Goal: Task Accomplishment & Management: Manage account settings

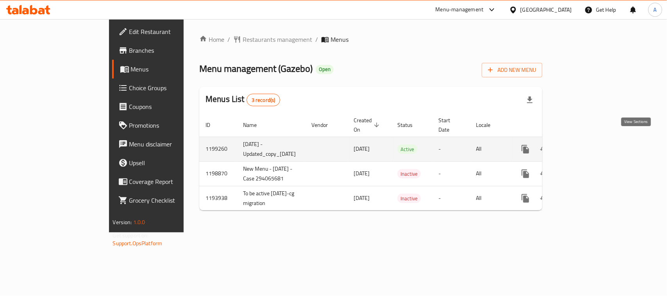
click at [586, 145] on icon "enhanced table" at bounding box center [581, 149] width 9 height 9
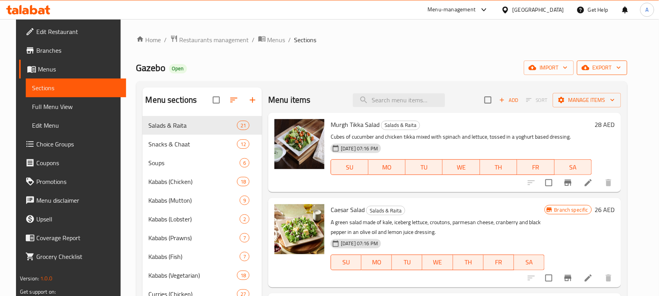
click at [610, 69] on span "export" at bounding box center [603, 68] width 38 height 10
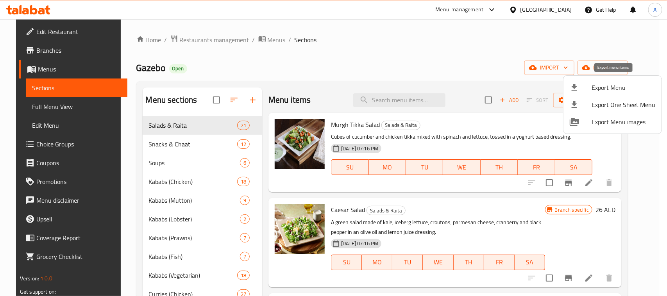
click at [602, 86] on span "Export Menu" at bounding box center [624, 87] width 64 height 9
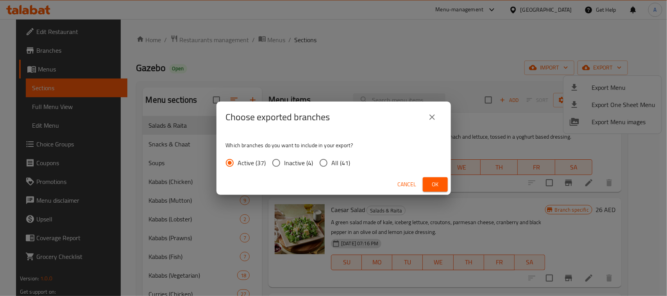
click at [332, 162] on span "All (41)" at bounding box center [341, 162] width 19 height 9
click at [331, 162] on input "All (41)" at bounding box center [323, 163] width 16 height 16
radio input "true"
click at [431, 185] on span "Ok" at bounding box center [435, 185] width 13 height 10
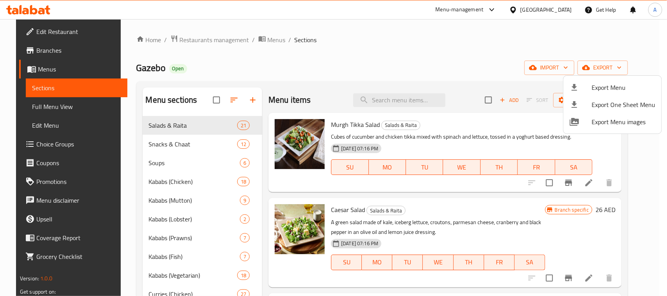
click at [332, 61] on div at bounding box center [333, 148] width 667 height 296
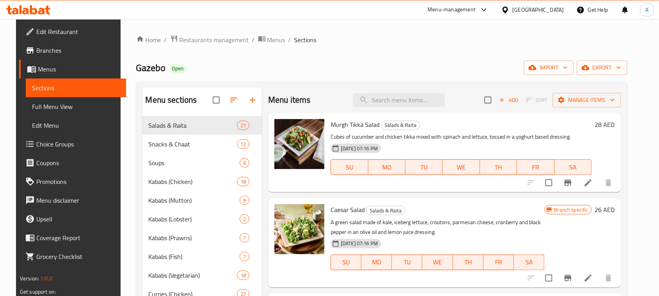
click at [332, 61] on div "Gazebo Open import export" at bounding box center [382, 68] width 492 height 14
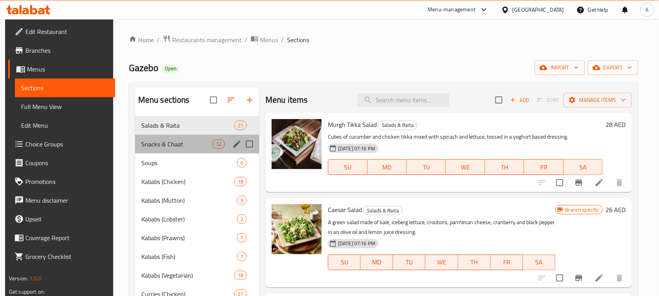
click at [177, 139] on div "Snacks & Chaat 12" at bounding box center [197, 144] width 124 height 19
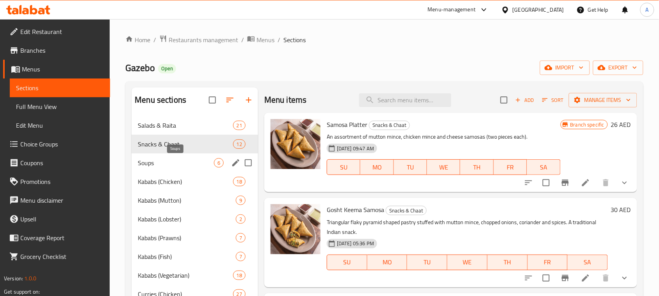
scroll to position [195, 0]
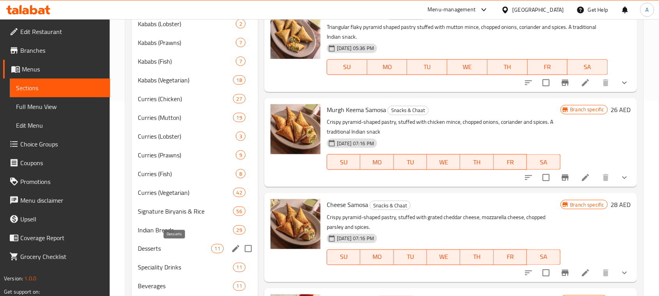
click at [174, 251] on span "Desserts" at bounding box center [174, 248] width 73 height 9
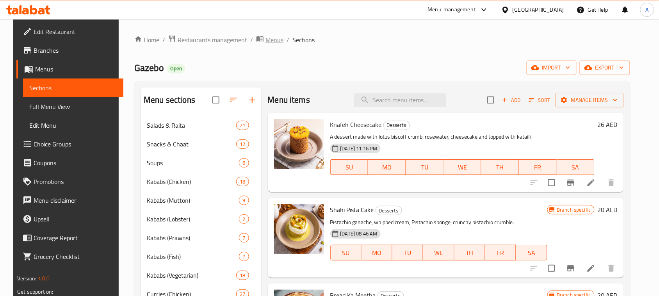
click at [267, 39] on span "Menus" at bounding box center [275, 39] width 18 height 9
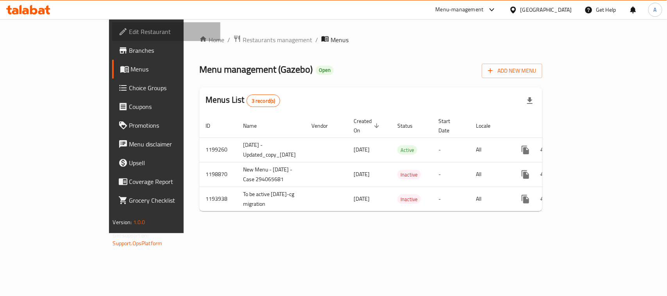
click at [129, 36] on span "Edit Restaurant" at bounding box center [171, 31] width 85 height 9
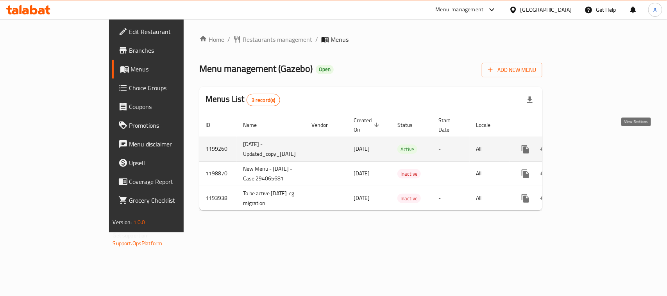
click at [586, 145] on icon "enhanced table" at bounding box center [581, 149] width 9 height 9
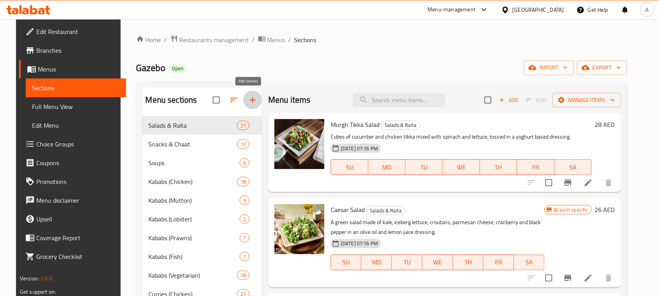
click at [248, 100] on icon "button" at bounding box center [252, 99] width 9 height 9
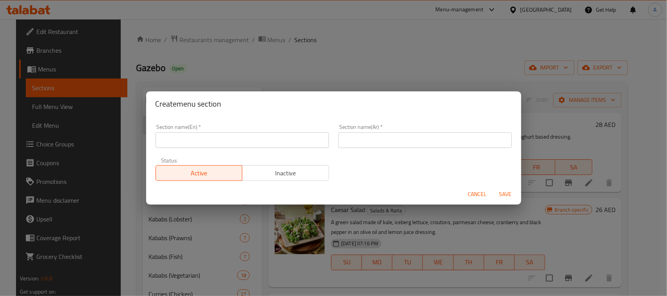
click at [235, 139] on input "text" at bounding box center [241, 140] width 173 height 16
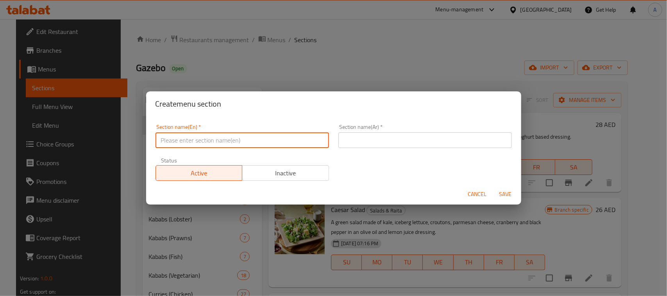
paste input "New Favourites"
type input "New Favourites"
click at [377, 145] on input "text" at bounding box center [424, 140] width 173 height 16
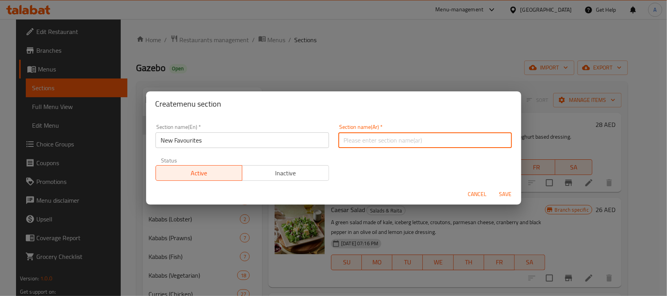
paste input "المفضلة الجديدة"
type input "المفضلة الجديدة"
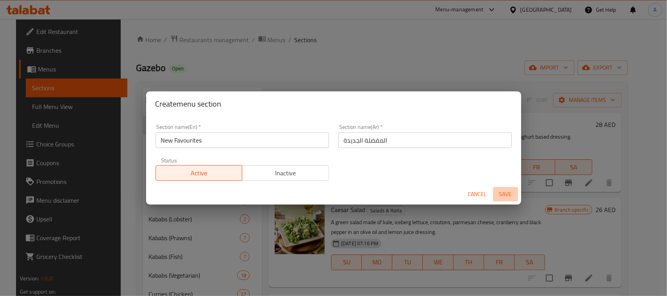
click at [500, 195] on span "Save" at bounding box center [505, 194] width 19 height 10
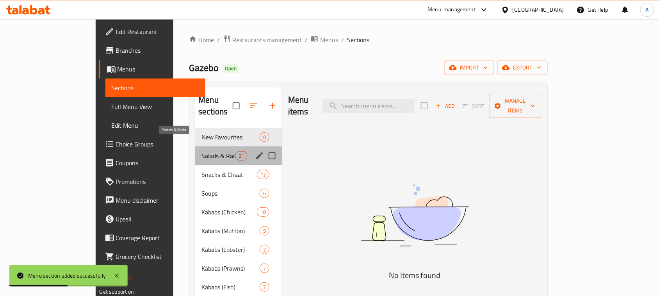
click at [202, 151] on span "Salads & Raita" at bounding box center [218, 155] width 33 height 9
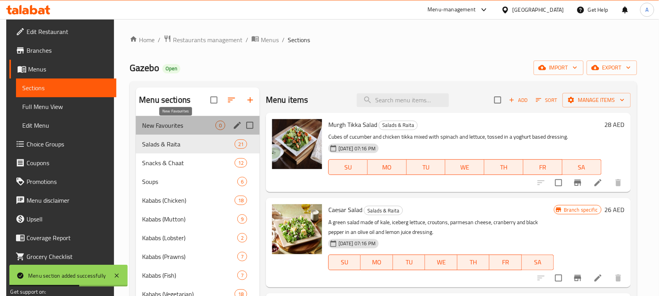
click at [164, 127] on span "New Favourites" at bounding box center [178, 125] width 73 height 9
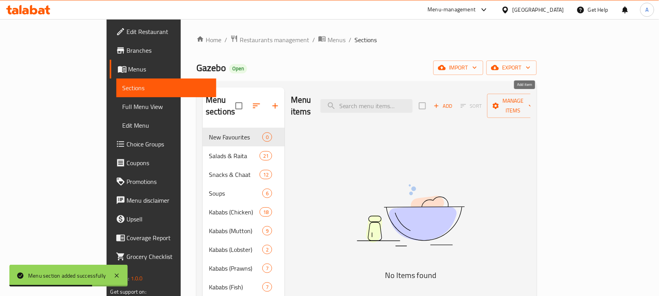
click at [454, 102] on span "Add" at bounding box center [443, 106] width 21 height 9
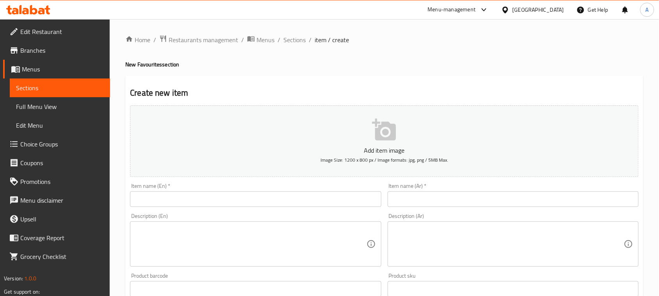
click at [307, 198] on input "text" at bounding box center [255, 199] width 251 height 16
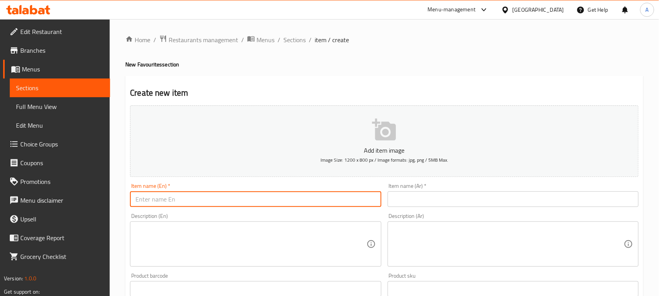
paste input "Mango Cream Cake"
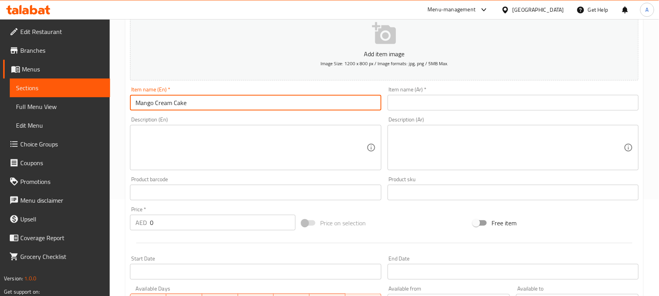
scroll to position [98, 0]
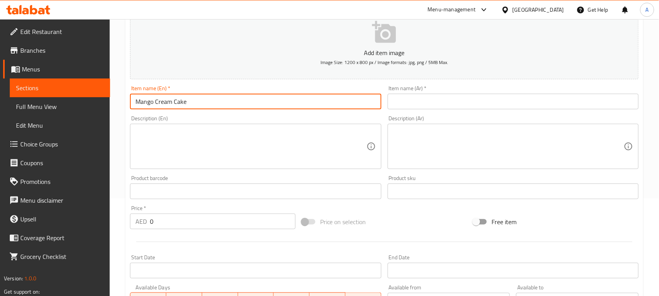
type input "Mango Cream Cake"
click at [320, 134] on textarea at bounding box center [251, 146] width 231 height 37
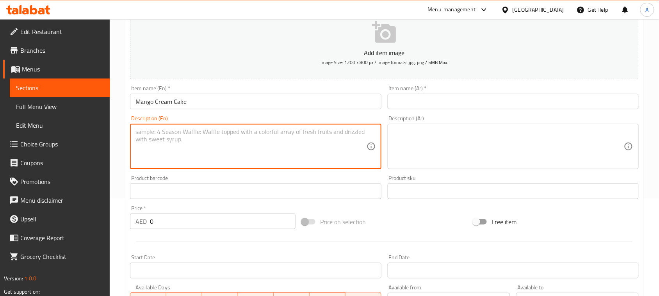
paste textarea "Mango milk-soaked sponge, chantilly cream center, mango ganache, whipped mango …"
type textarea "Mango milk-soaked sponge, chantilly cream center, mango ganache, whipped mango …"
click at [461, 102] on input "text" at bounding box center [513, 102] width 251 height 16
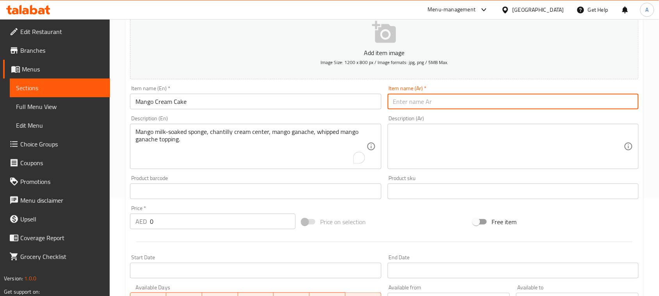
paste input "كعكة كريمة المانجو"
type input "كعكة كريمة المانجو"
click at [432, 131] on textarea at bounding box center [508, 146] width 231 height 37
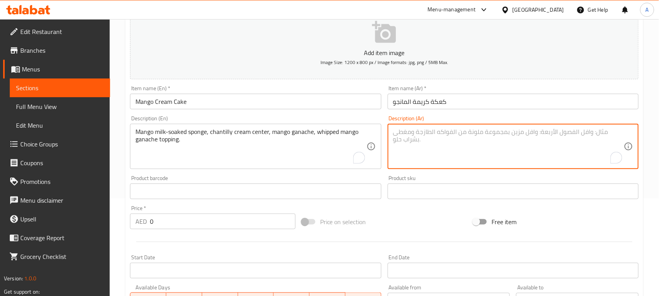
paste textarea "كيكة إسفنجية منقوعة بالحليب والمانجو، كريمة شانتيه مركزة، غاناش مانجو، غاناش ما…"
type textarea "كيكة إسفنجية منقوعة بالحليب والمانجو، كريمة شانتيه مركزة، غاناش مانجو، غاناش ما…"
click at [247, 223] on input "0" at bounding box center [223, 222] width 146 height 16
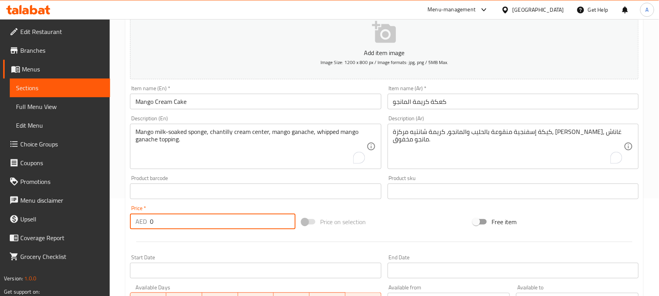
click at [247, 223] on input "0" at bounding box center [223, 222] width 146 height 16
type input "25"
click at [391, 239] on div at bounding box center [384, 241] width 515 height 19
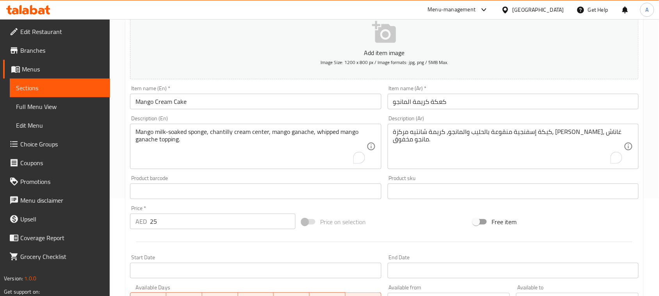
click at [391, 239] on div at bounding box center [384, 241] width 515 height 19
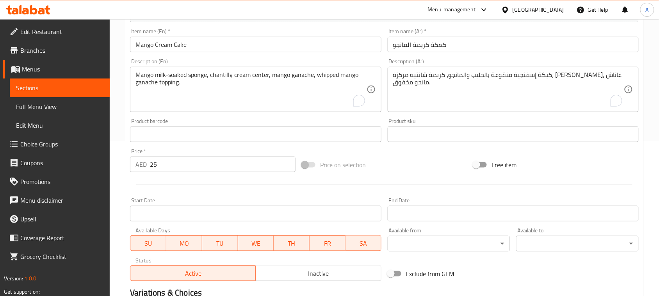
scroll to position [244, 0]
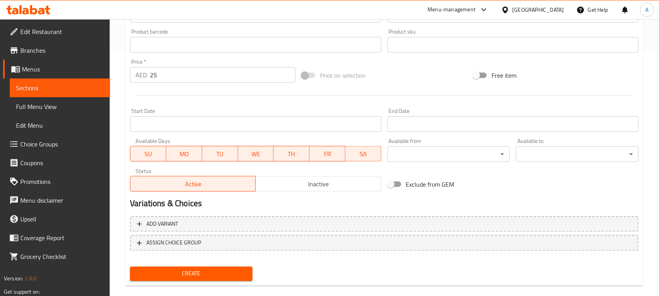
click at [209, 275] on span "Create" at bounding box center [191, 274] width 110 height 10
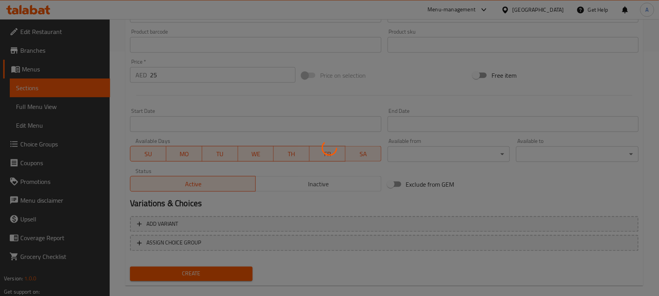
type input "0"
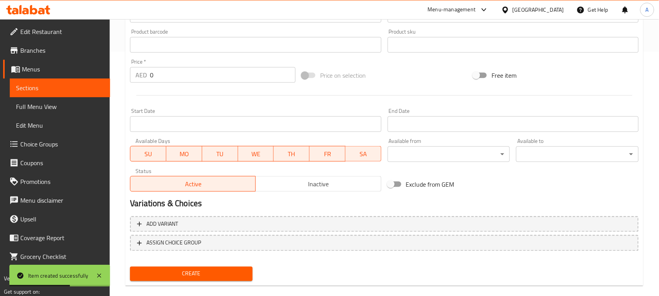
scroll to position [49, 0]
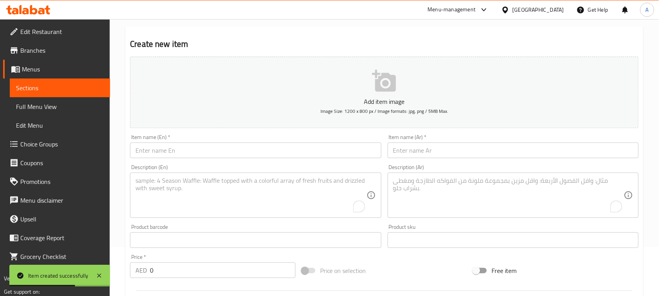
click at [454, 149] on input "text" at bounding box center [513, 151] width 251 height 16
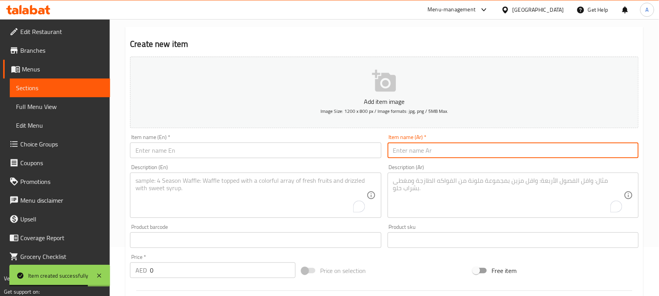
click at [430, 151] on input "text" at bounding box center [513, 151] width 251 height 16
paste input "فوندان الشوكولاتة البترسكوتش"
type input "فوندان الشوكولاتة البترسكوتش"
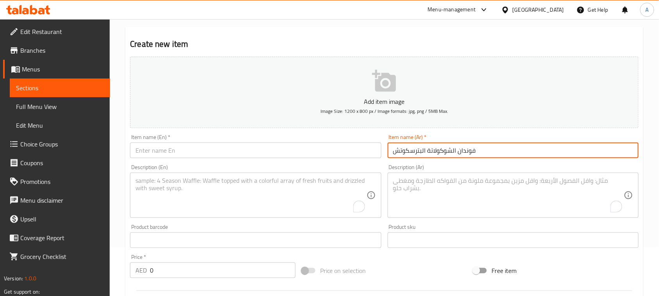
click at [491, 206] on textarea "To enrich screen reader interactions, please activate Accessibility in Grammarl…" at bounding box center [508, 195] width 231 height 37
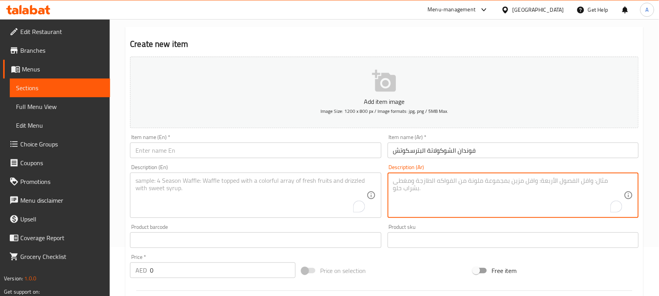
paste textarea "بريتل باترسكوتش، كيكة شوكولاتة زبدية، غاناش شوكولاتة داكنة شبه حلوة، لوز محمص."
type textarea "بريتل باترسكوتش، كيكة شوكولاتة زبدية، غاناش شوكولاتة داكنة شبه حلوة، لوز محمص."
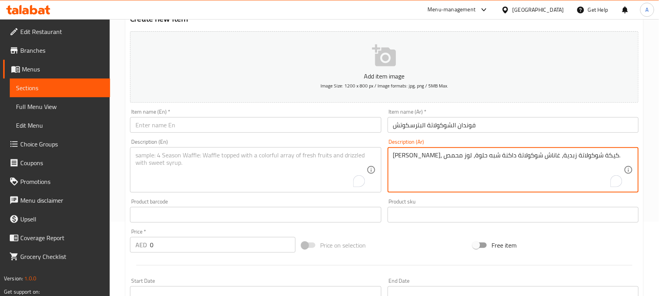
scroll to position [98, 0]
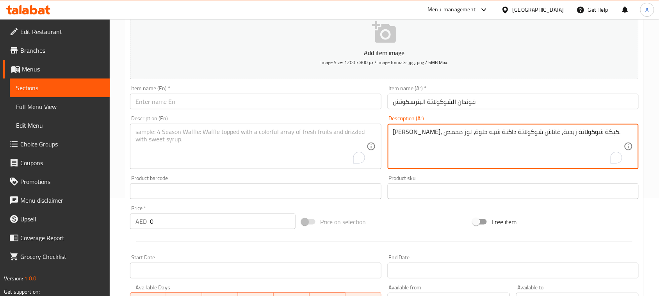
click at [236, 217] on input "0" at bounding box center [223, 222] width 146 height 16
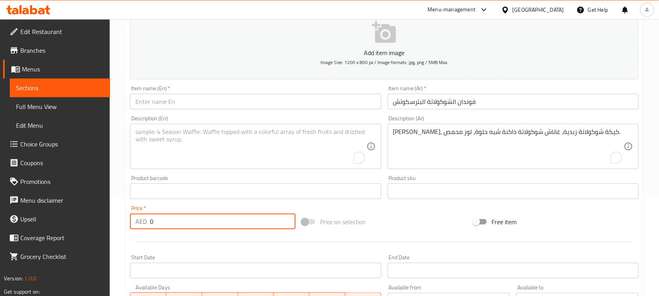
click at [236, 217] on input "0" at bounding box center [223, 222] width 146 height 16
type input "27"
click at [374, 232] on div "Price on selection" at bounding box center [385, 221] width 172 height 21
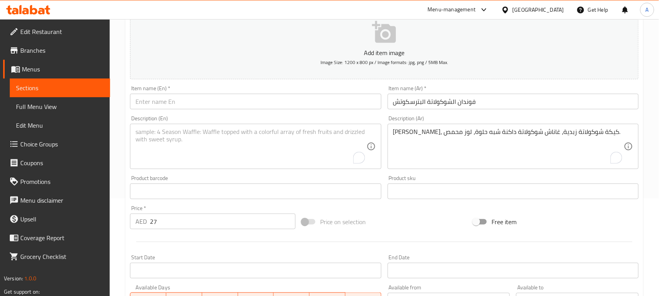
click at [253, 146] on textarea "To enrich screen reader interactions, please activate Accessibility in Grammarl…" at bounding box center [251, 146] width 231 height 37
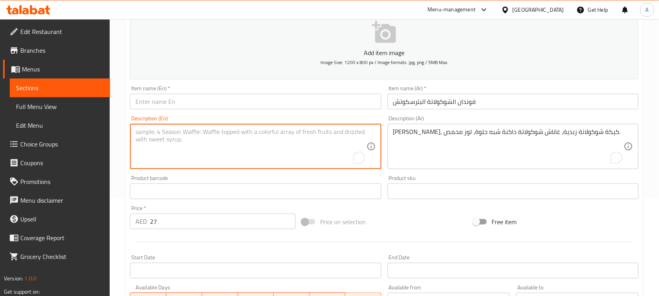
paste textarea "Butterscotch brittle, buttery chocolate cake, semi-sweet dark chocolate ganache…"
type textarea "Butterscotch brittle, buttery chocolate cake, semi-sweet dark chocolate ganache…"
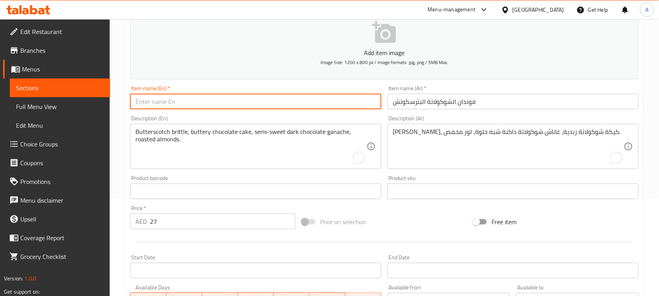
click at [252, 105] on input "text" at bounding box center [255, 102] width 251 height 16
paste input "Chocolate Butterscotch Fondant"
type input "Chocolate Butterscotch Fondant"
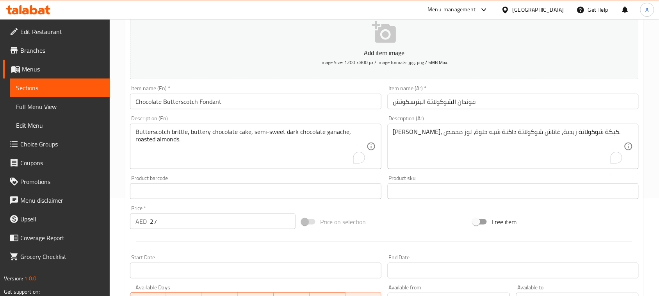
click at [402, 225] on div "Price on selection" at bounding box center [385, 221] width 172 height 21
click at [254, 205] on div "Price   * AED 27 Price *" at bounding box center [213, 217] width 172 height 30
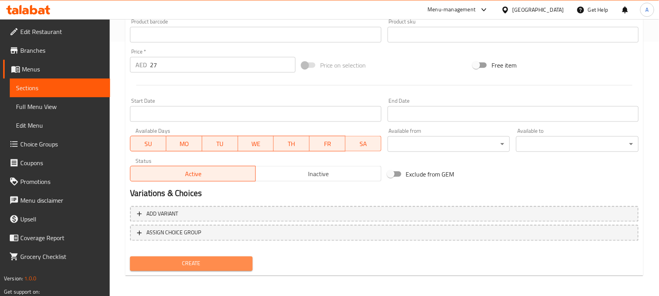
click at [190, 262] on span "Create" at bounding box center [191, 264] width 110 height 10
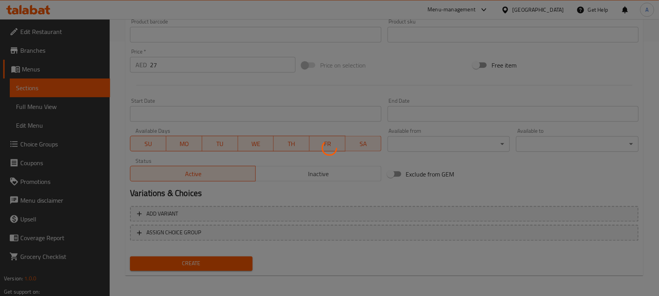
type input "0"
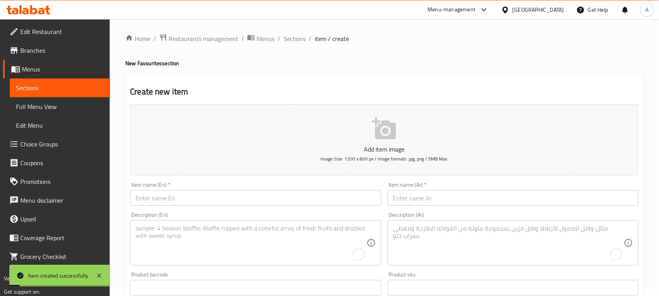
scroll to position [0, 0]
click at [295, 38] on span "Sections" at bounding box center [295, 39] width 22 height 9
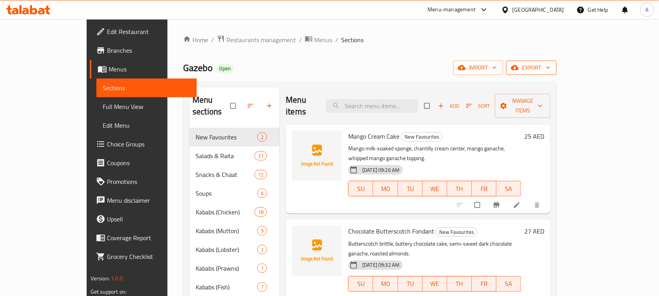
click at [551, 68] on span "export" at bounding box center [532, 68] width 38 height 10
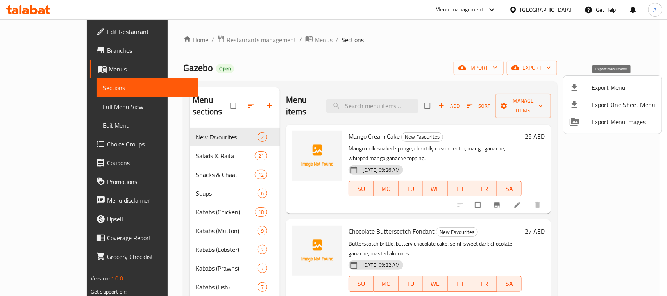
click at [598, 88] on span "Export Menu" at bounding box center [624, 87] width 64 height 9
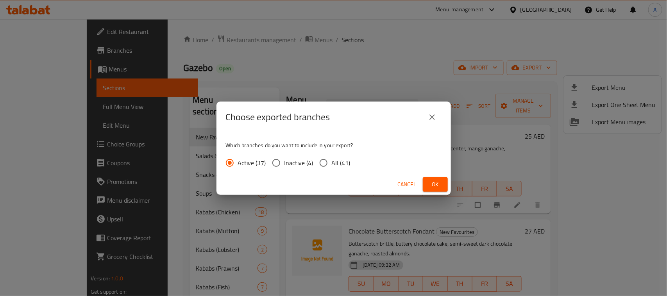
click at [337, 161] on span "All (41)" at bounding box center [341, 162] width 19 height 9
click at [332, 161] on input "All (41)" at bounding box center [323, 163] width 16 height 16
radio input "true"
click at [434, 185] on span "Ok" at bounding box center [435, 185] width 13 height 10
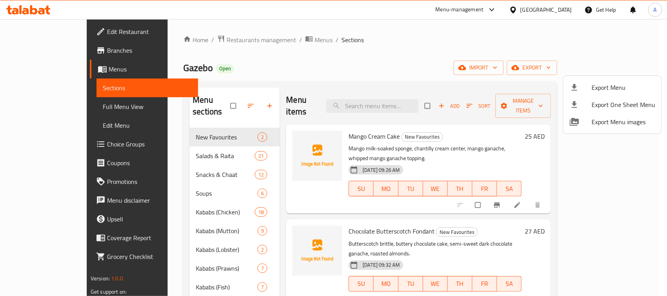
click at [368, 62] on div at bounding box center [333, 148] width 667 height 296
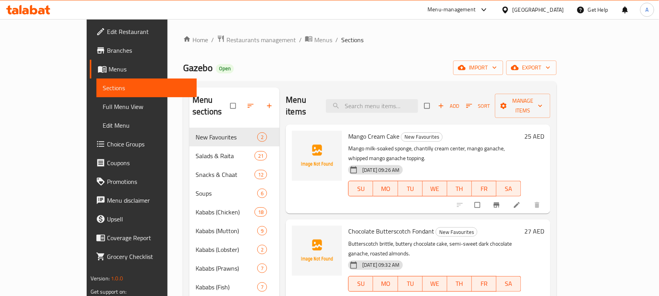
click at [107, 51] on span "Branches" at bounding box center [149, 50] width 84 height 9
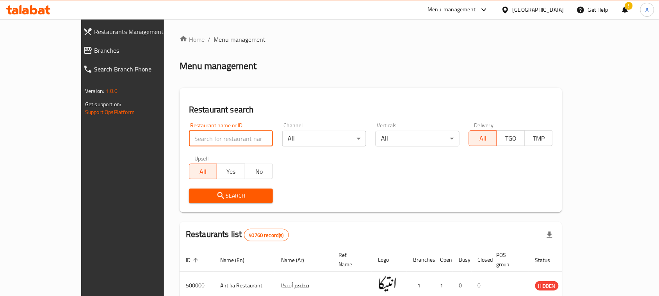
click at [189, 131] on input "search" at bounding box center [231, 139] width 84 height 16
paste input "645906"
type input "645906"
click button "Search" at bounding box center [231, 196] width 84 height 14
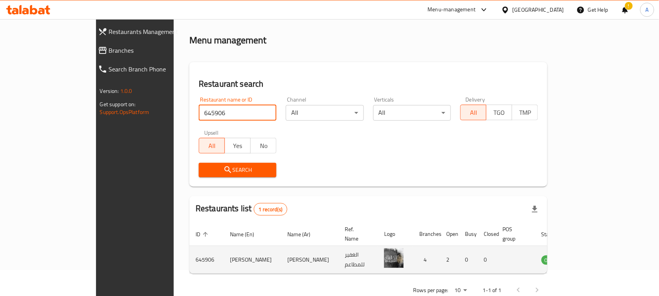
scroll to position [37, 0]
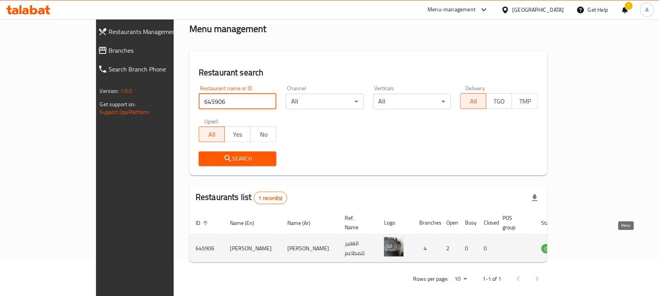
click at [591, 247] on icon "enhanced table" at bounding box center [589, 248] width 3 height 3
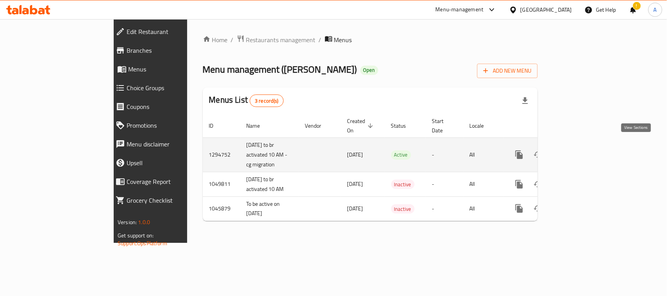
click at [580, 150] on icon "enhanced table" at bounding box center [575, 154] width 9 height 9
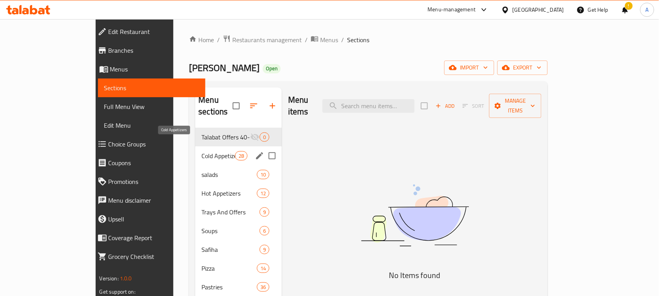
click at [202, 151] on span "Cold Appetizers" at bounding box center [218, 155] width 33 height 9
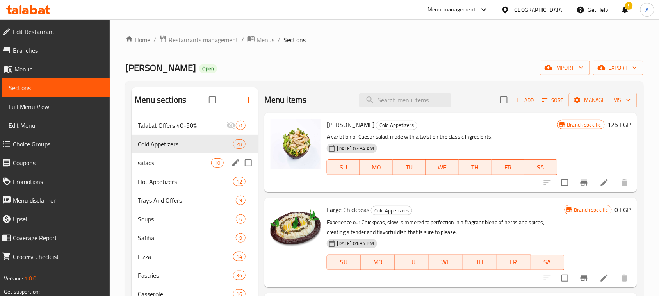
click at [160, 163] on span "salads" at bounding box center [174, 162] width 73 height 9
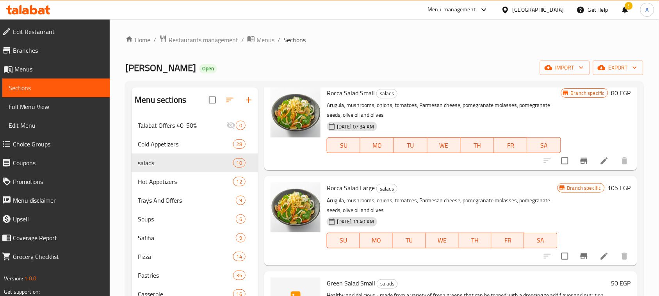
scroll to position [49, 0]
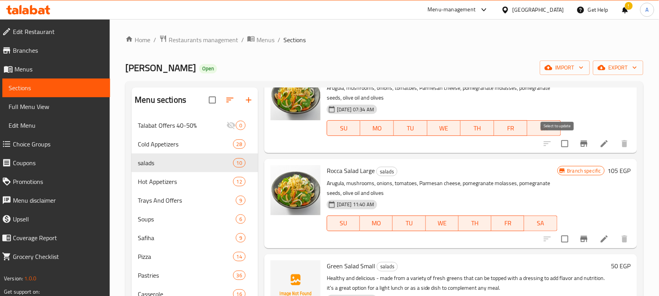
click at [559, 145] on input "checkbox" at bounding box center [565, 144] width 16 height 16
checkbox input "true"
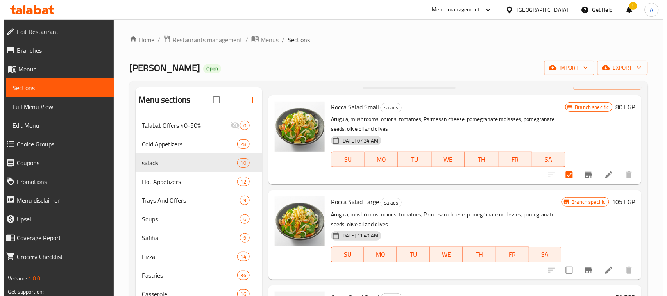
scroll to position [0, 0]
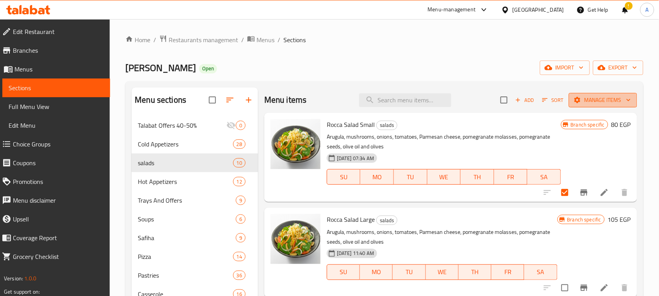
click at [605, 100] on span "Manage items" at bounding box center [603, 100] width 56 height 10
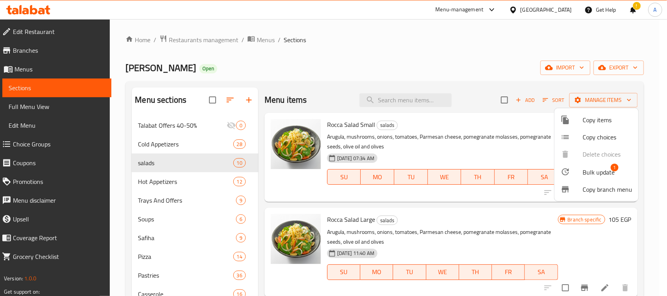
click at [593, 118] on span "Copy items" at bounding box center [608, 119] width 50 height 9
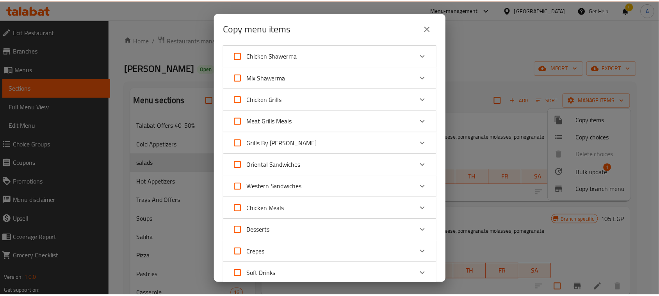
scroll to position [596, 0]
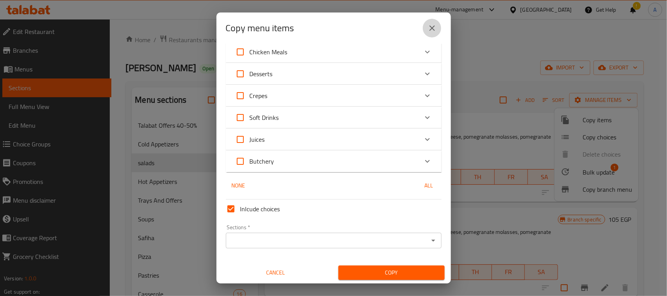
click at [430, 26] on icon "close" at bounding box center [431, 27] width 5 height 5
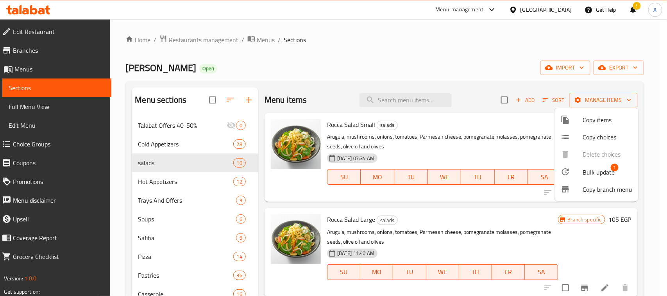
click at [483, 42] on div at bounding box center [333, 148] width 667 height 296
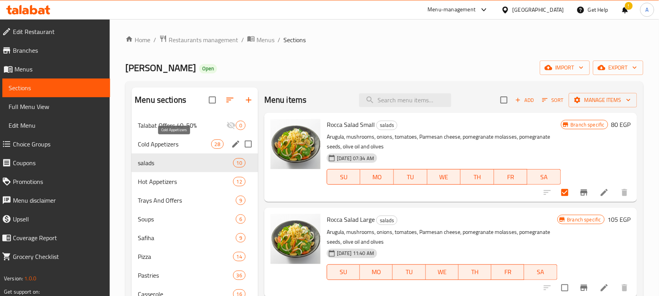
click at [173, 140] on span "Cold Appetizers" at bounding box center [174, 143] width 73 height 9
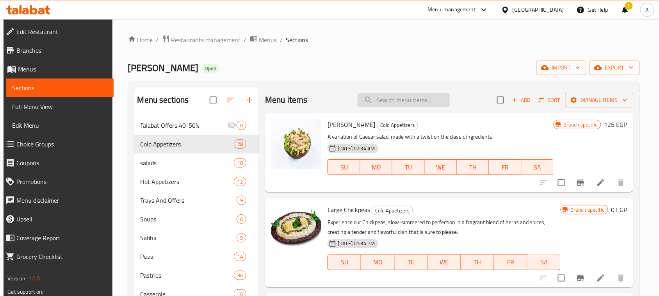
click at [405, 96] on input "search" at bounding box center [404, 100] width 92 height 14
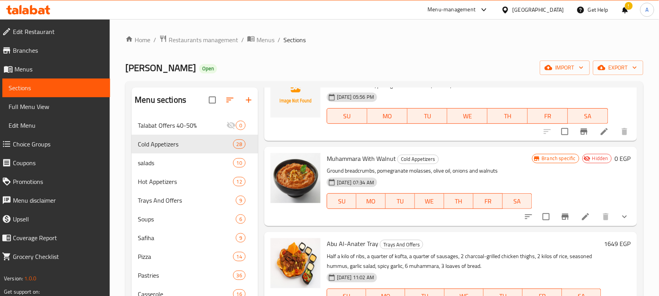
scroll to position [147, 0]
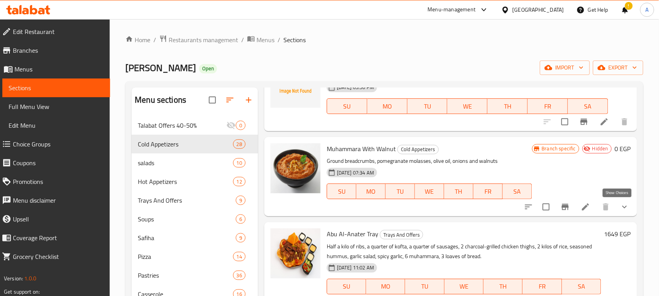
type input "muhammara"
click at [620, 206] on icon "show more" at bounding box center [624, 206] width 9 height 9
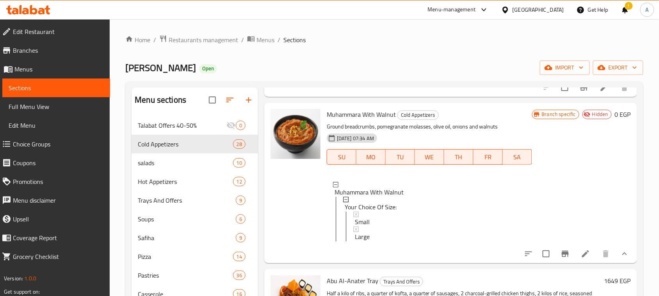
scroll to position [195, 0]
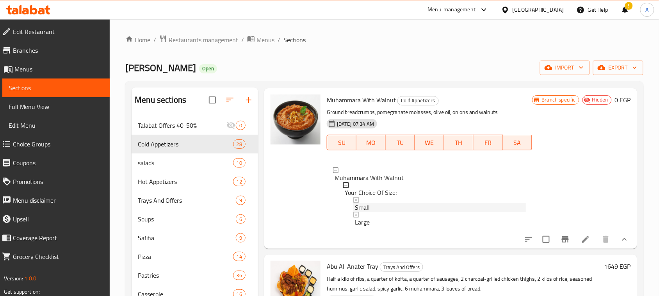
click at [357, 200] on icon at bounding box center [356, 199] width 5 height 5
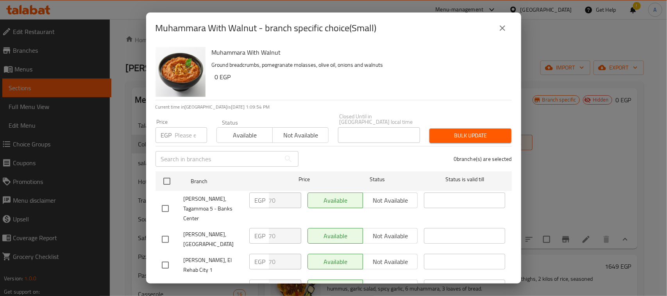
click at [498, 28] on icon "close" at bounding box center [502, 27] width 9 height 9
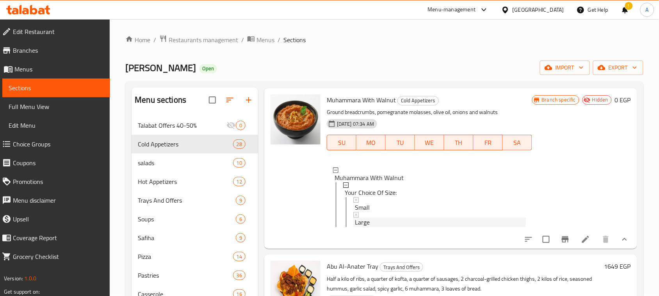
click at [354, 216] on icon at bounding box center [356, 214] width 5 height 5
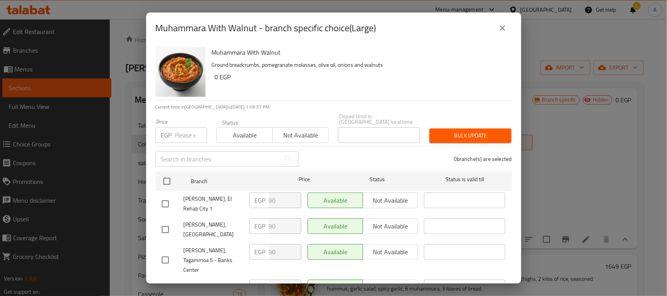
click at [506, 30] on icon "close" at bounding box center [502, 27] width 9 height 9
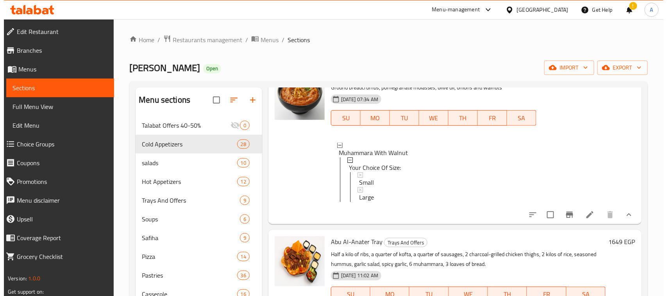
scroll to position [244, 0]
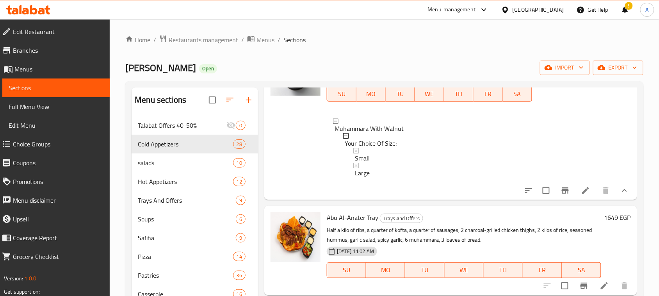
click at [562, 194] on icon "Branch-specific-item" at bounding box center [565, 191] width 7 height 6
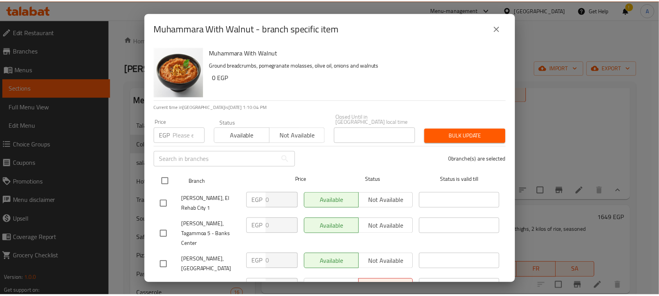
scroll to position [25, 0]
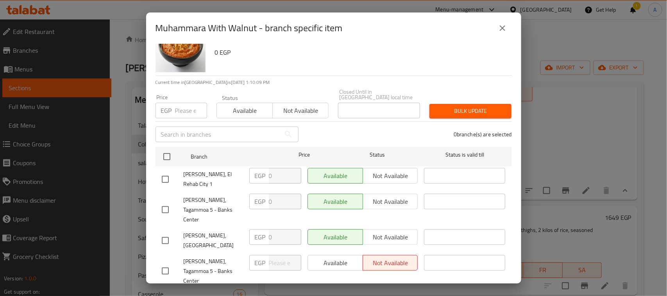
click at [500, 29] on icon "close" at bounding box center [502, 27] width 9 height 9
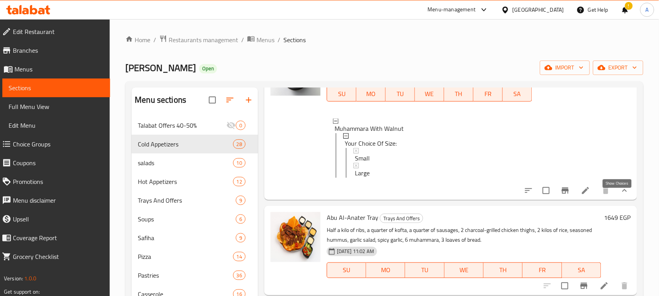
click at [620, 195] on icon "show more" at bounding box center [624, 190] width 9 height 9
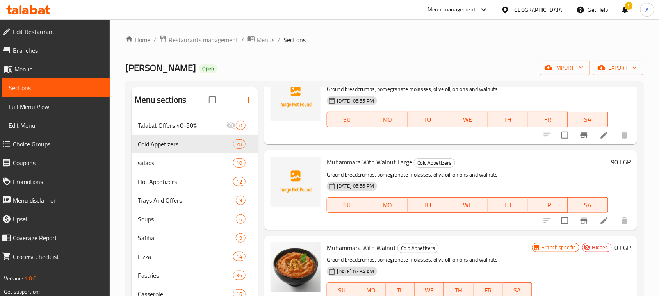
scroll to position [0, 0]
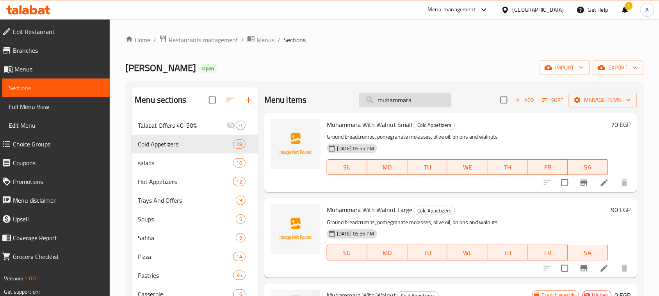
click at [400, 100] on input "muhammara" at bounding box center [405, 100] width 92 height 14
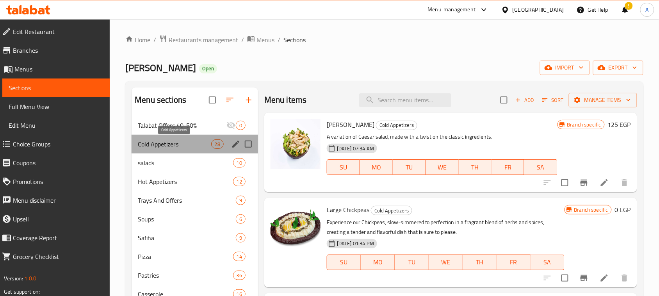
click at [167, 140] on span "Cold Appetizers" at bounding box center [174, 143] width 73 height 9
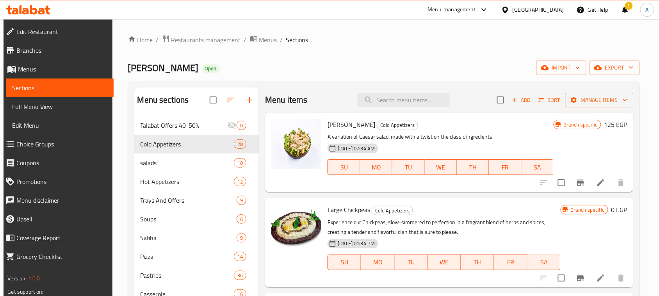
click at [399, 70] on div "[PERSON_NAME] Open import export" at bounding box center [384, 68] width 512 height 14
click at [394, 102] on input "search" at bounding box center [404, 100] width 92 height 14
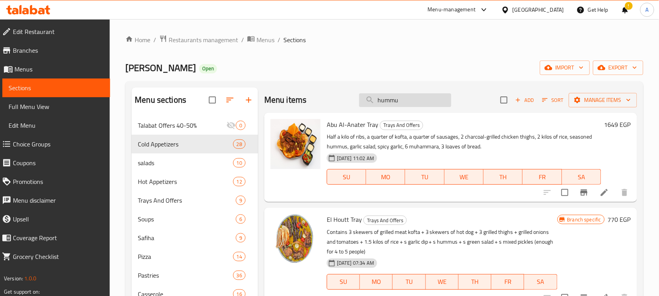
type input "hummus"
click at [398, 101] on input "hummus" at bounding box center [405, 100] width 92 height 14
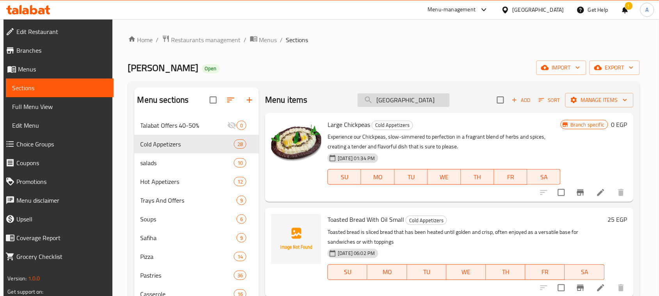
click at [403, 102] on input "حمص" at bounding box center [404, 100] width 92 height 14
type input "حمص"
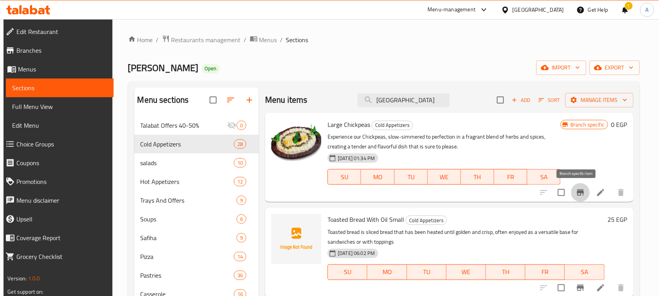
click at [576, 191] on icon "Branch-specific-item" at bounding box center [580, 192] width 9 height 9
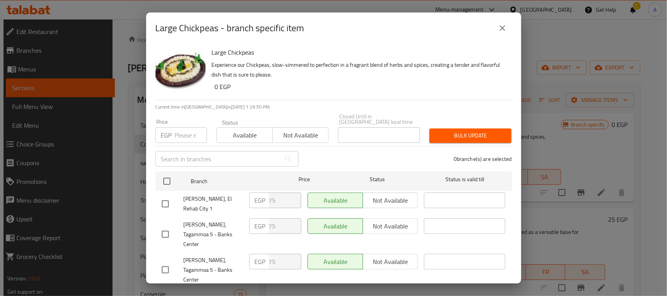
click at [504, 31] on icon "close" at bounding box center [502, 27] width 9 height 9
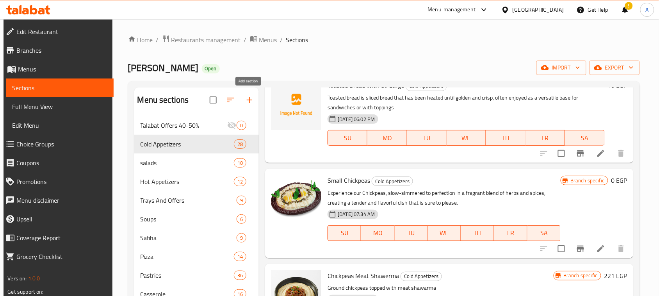
click at [245, 100] on icon "button" at bounding box center [249, 99] width 9 height 9
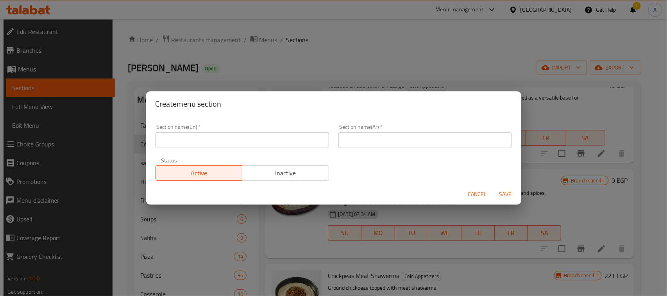
click at [476, 198] on span "Cancel" at bounding box center [477, 194] width 19 height 10
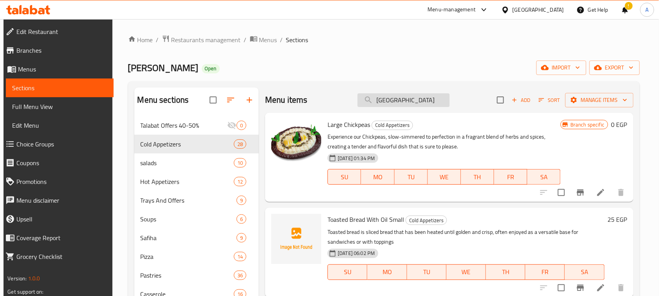
click at [391, 104] on input "حمص" at bounding box center [404, 100] width 92 height 14
click at [407, 62] on div "[PERSON_NAME] Open import export" at bounding box center [384, 68] width 512 height 14
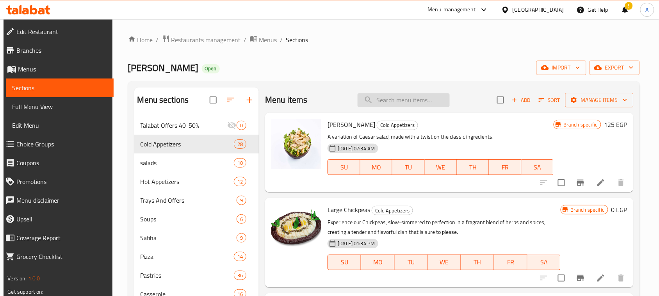
click at [405, 100] on input "search" at bounding box center [404, 100] width 92 height 14
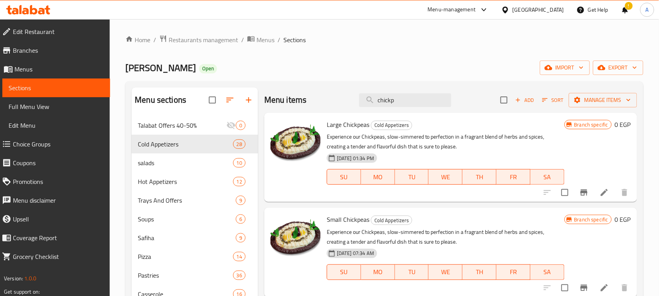
type input "chickpe"
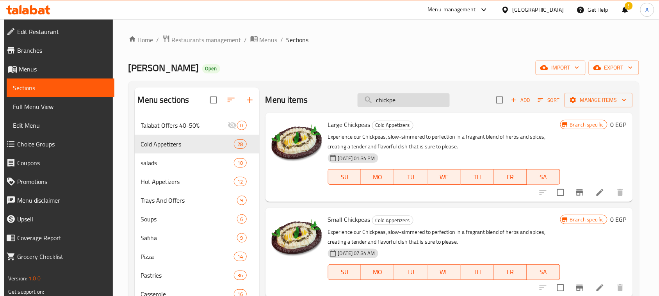
click at [415, 98] on input "chickpe" at bounding box center [404, 100] width 92 height 14
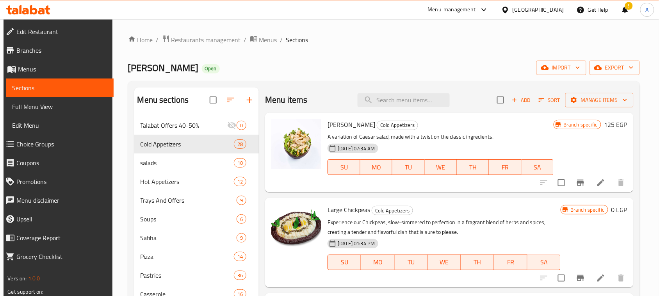
click at [399, 106] on input "search" at bounding box center [404, 100] width 92 height 14
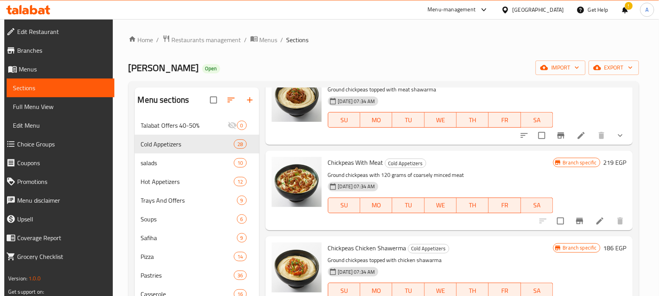
scroll to position [244, 0]
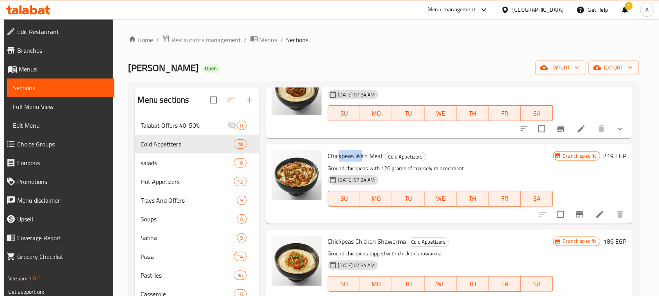
drag, startPoint x: 337, startPoint y: 156, endPoint x: 362, endPoint y: 155, distance: 24.7
click at [362, 155] on span "Chickpeas With Meat" at bounding box center [355, 156] width 55 height 12
drag, startPoint x: 360, startPoint y: 240, endPoint x: 382, endPoint y: 239, distance: 21.5
click at [382, 239] on span "Chickpeas Chicken Shawerma" at bounding box center [367, 242] width 79 height 12
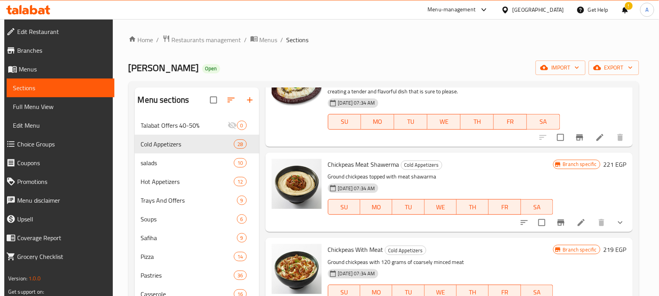
scroll to position [147, 0]
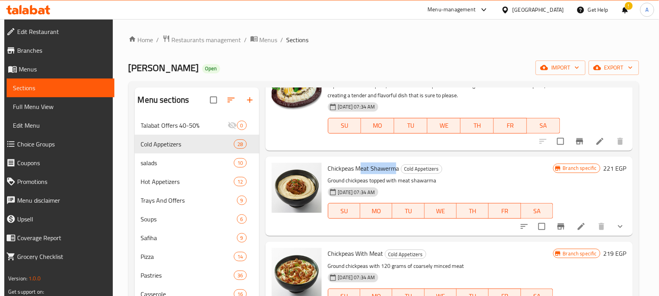
drag, startPoint x: 358, startPoint y: 172, endPoint x: 395, endPoint y: 174, distance: 37.2
click at [395, 174] on span "Chickpeas Meat Shawerma" at bounding box center [363, 169] width 71 height 12
click at [481, 178] on p "Ground chickpeas topped with meat shawarma" at bounding box center [440, 181] width 225 height 10
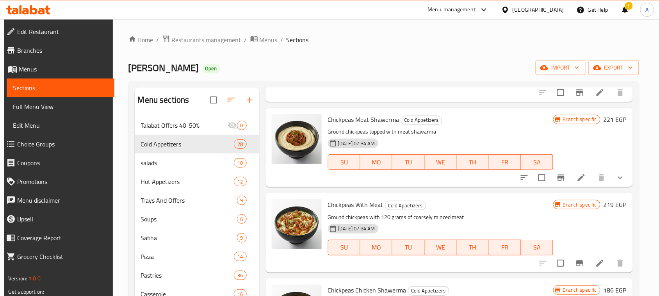
scroll to position [0, 0]
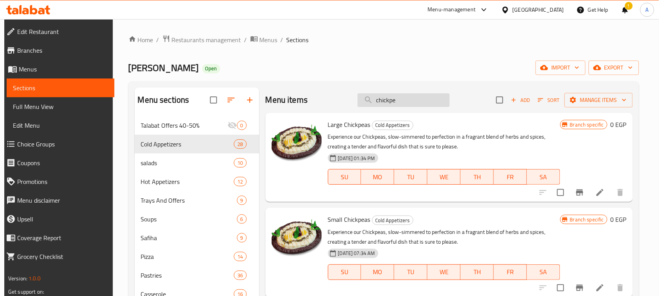
click at [402, 101] on input "chickpe" at bounding box center [404, 100] width 92 height 14
paste input "متبل صغير"
type input "متبل صغير"
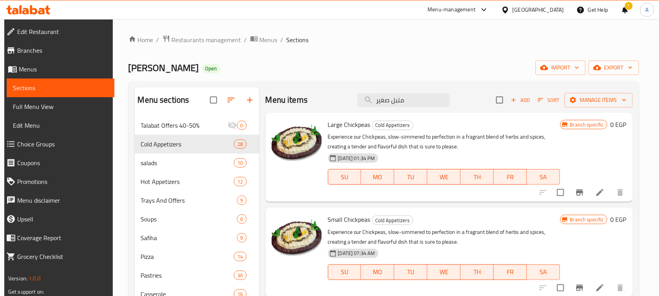
checkbox input "true"
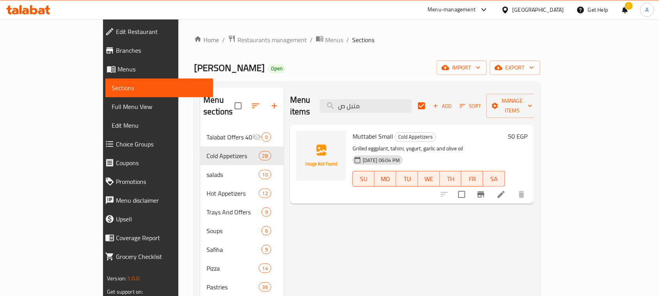
type input "متبل"
checkbox input "false"
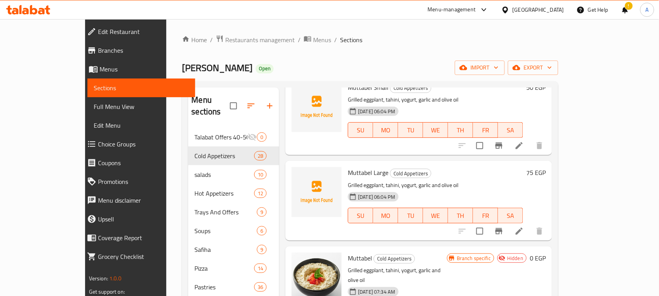
scroll to position [96, 0]
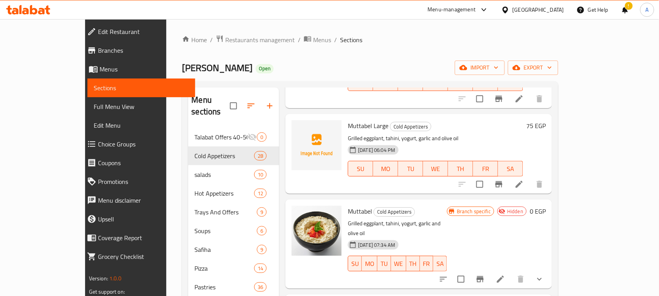
type input "متبل"
click at [267, 103] on icon "button" at bounding box center [269, 105] width 5 height 5
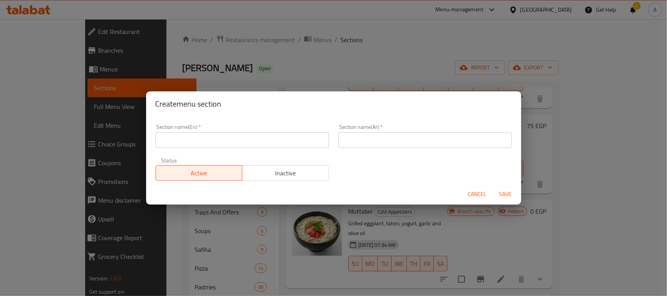
click at [270, 141] on input "text" at bounding box center [241, 140] width 173 height 16
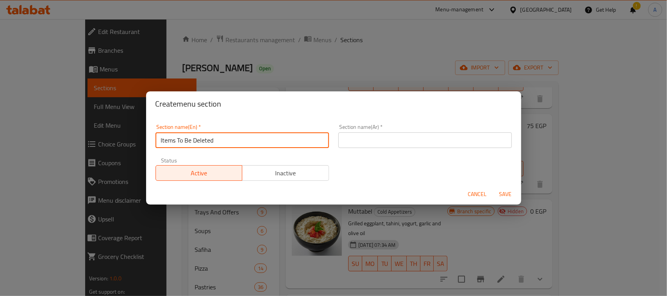
type input "Items To Be Deleted"
click at [452, 143] on input "text" at bounding box center [424, 140] width 173 height 16
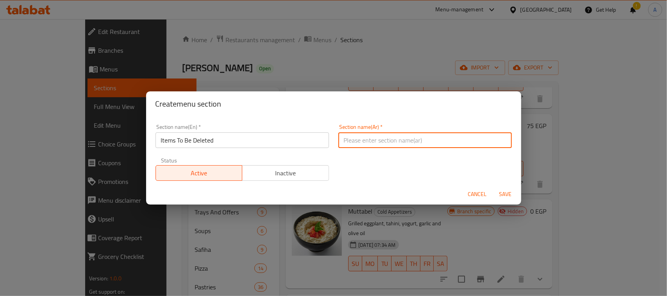
click at [503, 193] on span "Save" at bounding box center [505, 194] width 19 height 10
type input "م"
type input "ديليت"
click at [507, 194] on span "Save" at bounding box center [505, 194] width 19 height 10
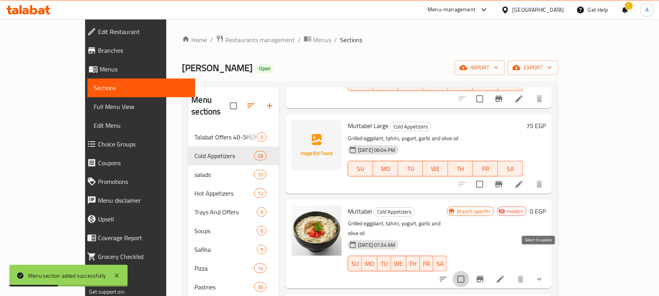
click at [470, 271] on input "checkbox" at bounding box center [461, 279] width 16 height 16
checkbox input "true"
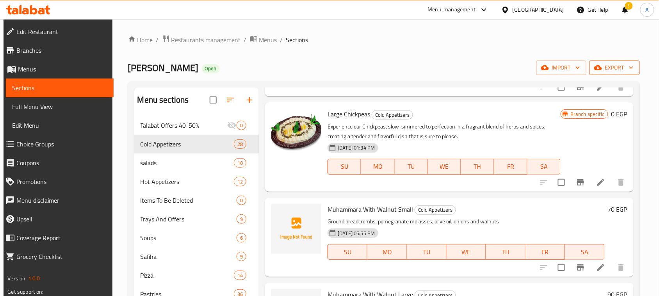
click at [610, 68] on span "export" at bounding box center [615, 68] width 38 height 10
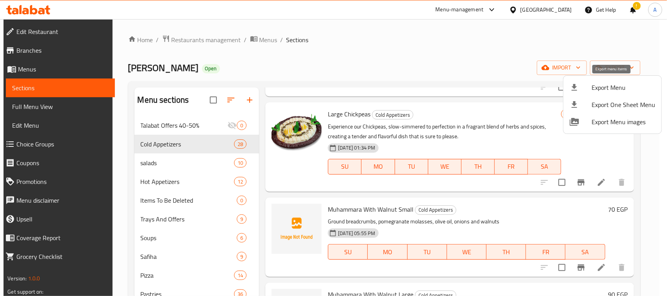
click at [605, 84] on span "Export Menu" at bounding box center [624, 87] width 64 height 9
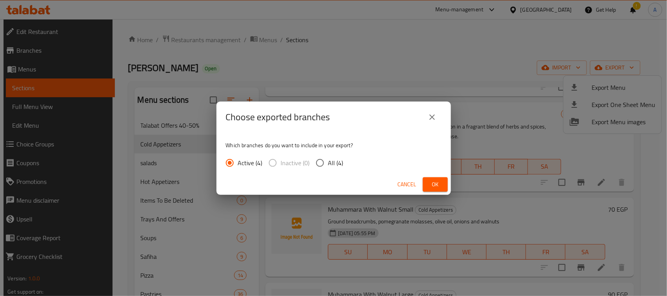
click at [318, 163] on input "All (4)" at bounding box center [320, 163] width 16 height 16
radio input "true"
click at [438, 182] on span "Ok" at bounding box center [435, 185] width 13 height 10
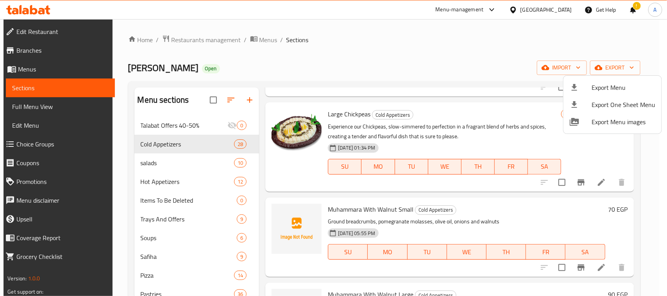
click at [173, 200] on div at bounding box center [333, 148] width 667 height 296
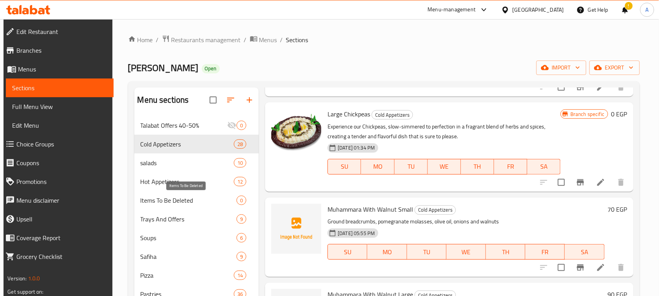
click at [166, 198] on span "Items To Be Deleted" at bounding box center [189, 200] width 97 height 9
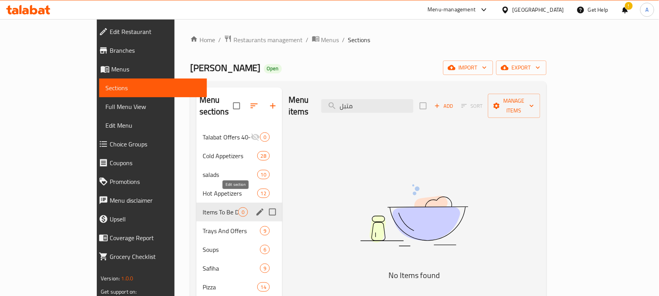
click at [257, 209] on icon "edit" at bounding box center [260, 212] width 7 height 7
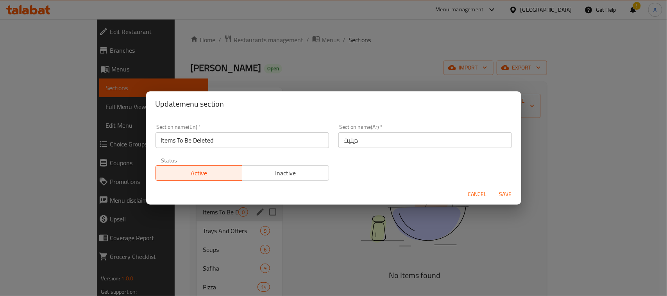
click at [275, 172] on span "Inactive" at bounding box center [285, 173] width 80 height 11
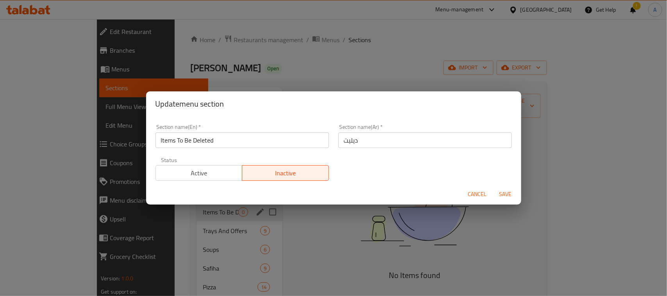
click at [505, 193] on span "Save" at bounding box center [505, 194] width 19 height 10
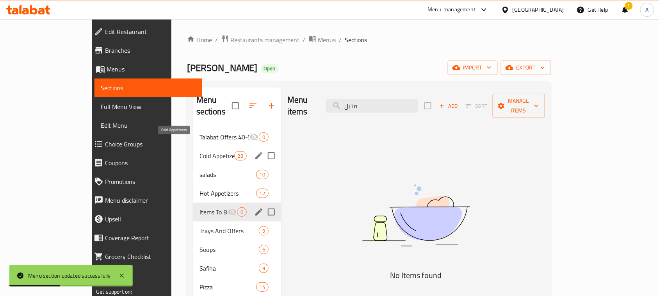
click at [200, 151] on span "Cold Appetizers" at bounding box center [217, 155] width 35 height 9
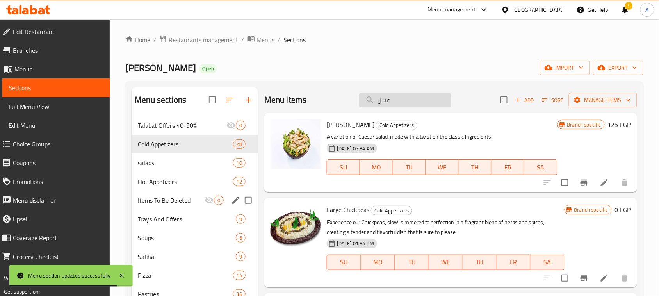
click at [411, 105] on input "متبل" at bounding box center [405, 100] width 92 height 14
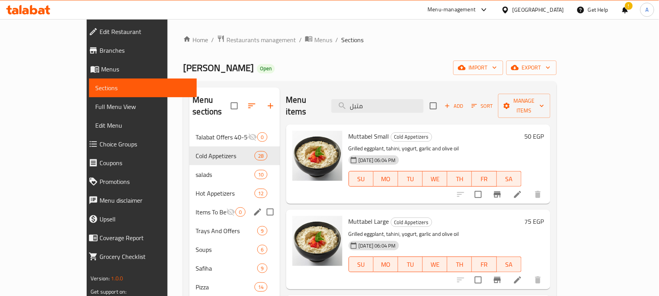
type input "متبل"
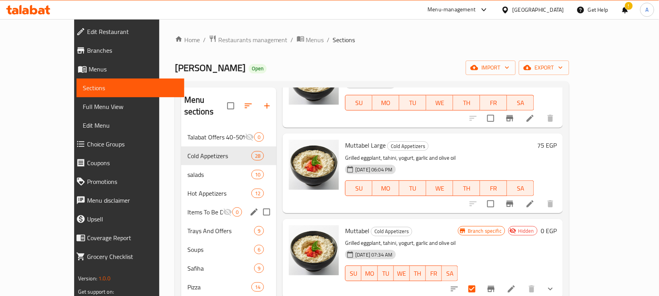
scroll to position [49, 0]
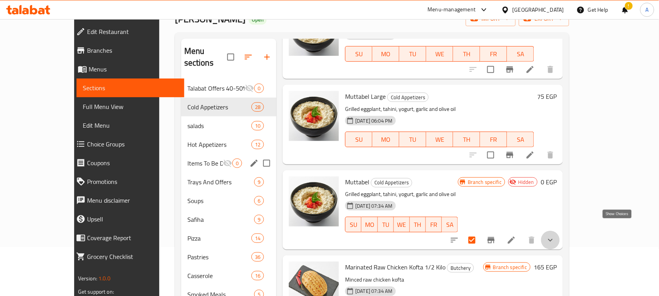
click at [556, 236] on icon "show more" at bounding box center [550, 240] width 9 height 9
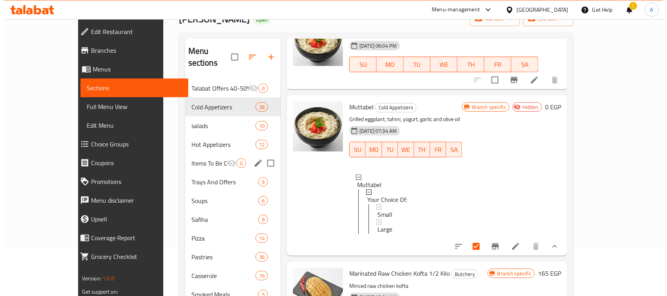
scroll to position [165, 0]
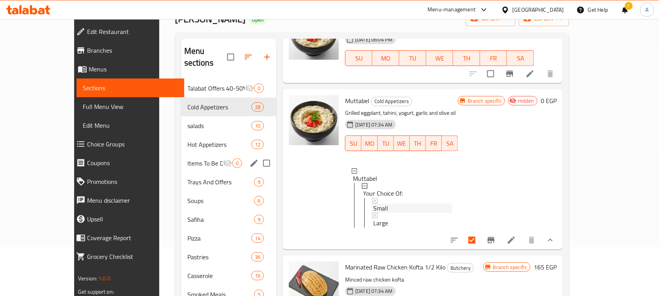
click at [372, 198] on icon at bounding box center [374, 200] width 5 height 5
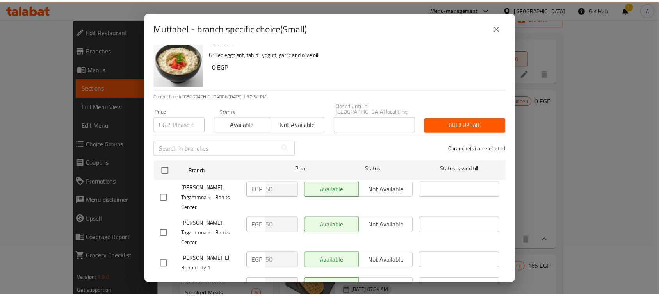
scroll to position [25, 0]
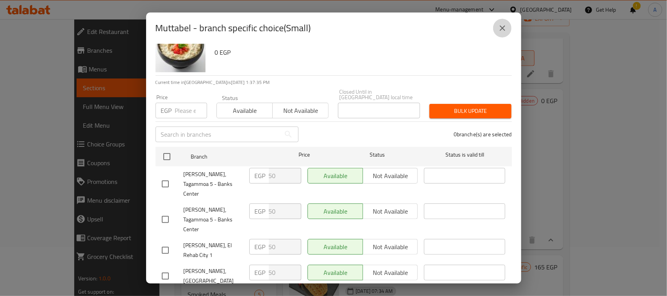
click at [500, 29] on icon "close" at bounding box center [502, 27] width 9 height 9
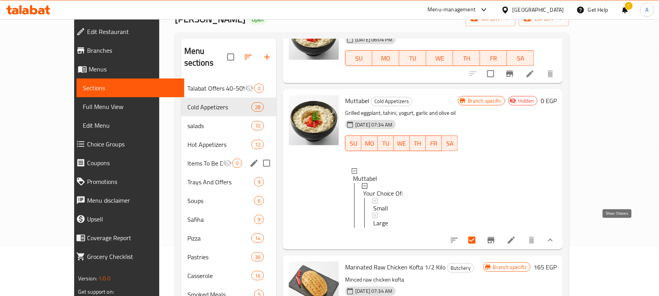
click at [556, 236] on icon "show more" at bounding box center [550, 240] width 9 height 9
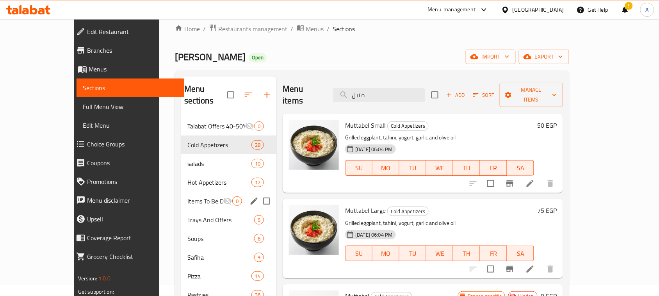
scroll to position [0, 0]
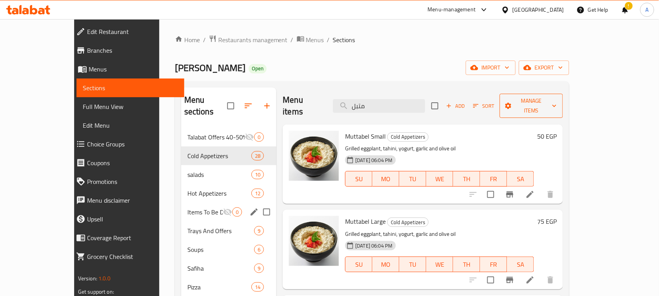
click at [557, 102] on span "Manage items" at bounding box center [531, 106] width 51 height 20
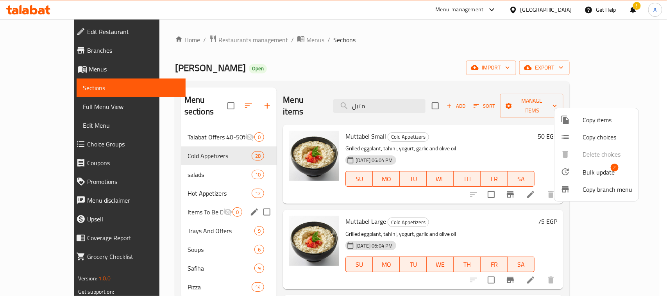
click at [597, 122] on span "Copy items" at bounding box center [608, 119] width 50 height 9
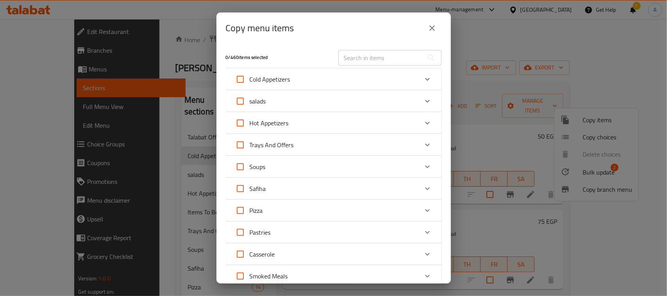
click at [430, 27] on icon "close" at bounding box center [431, 27] width 9 height 9
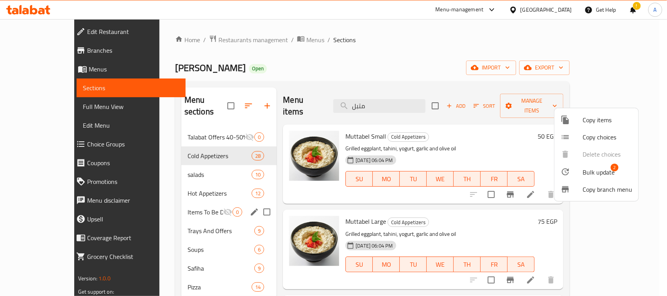
click at [492, 48] on div at bounding box center [333, 148] width 667 height 296
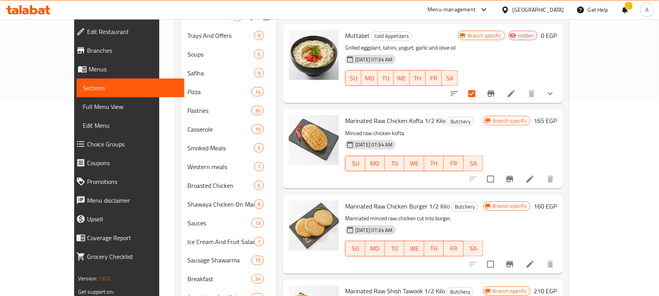
scroll to position [98, 0]
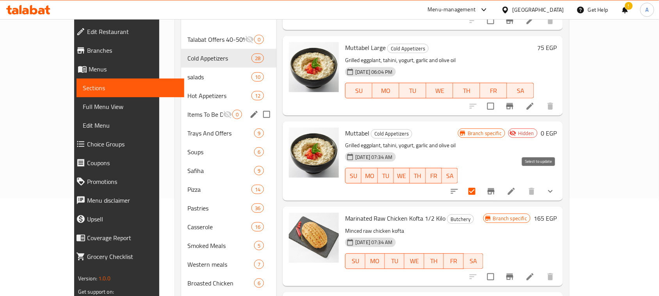
click at [481, 183] on input "checkbox" at bounding box center [472, 191] width 16 height 16
checkbox input "false"
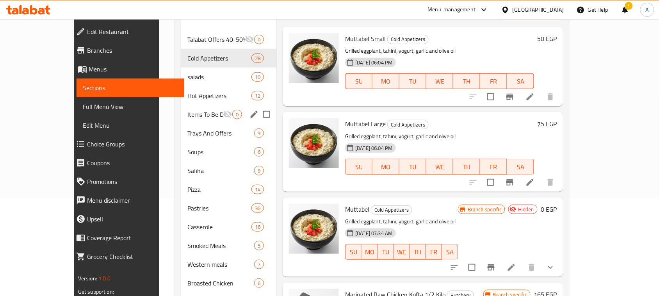
scroll to position [0, 0]
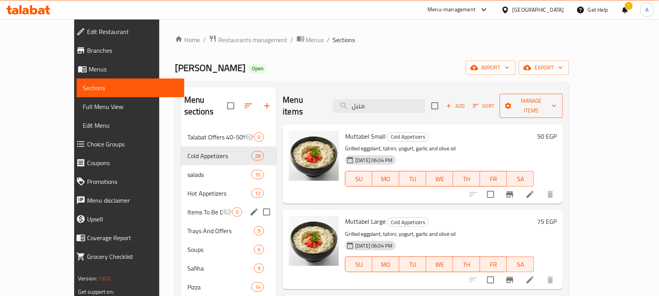
click at [563, 106] on button "Manage items" at bounding box center [531, 106] width 63 height 24
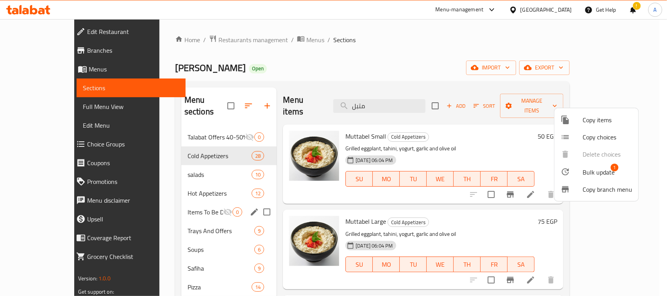
click at [598, 169] on span "Bulk update" at bounding box center [599, 172] width 32 height 9
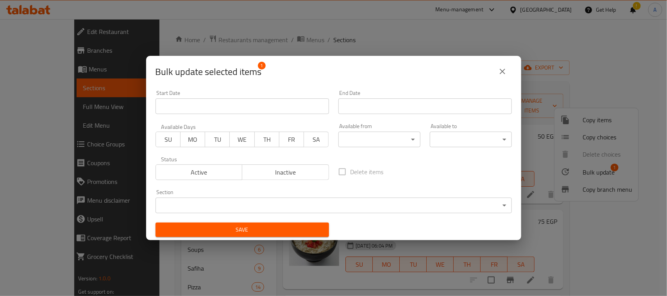
click at [504, 71] on icon "close" at bounding box center [502, 71] width 9 height 9
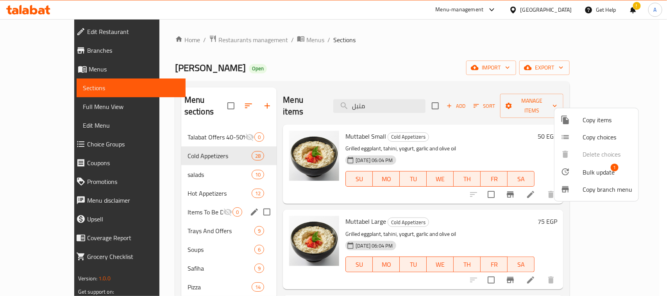
click at [409, 98] on div at bounding box center [333, 148] width 667 height 296
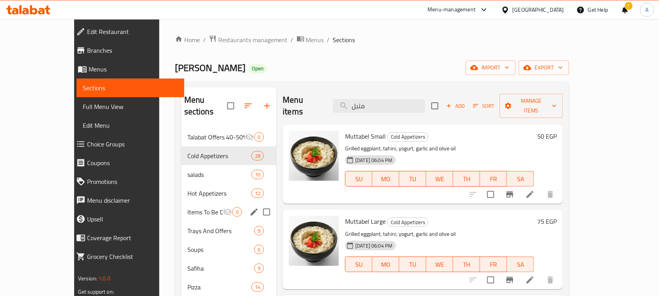
click at [409, 99] on input "متبل" at bounding box center [379, 106] width 92 height 14
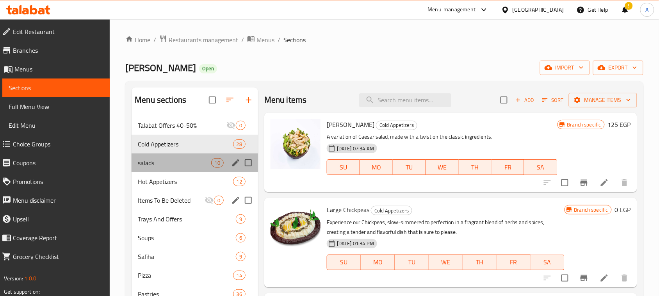
click at [172, 157] on div "salads 10" at bounding box center [195, 163] width 127 height 19
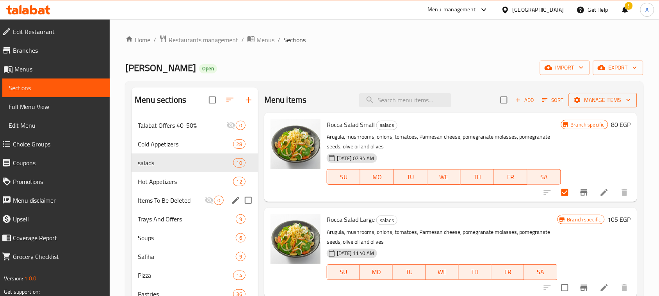
click at [610, 98] on span "Manage items" at bounding box center [603, 100] width 56 height 10
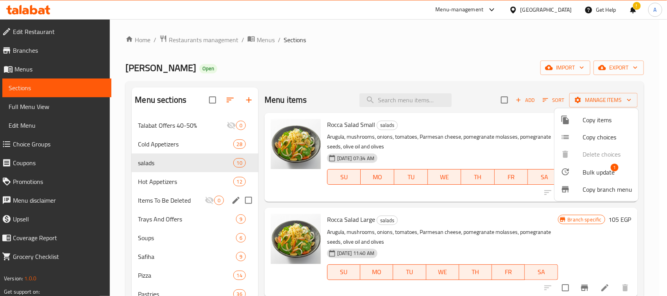
click at [396, 43] on div at bounding box center [333, 148] width 667 height 296
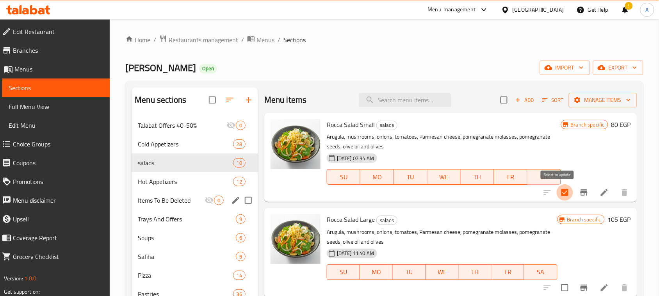
click at [558, 189] on input "checkbox" at bounding box center [565, 192] width 16 height 16
checkbox input "false"
click at [610, 104] on span "Manage items" at bounding box center [603, 100] width 56 height 10
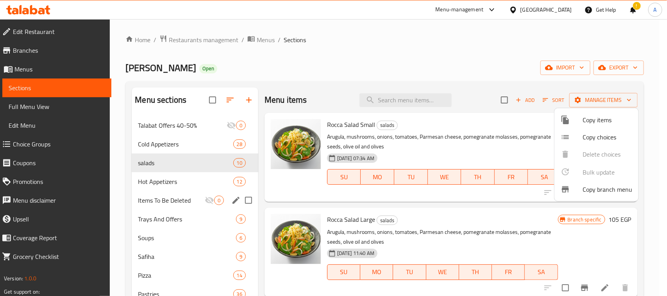
click at [411, 42] on div at bounding box center [333, 148] width 667 height 296
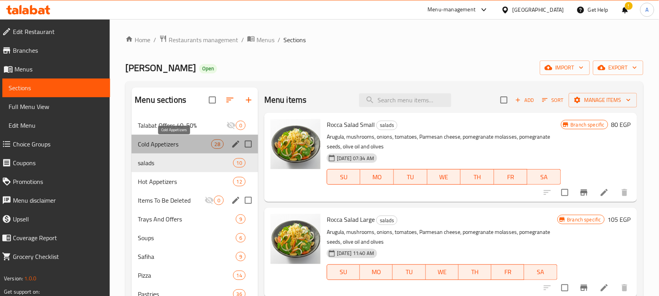
click at [165, 147] on span "Cold Appetizers" at bounding box center [174, 143] width 73 height 9
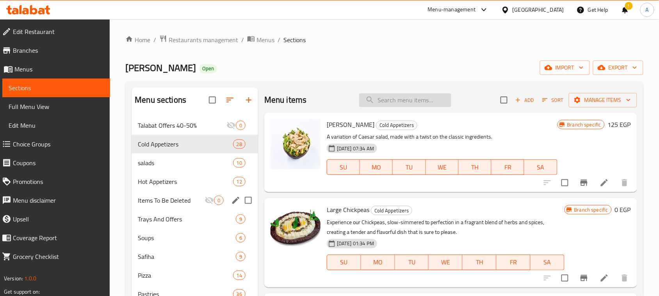
click at [405, 100] on input "search" at bounding box center [405, 100] width 92 height 14
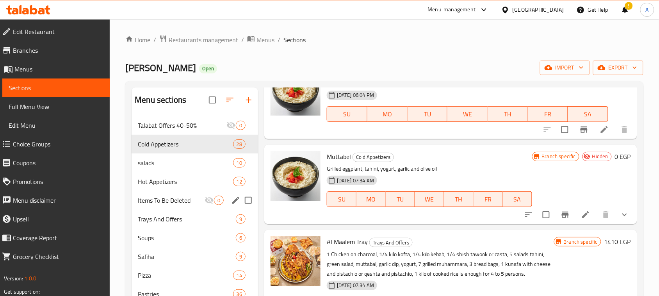
scroll to position [147, 0]
type input "mut"
click at [538, 207] on input "checkbox" at bounding box center [546, 215] width 16 height 16
checkbox input "true"
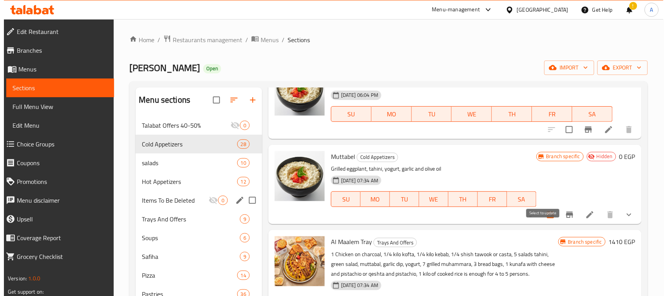
scroll to position [0, 0]
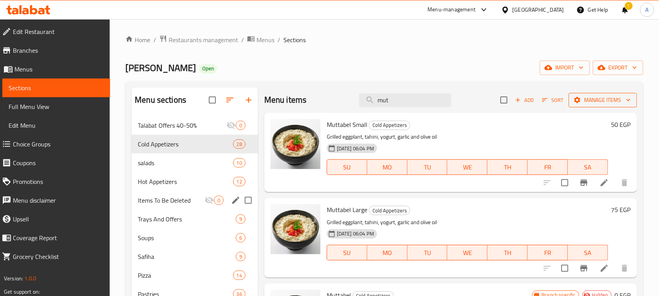
click at [597, 105] on span "Manage items" at bounding box center [603, 100] width 56 height 10
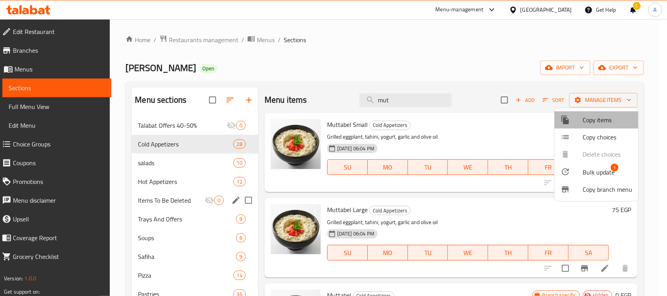
click at [600, 122] on span "Copy items" at bounding box center [608, 119] width 50 height 9
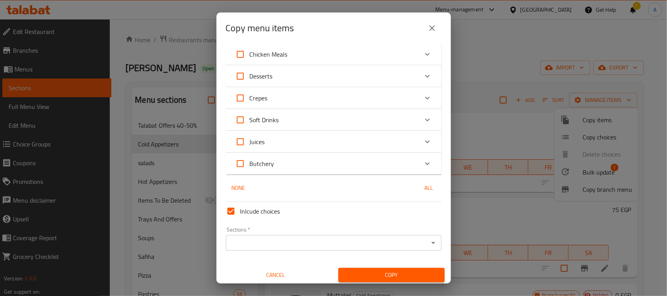
scroll to position [596, 0]
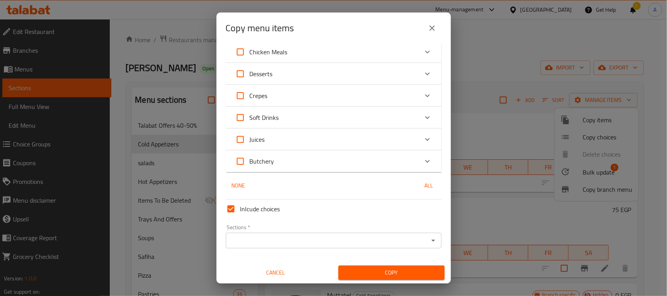
click at [230, 207] on input "Inlcude choices" at bounding box center [231, 209] width 19 height 19
checkbox input "false"
click at [429, 236] on icon "Open" at bounding box center [433, 240] width 9 height 9
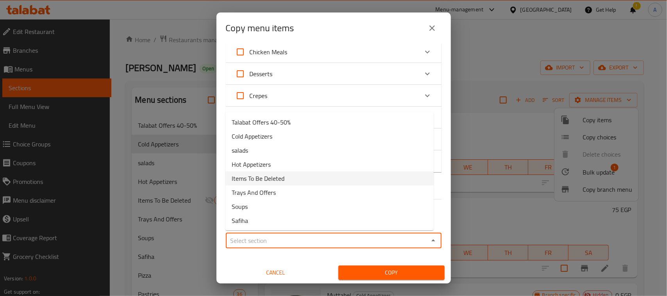
click at [293, 177] on li "Items To Be Deleted" at bounding box center [329, 179] width 208 height 14
type input "Items To Be Deleted"
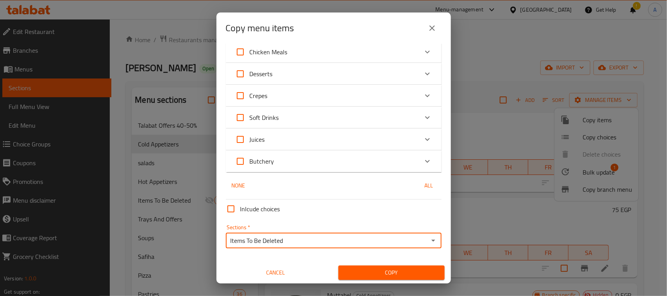
click at [387, 274] on span "Copy" at bounding box center [392, 273] width 94 height 10
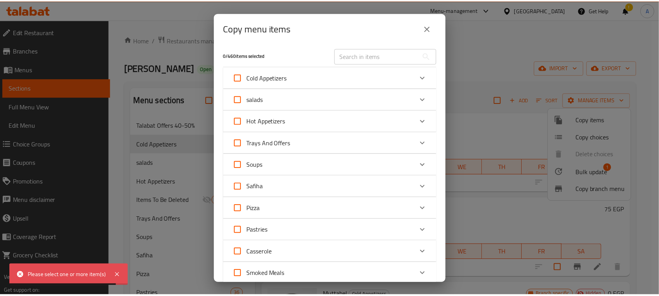
scroll to position [0, 0]
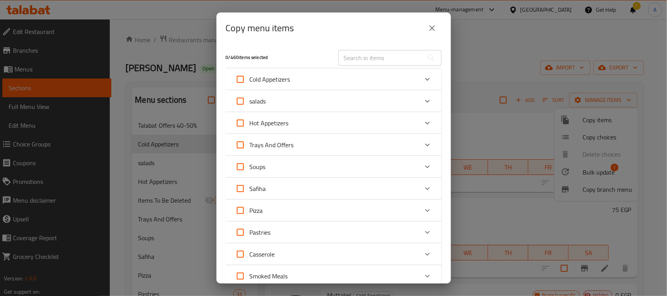
click at [432, 25] on icon "close" at bounding box center [431, 27] width 9 height 9
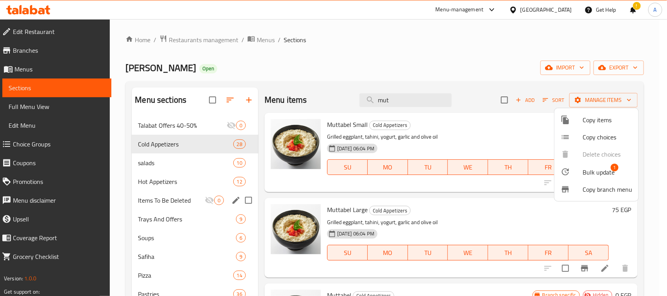
click at [497, 54] on div at bounding box center [333, 148] width 667 height 296
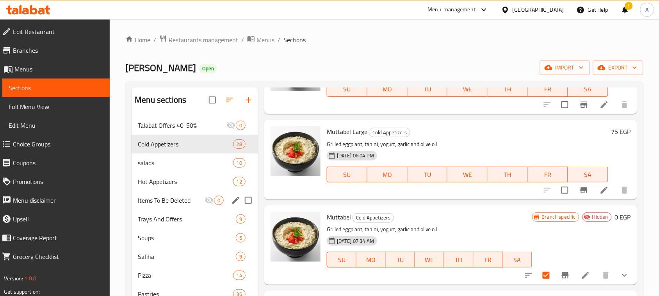
scroll to position [98, 0]
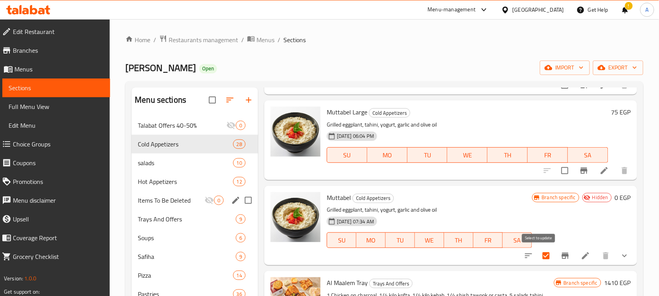
click at [538, 254] on input "checkbox" at bounding box center [546, 256] width 16 height 16
checkbox input "false"
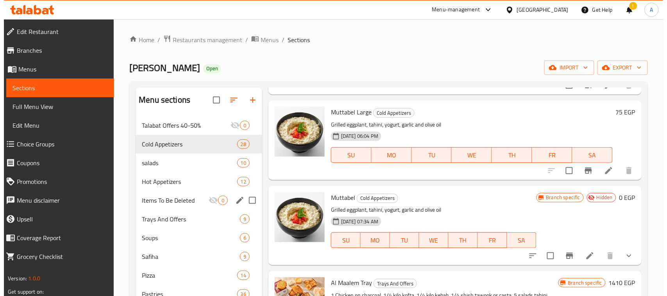
scroll to position [0, 0]
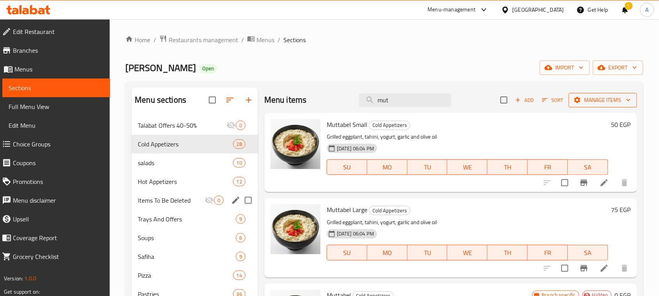
click at [587, 98] on span "Manage items" at bounding box center [603, 100] width 56 height 10
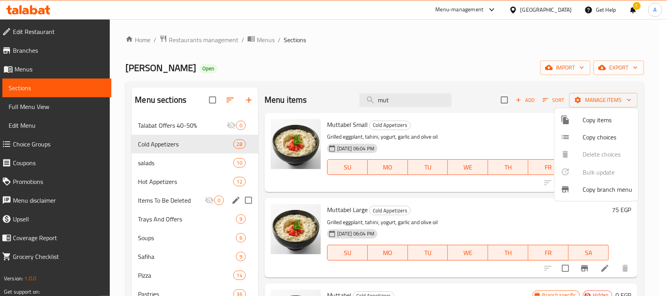
click at [590, 120] on span "Copy items" at bounding box center [608, 119] width 50 height 9
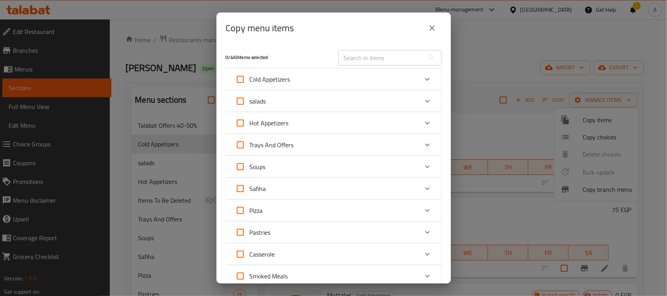
click at [348, 84] on div "Cold Appetizers" at bounding box center [326, 79] width 183 height 19
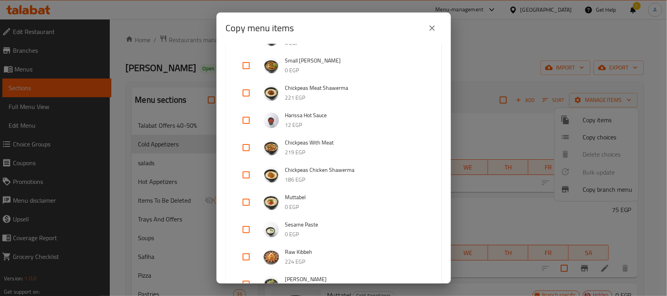
scroll to position [537, 0]
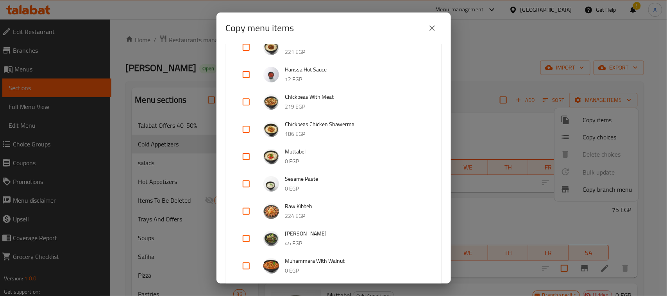
click at [250, 152] on input "checkbox" at bounding box center [246, 156] width 19 height 19
checkbox input "true"
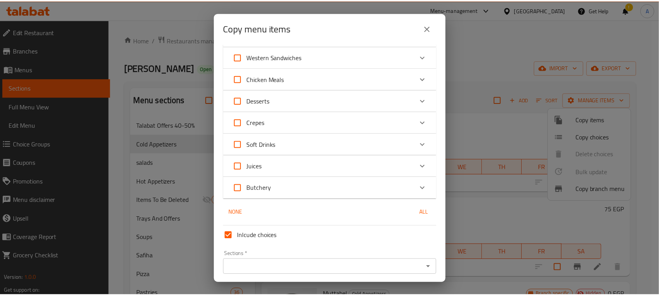
scroll to position [1396, 0]
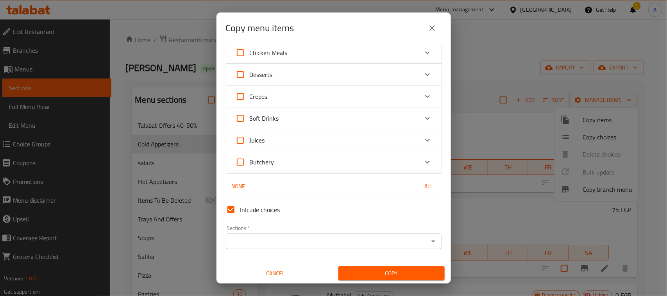
click at [232, 208] on input "Inlcude choices" at bounding box center [231, 209] width 19 height 19
checkbox input "false"
click at [428, 242] on div at bounding box center [433, 241] width 10 height 11
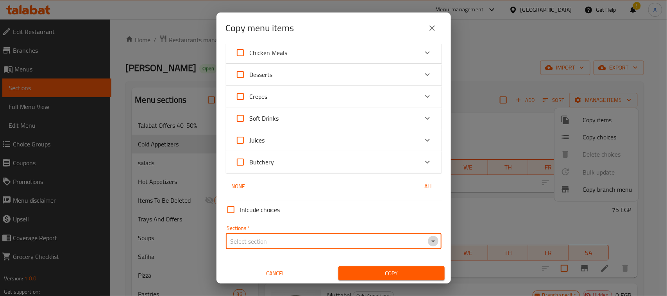
click at [429, 238] on icon "Open" at bounding box center [433, 241] width 9 height 9
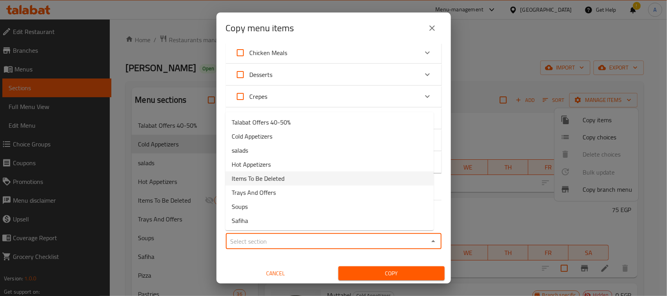
click at [284, 180] on li "Items To Be Deleted" at bounding box center [329, 179] width 208 height 14
type input "Items To Be Deleted"
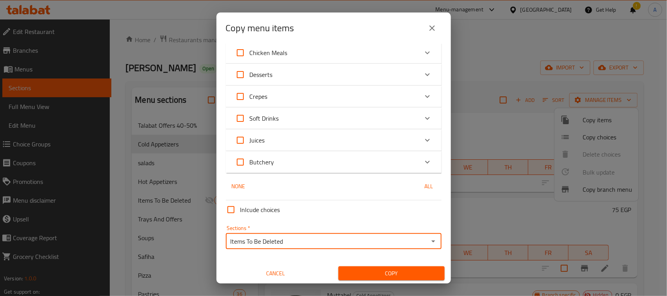
click at [391, 272] on span "Copy" at bounding box center [392, 274] width 94 height 10
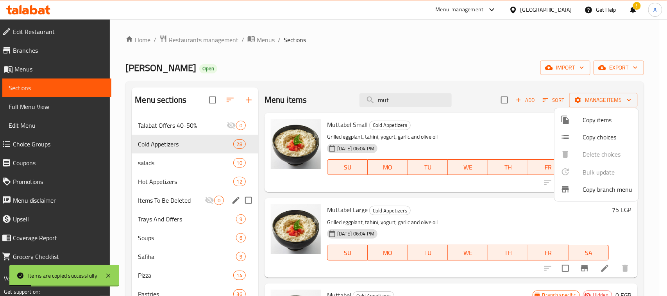
click at [426, 52] on div at bounding box center [333, 148] width 667 height 296
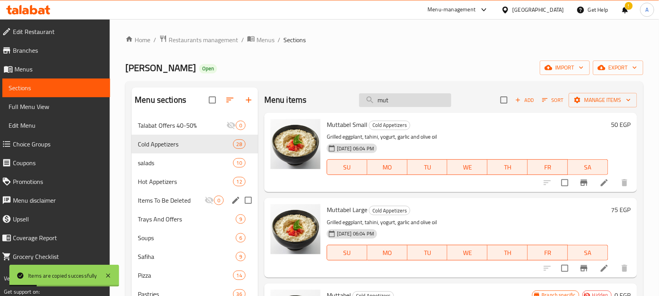
click at [400, 105] on input "mut" at bounding box center [405, 100] width 92 height 14
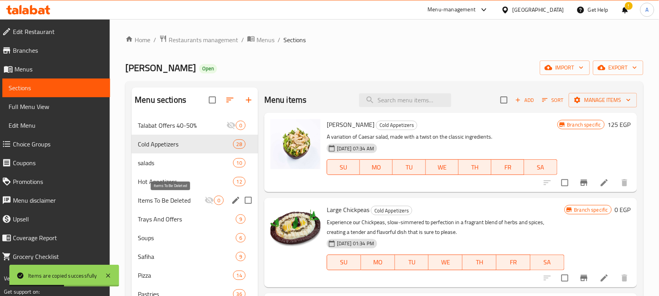
click at [160, 200] on span "Items To Be Deleted" at bounding box center [171, 200] width 67 height 9
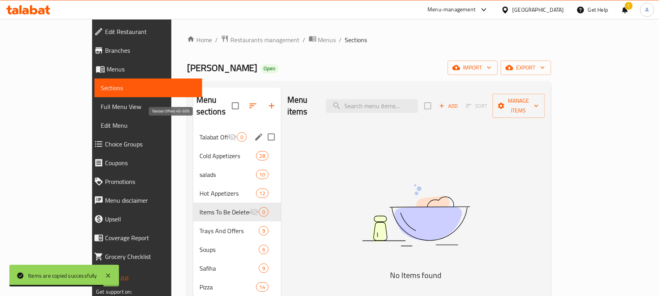
click at [200, 132] on span "Talabat Offers 40-50%" at bounding box center [214, 136] width 28 height 9
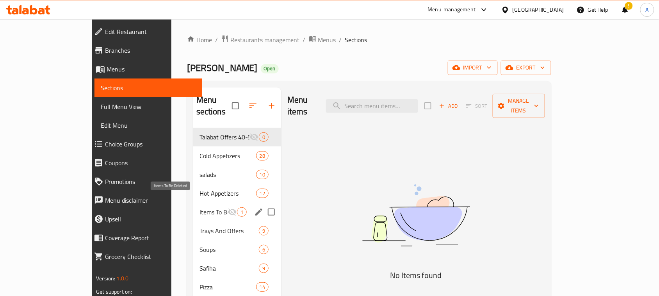
click at [200, 207] on span "Items To Be Deleted" at bounding box center [214, 211] width 28 height 9
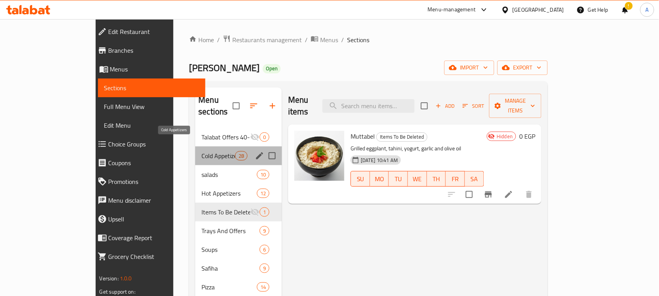
click at [202, 151] on span "Cold Appetizers" at bounding box center [218, 155] width 33 height 9
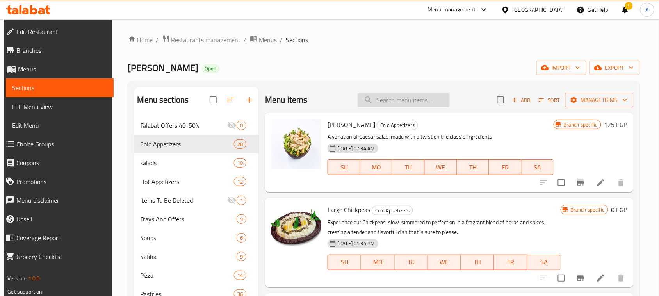
click at [407, 103] on input "search" at bounding box center [404, 100] width 92 height 14
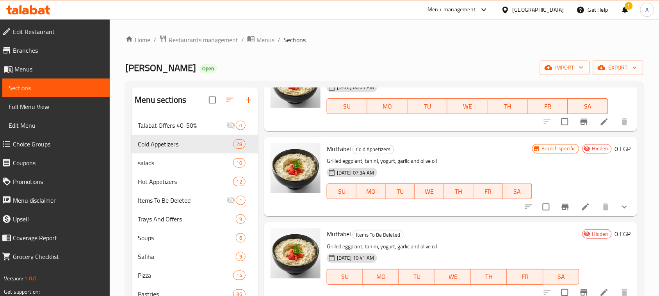
scroll to position [195, 0]
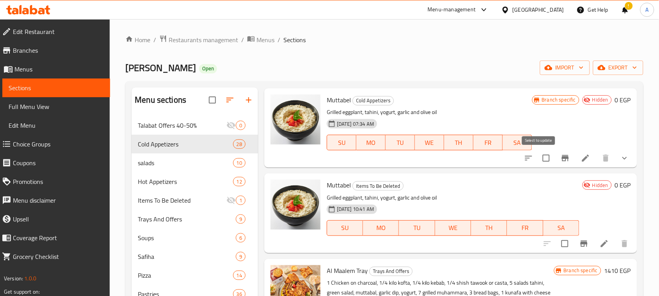
type input "mut"
click at [538, 157] on input "checkbox" at bounding box center [546, 158] width 16 height 16
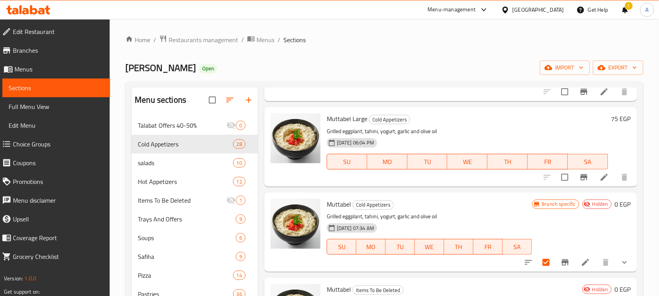
scroll to position [0, 0]
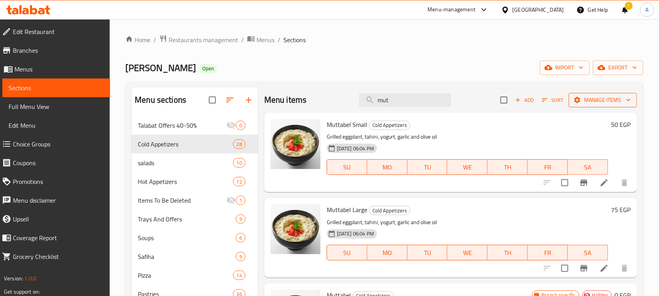
click at [591, 104] on span "Manage items" at bounding box center [603, 100] width 56 height 10
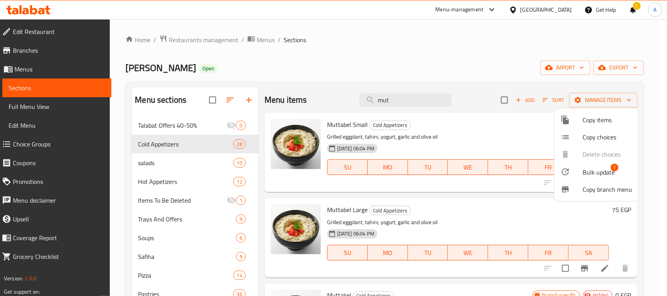
click at [593, 170] on span "Bulk update" at bounding box center [599, 172] width 32 height 9
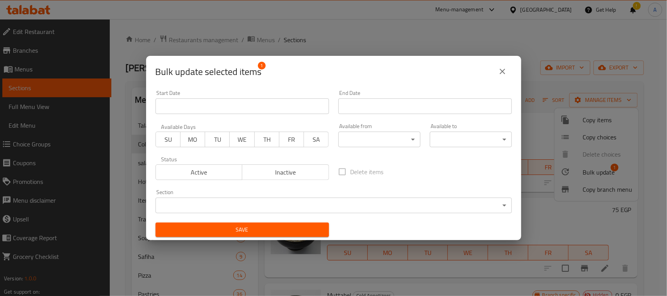
click at [417, 203] on body "​ Menu-management Egypt Get Help ! A Edit Restaurant Branches Menus Sections Fu…" at bounding box center [333, 157] width 667 height 277
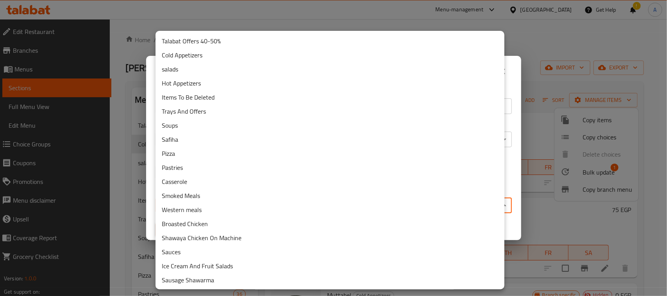
click at [216, 98] on li "Items To Be Deleted" at bounding box center [329, 97] width 349 height 14
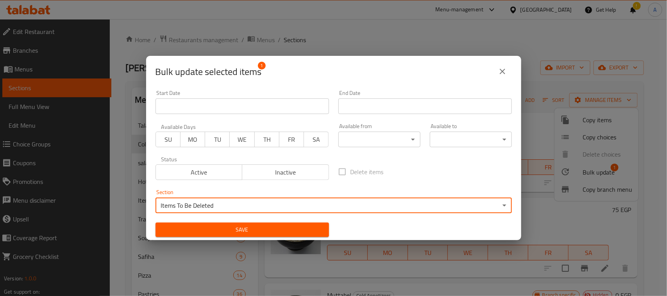
click at [282, 229] on span "Save" at bounding box center [242, 230] width 161 height 10
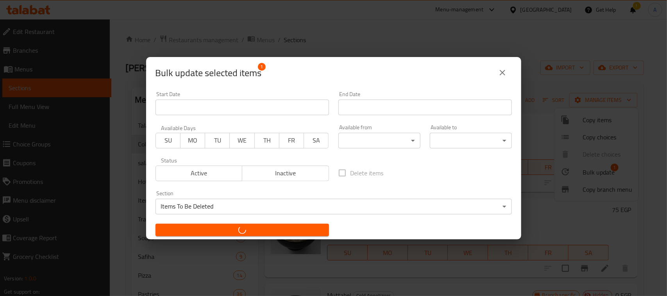
checkbox input "false"
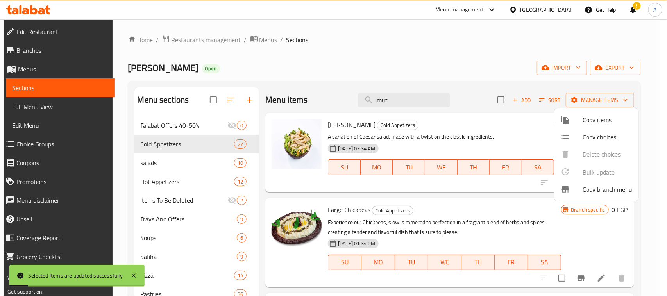
click at [454, 36] on div at bounding box center [333, 148] width 667 height 296
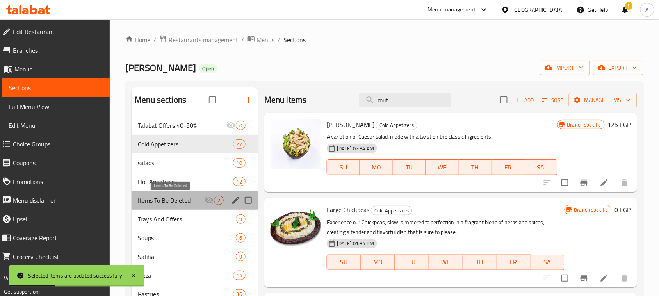
click at [167, 202] on span "Items To Be Deleted" at bounding box center [171, 200] width 67 height 9
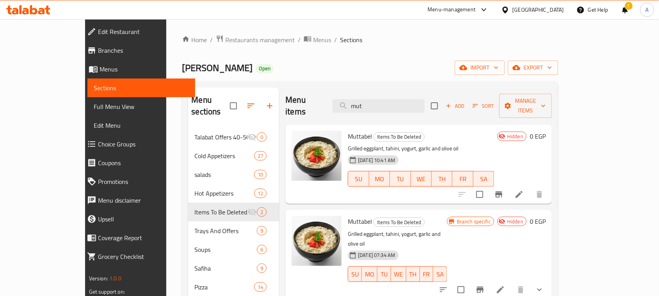
click at [394, 100] on input "mut" at bounding box center [379, 106] width 92 height 14
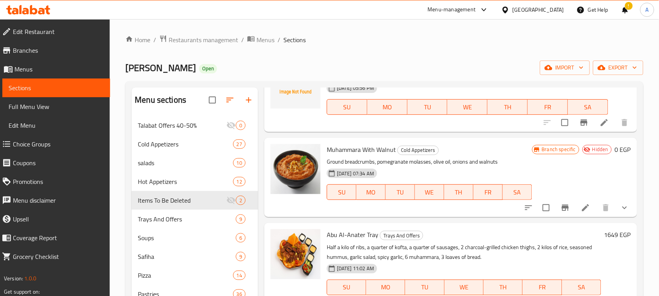
scroll to position [147, 0]
type input "muh"
click at [620, 208] on icon "show more" at bounding box center [624, 206] width 9 height 9
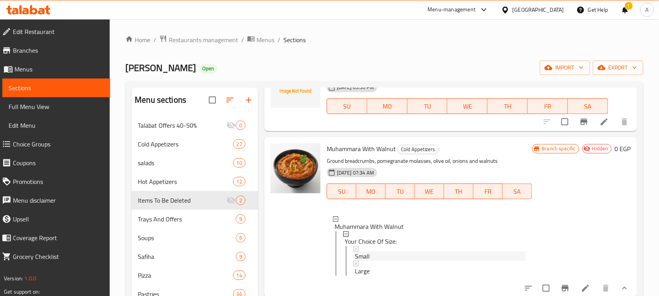
click at [356, 249] on icon at bounding box center [356, 248] width 5 height 5
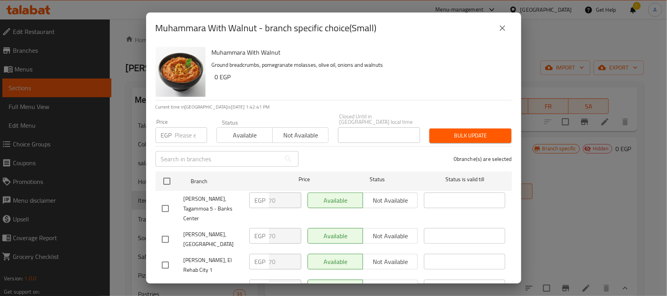
click at [506, 27] on icon "close" at bounding box center [502, 27] width 9 height 9
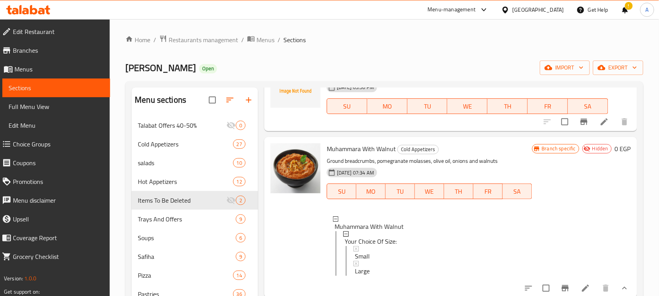
scroll to position [195, 0]
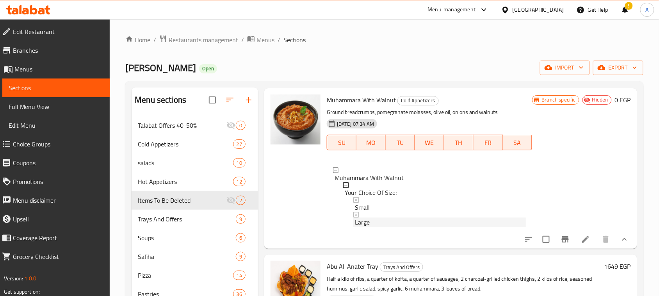
click at [357, 215] on icon at bounding box center [356, 214] width 5 height 5
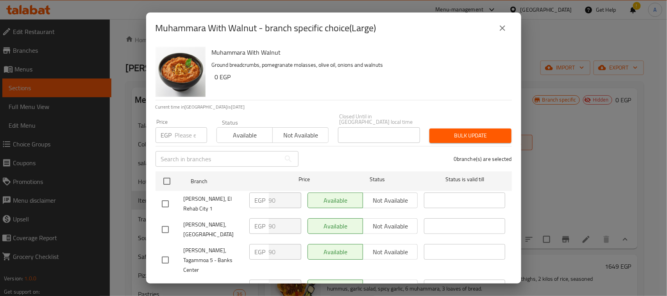
click at [500, 26] on icon "close" at bounding box center [502, 27] width 5 height 5
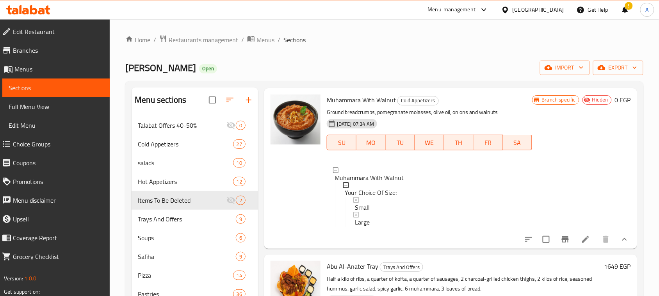
click at [620, 244] on icon "show more" at bounding box center [624, 239] width 9 height 9
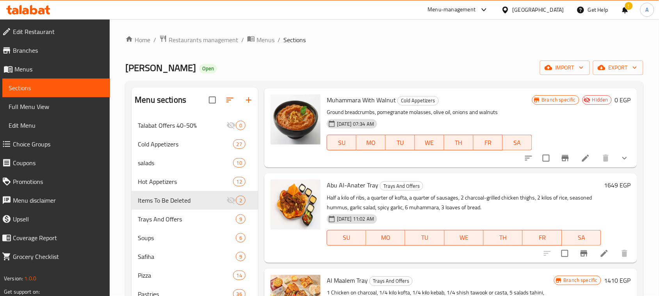
scroll to position [147, 0]
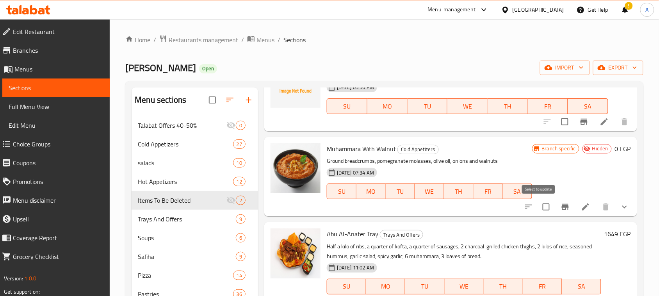
click at [541, 205] on input "checkbox" at bounding box center [546, 207] width 16 height 16
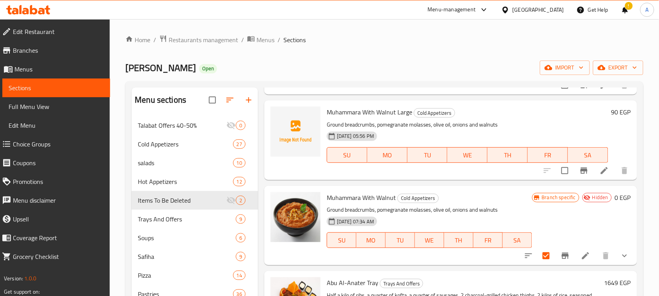
scroll to position [0, 0]
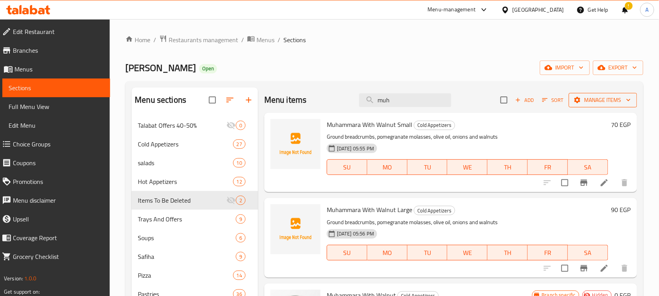
click at [603, 100] on span "Manage items" at bounding box center [603, 100] width 56 height 10
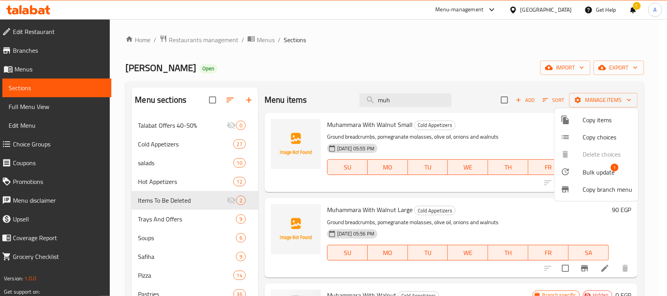
click at [597, 172] on span "Bulk update" at bounding box center [599, 172] width 32 height 9
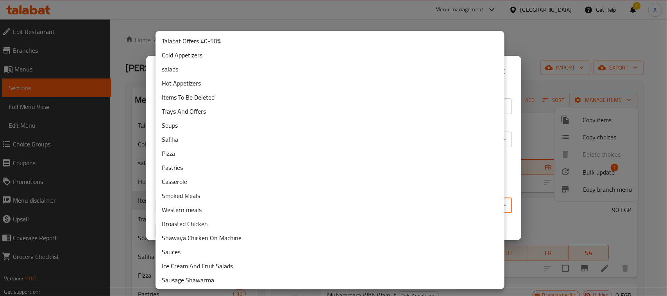
click at [402, 208] on body "​ Menu-management Egypt Get Help ! A Edit Restaurant Branches Menus Sections Fu…" at bounding box center [333, 157] width 667 height 277
click at [216, 98] on li "Items To Be Deleted" at bounding box center [329, 97] width 349 height 14
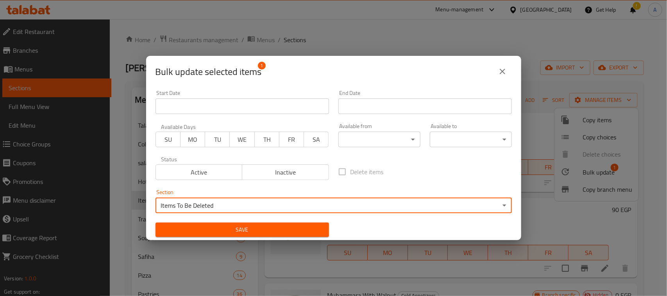
click at [284, 228] on span "Save" at bounding box center [242, 230] width 161 height 10
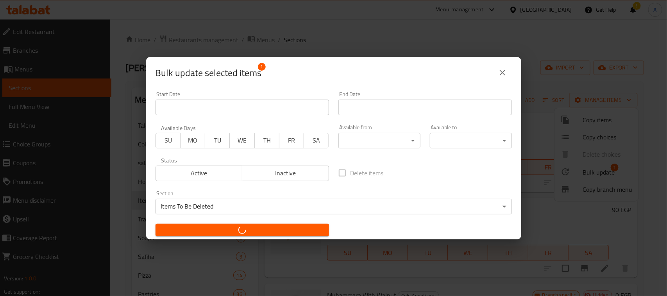
checkbox input "false"
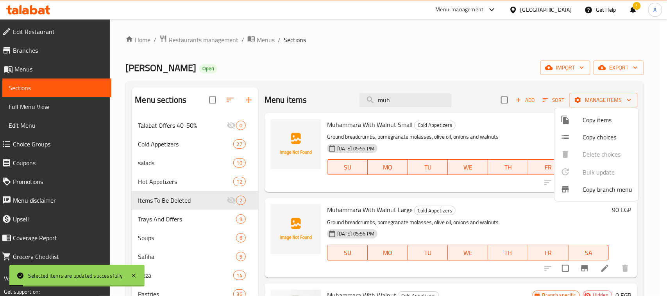
click at [399, 53] on div at bounding box center [333, 148] width 667 height 296
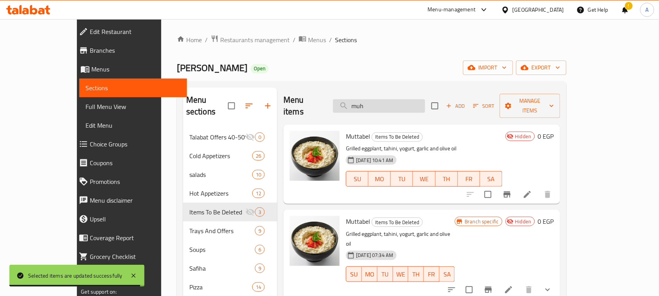
click at [409, 99] on input "muh" at bounding box center [379, 106] width 92 height 14
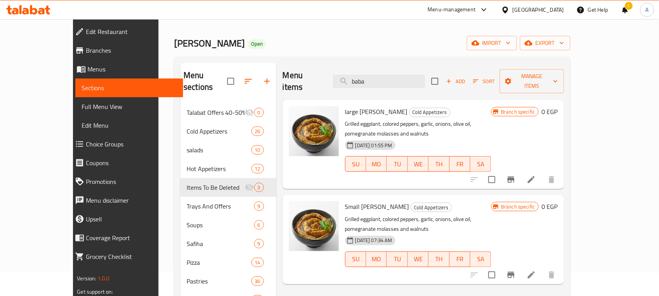
scroll to position [49, 0]
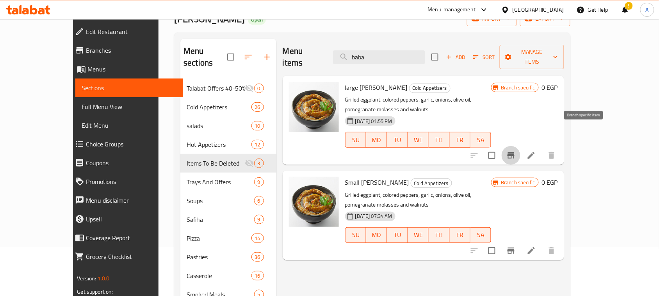
click at [516, 151] on icon "Branch-specific-item" at bounding box center [511, 155] width 9 height 9
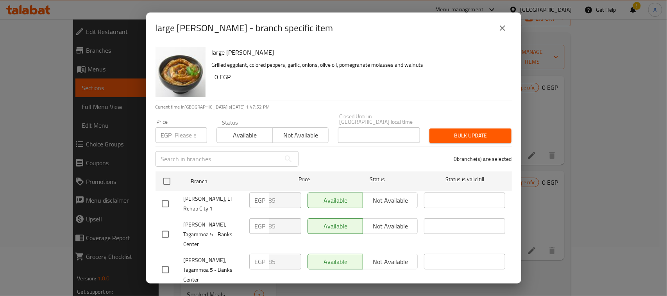
click at [500, 32] on icon "close" at bounding box center [502, 27] width 9 height 9
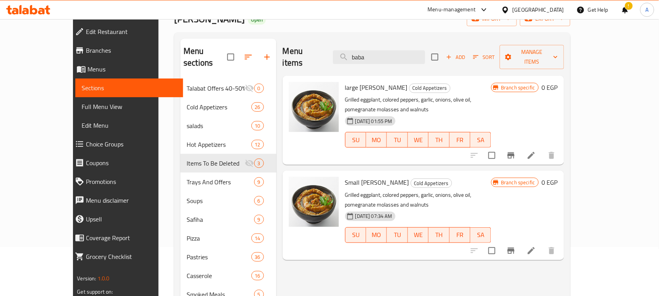
click at [516, 246] on icon "Branch-specific-item" at bounding box center [511, 250] width 9 height 9
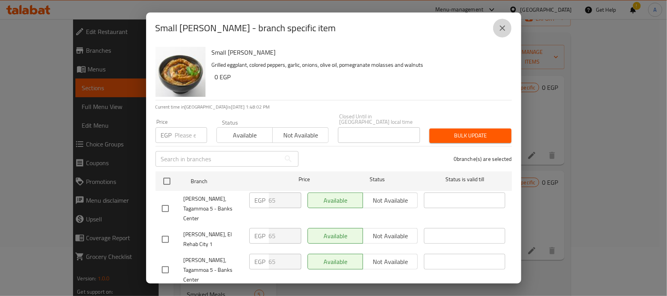
click at [498, 25] on icon "close" at bounding box center [502, 27] width 9 height 9
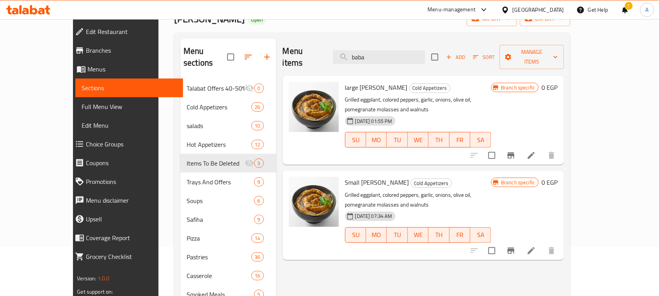
click at [393, 143] on div "large Baba Ghannoug Cold Appetizers Grilled eggplant, colored peppers, garlic, …" at bounding box center [424, 120] width 282 height 89
click at [457, 79] on div "large Baba Ghannoug Cold Appetizers Grilled eggplant, colored peppers, garlic, …" at bounding box center [418, 120] width 153 height 83
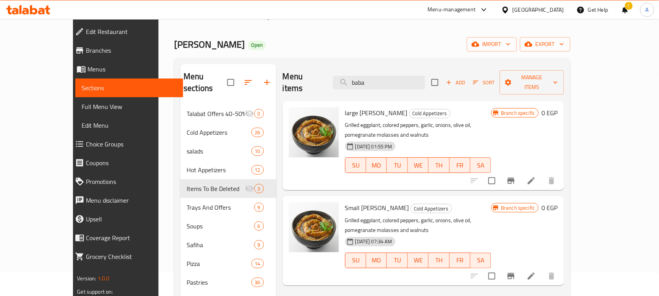
scroll to position [0, 0]
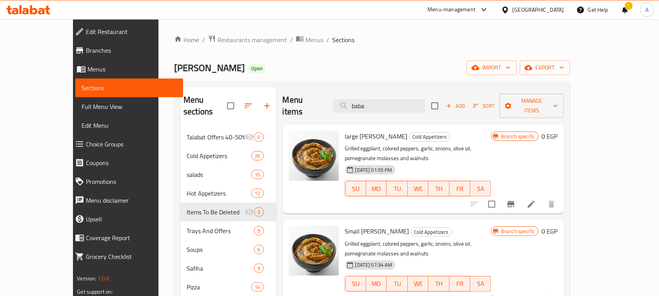
click at [516, 200] on icon "Branch-specific-item" at bounding box center [511, 204] width 9 height 9
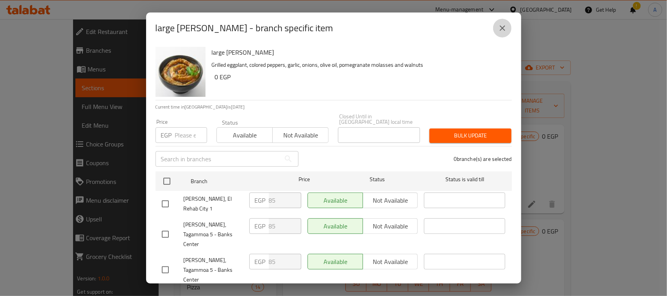
click at [506, 27] on icon "close" at bounding box center [502, 27] width 9 height 9
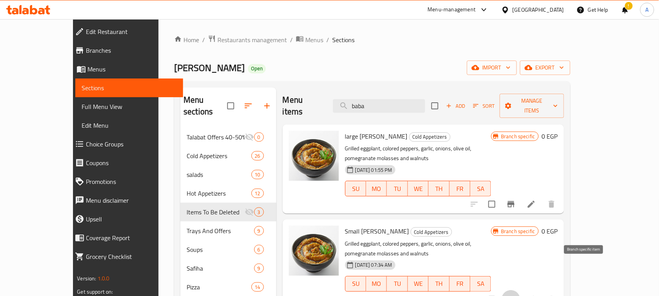
click at [516, 295] on icon "Branch-specific-item" at bounding box center [511, 299] width 9 height 9
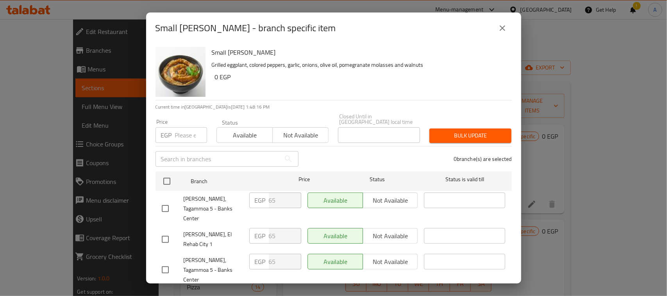
click at [504, 22] on button "close" at bounding box center [502, 28] width 19 height 19
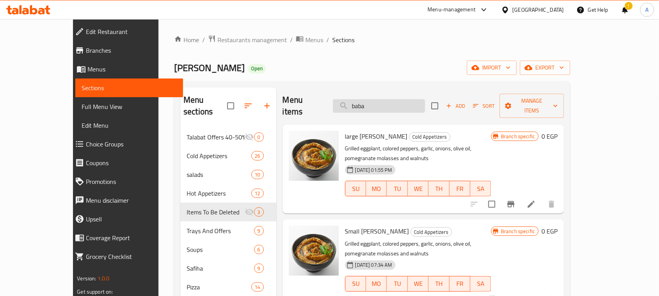
click at [397, 100] on input "baba" at bounding box center [379, 106] width 92 height 14
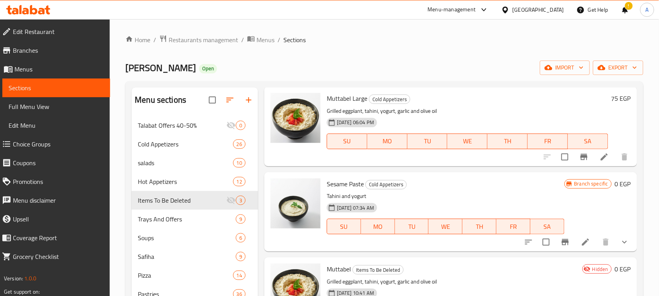
scroll to position [293, 0]
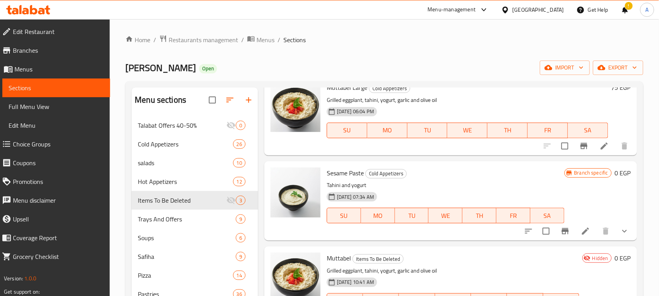
type input "tah"
click at [540, 231] on input "checkbox" at bounding box center [546, 231] width 16 height 16
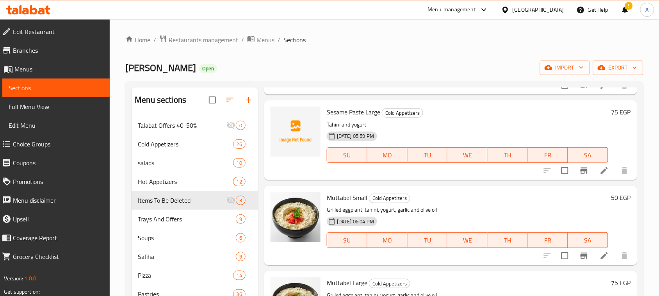
scroll to position [0, 0]
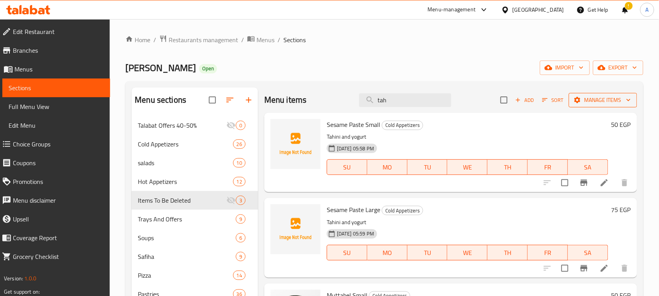
click at [580, 102] on span "Manage items" at bounding box center [603, 100] width 56 height 10
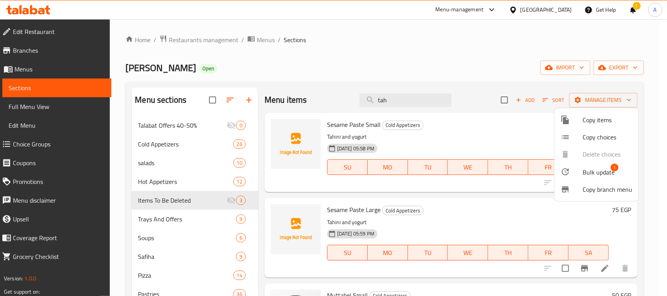
click at [583, 171] on span "Bulk update" at bounding box center [599, 172] width 32 height 9
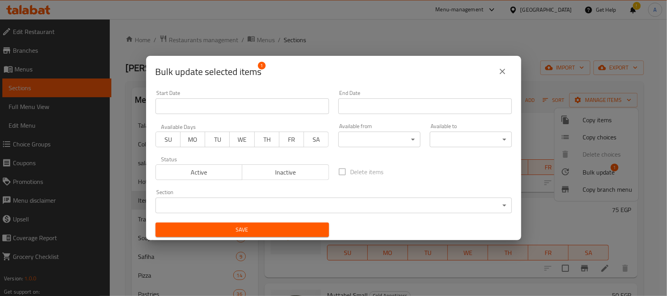
click at [357, 204] on body "​ Menu-management Egypt Get Help ! A Edit Restaurant Branches Menus Sections Fu…" at bounding box center [333, 157] width 667 height 277
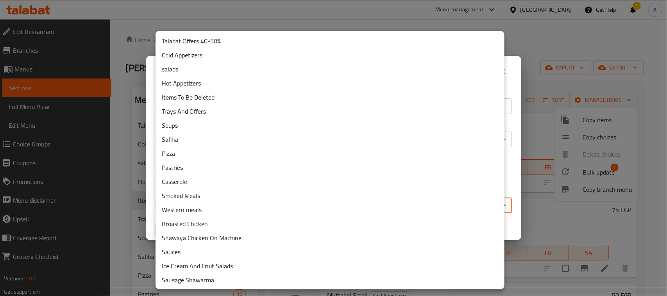
click at [190, 100] on li "Items To Be Deleted" at bounding box center [329, 97] width 349 height 14
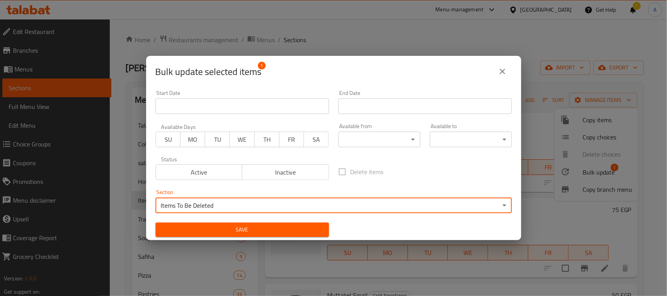
click at [233, 231] on span "Save" at bounding box center [242, 230] width 161 height 10
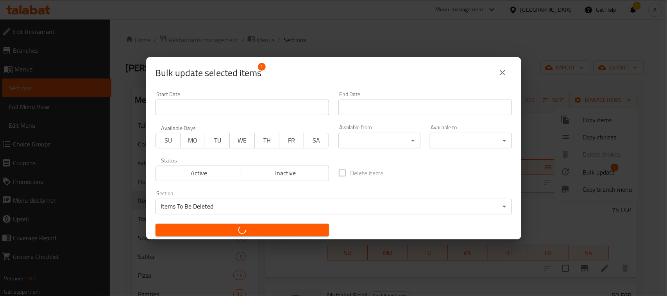
checkbox input "false"
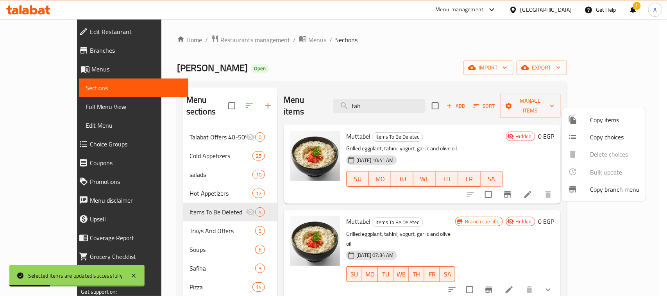
click at [380, 51] on div at bounding box center [333, 148] width 667 height 296
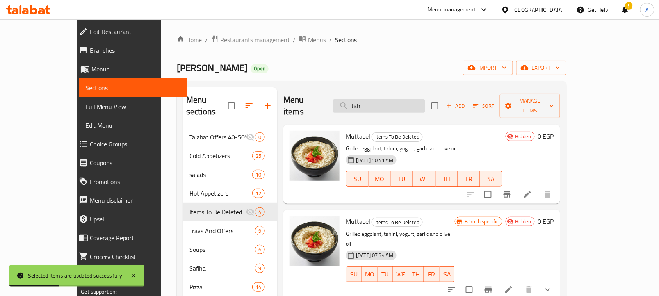
click at [409, 104] on input "tah" at bounding box center [379, 106] width 92 height 14
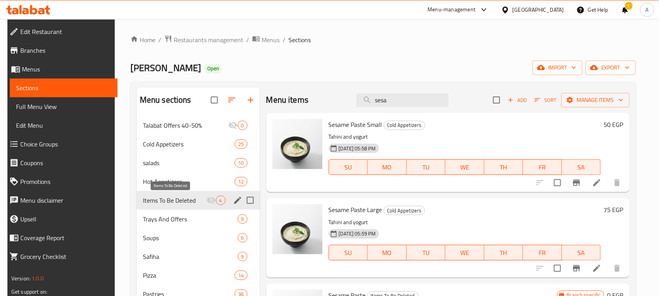
type input "sesa"
click at [173, 200] on span "Items To Be Deleted" at bounding box center [175, 200] width 64 height 9
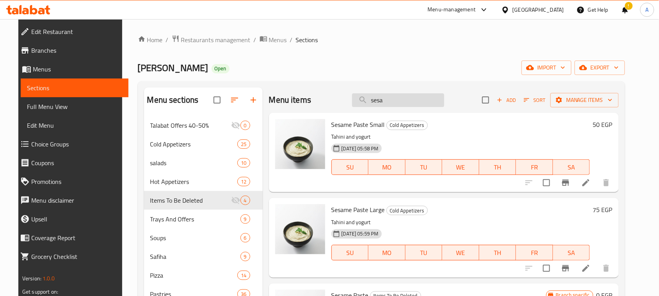
click at [405, 102] on input "sesa" at bounding box center [398, 100] width 92 height 14
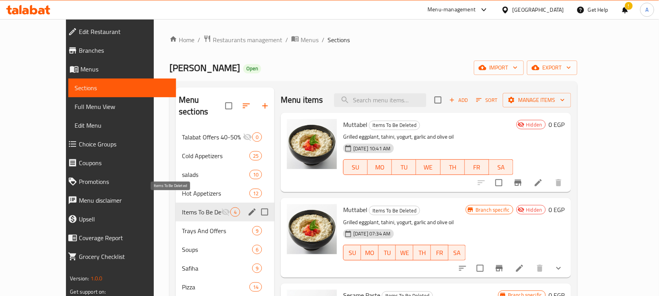
click at [182, 207] on span "Items To Be Deleted" at bounding box center [201, 211] width 39 height 9
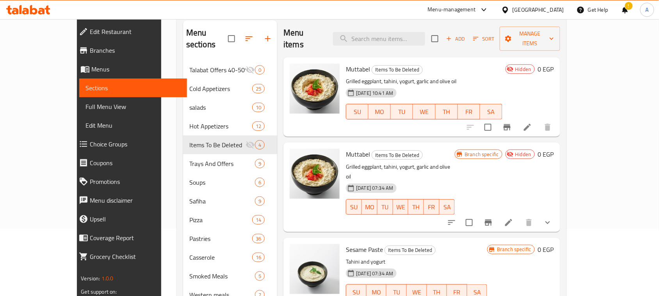
scroll to position [49, 0]
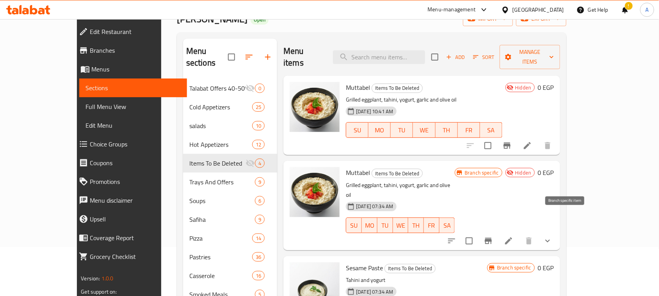
click at [492, 238] on icon "Branch-specific-item" at bounding box center [488, 241] width 7 height 6
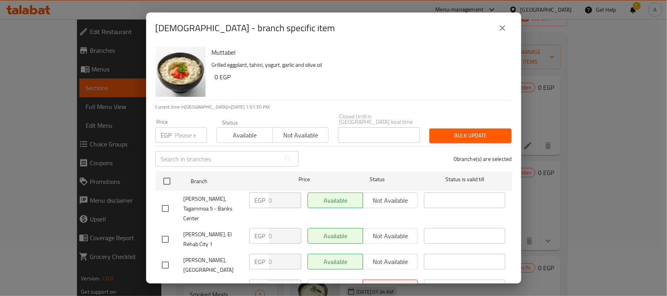
click at [506, 32] on icon "close" at bounding box center [502, 27] width 9 height 9
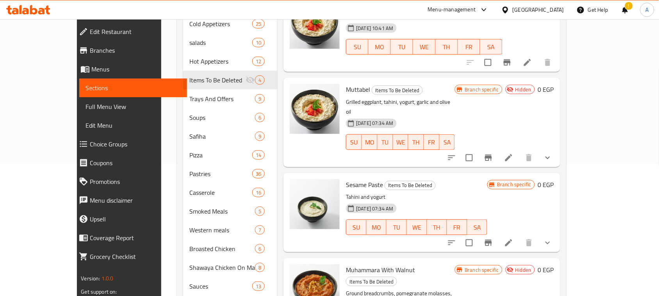
scroll to position [195, 0]
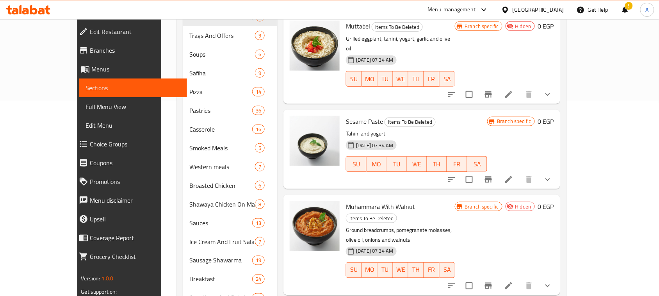
click at [412, 129] on p "Tahini and yogurt" at bounding box center [416, 134] width 141 height 10
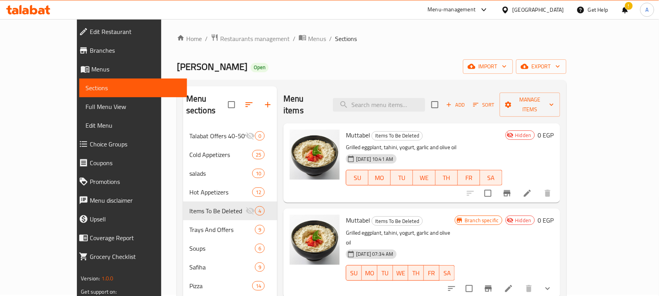
scroll to position [0, 0]
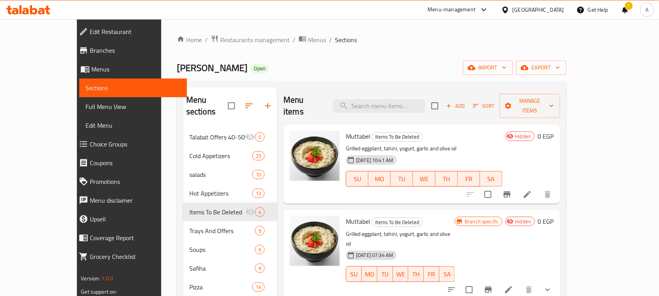
click at [406, 63] on div "[PERSON_NAME] Open import export" at bounding box center [372, 68] width 390 height 14
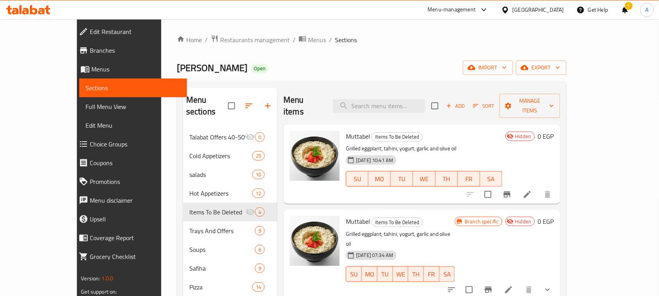
click at [413, 65] on div "[PERSON_NAME] Open import export" at bounding box center [372, 68] width 390 height 14
click at [414, 65] on div "[PERSON_NAME] Open import export" at bounding box center [372, 68] width 390 height 14
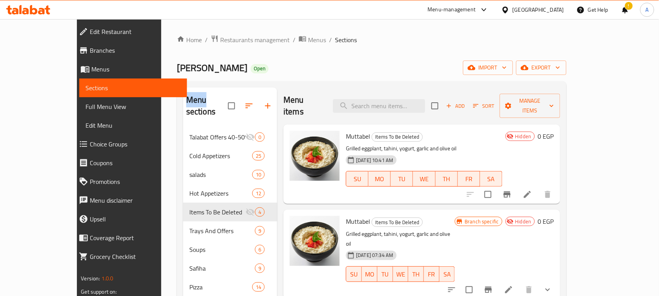
click at [414, 65] on div "[PERSON_NAME] Open import export" at bounding box center [372, 68] width 390 height 14
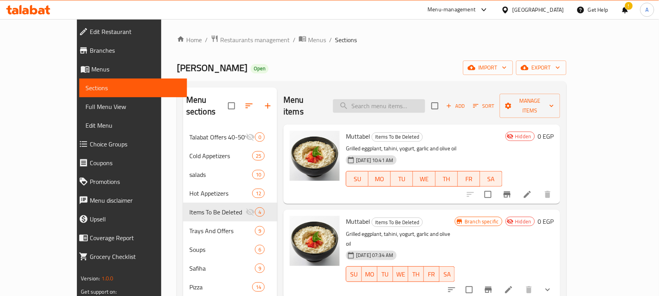
click at [415, 99] on input "search" at bounding box center [379, 106] width 92 height 14
type input "v"
type input "f"
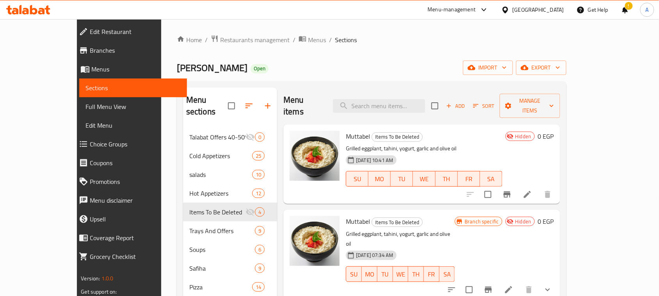
click at [412, 103] on input "search" at bounding box center [379, 106] width 92 height 14
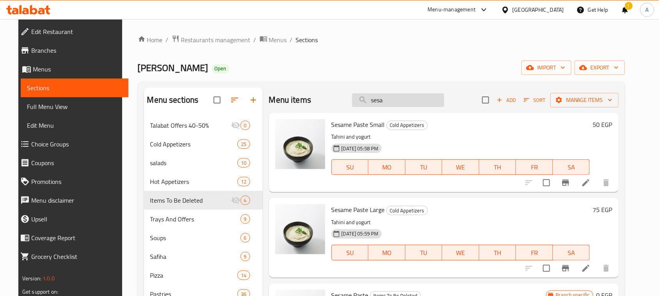
click at [378, 100] on input "sesa" at bounding box center [398, 100] width 92 height 14
paste input "مخلل خيار صغير"
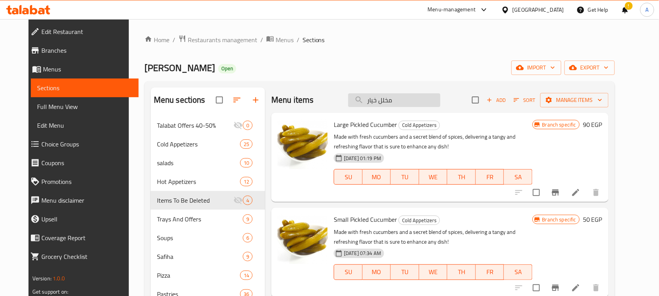
click at [387, 104] on input "مخلل خيار" at bounding box center [394, 100] width 92 height 14
paste input "علبه مخلل مشكل صغي"
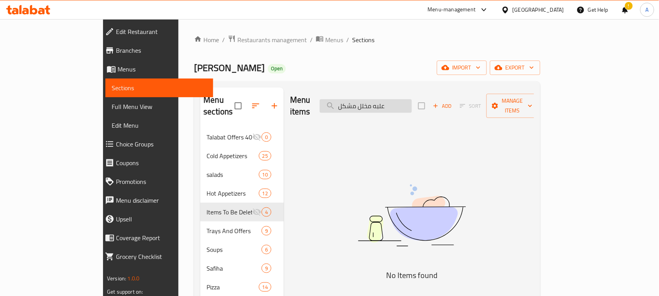
click at [412, 103] on input "علبه مخلل مشكل" at bounding box center [366, 106] width 92 height 14
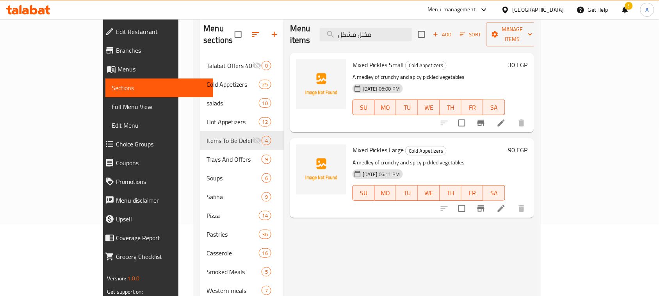
scroll to position [49, 0]
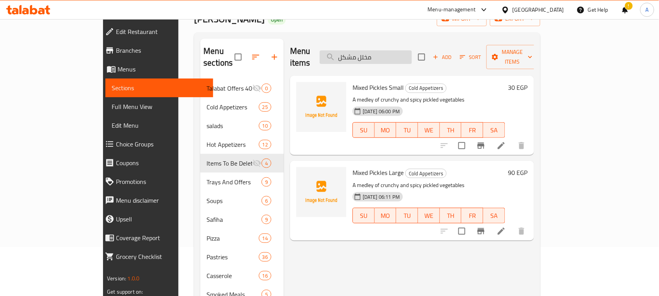
click at [412, 51] on input "مخلل مشكل" at bounding box center [366, 57] width 92 height 14
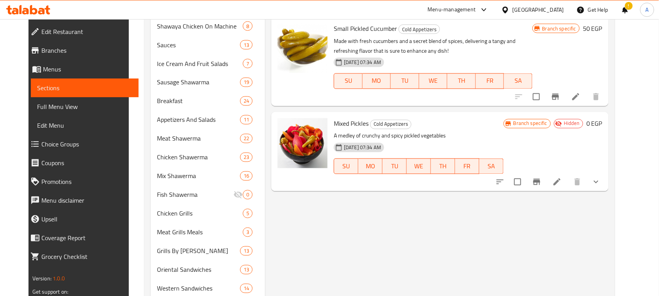
scroll to position [391, 0]
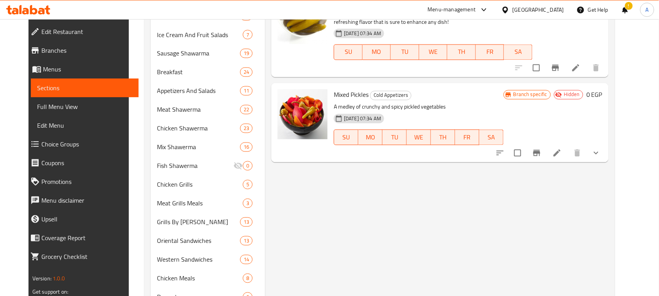
type input "مخلل"
click at [601, 149] on icon "show more" at bounding box center [596, 152] width 9 height 9
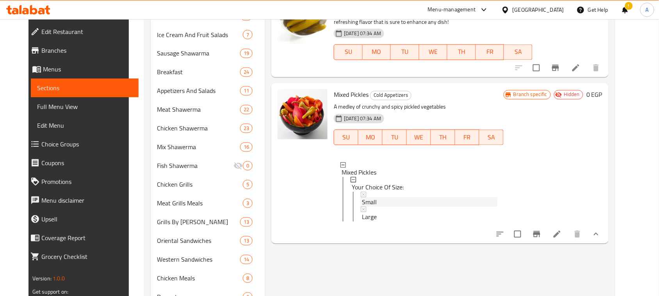
click at [361, 193] on icon at bounding box center [363, 194] width 5 height 5
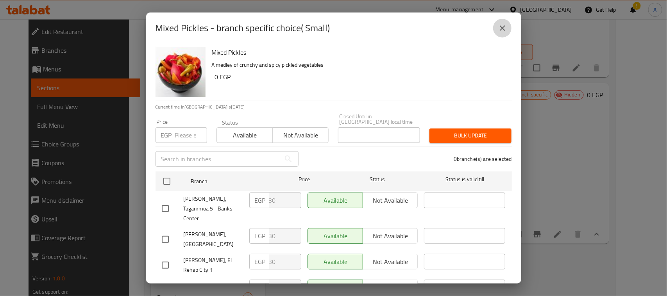
click at [507, 27] on button "close" at bounding box center [502, 28] width 19 height 19
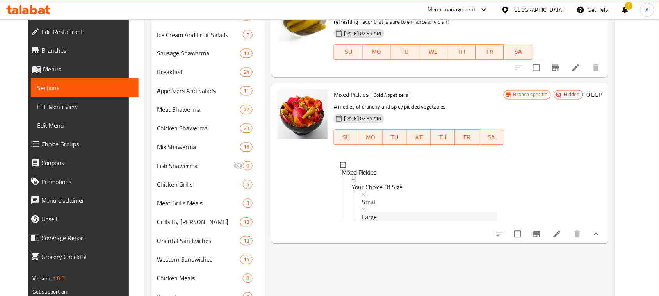
click at [362, 213] on span "Large" at bounding box center [369, 217] width 15 height 9
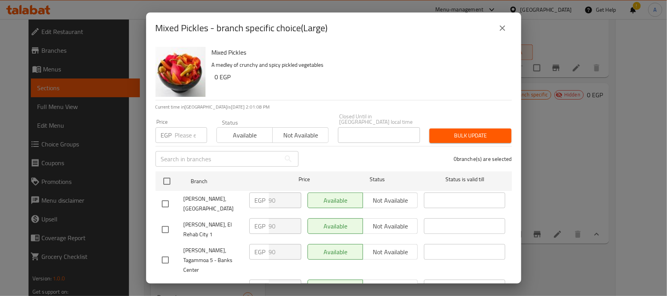
click at [501, 28] on icon "close" at bounding box center [502, 27] width 9 height 9
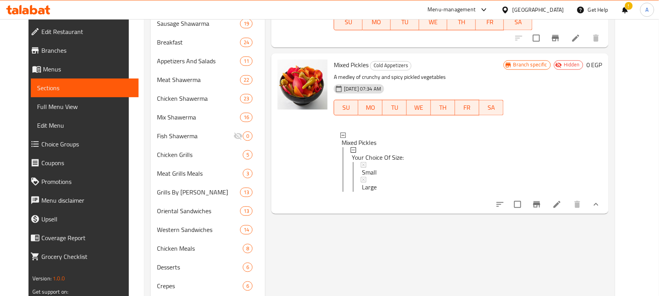
scroll to position [440, 0]
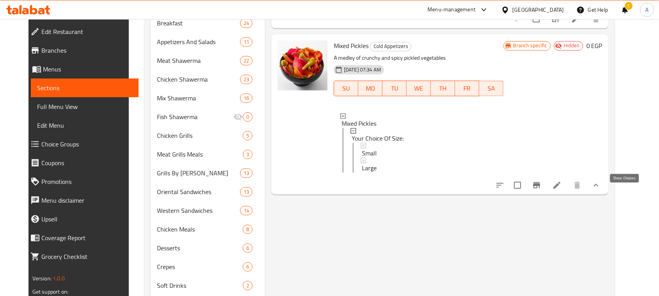
click at [601, 188] on icon "show more" at bounding box center [596, 185] width 9 height 9
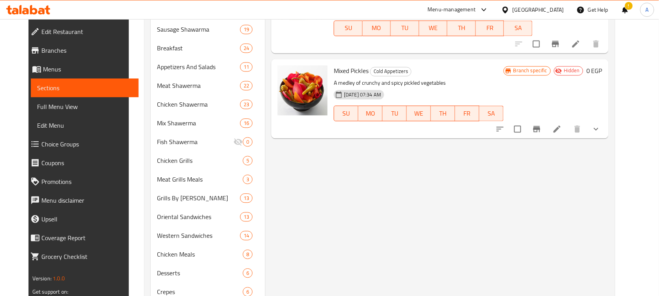
scroll to position [391, 0]
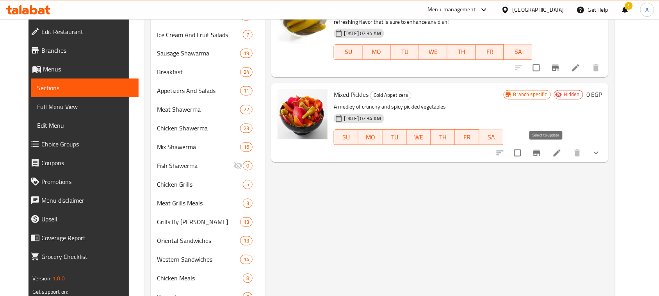
click at [526, 154] on input "checkbox" at bounding box center [518, 153] width 16 height 16
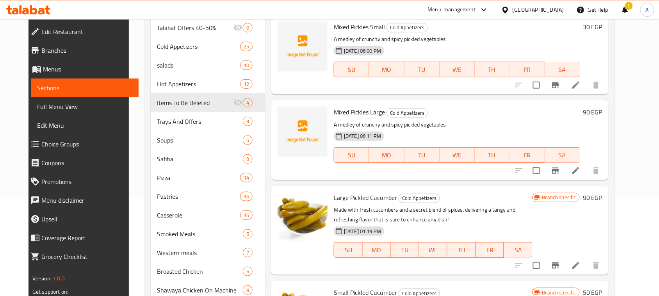
scroll to position [0, 0]
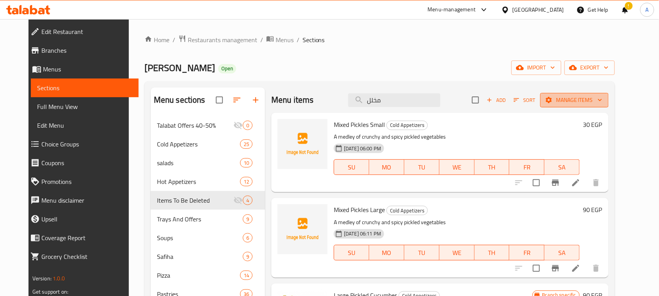
click at [597, 100] on span "Manage items" at bounding box center [575, 100] width 56 height 10
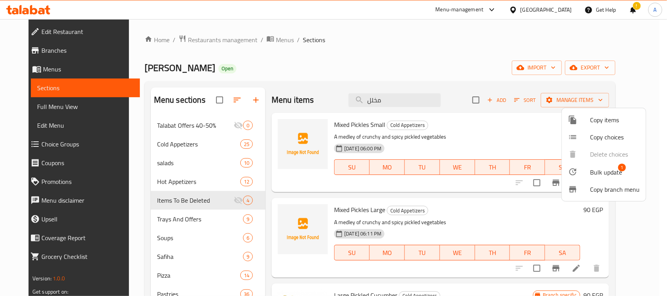
click at [605, 168] on span "Bulk update" at bounding box center [606, 172] width 32 height 9
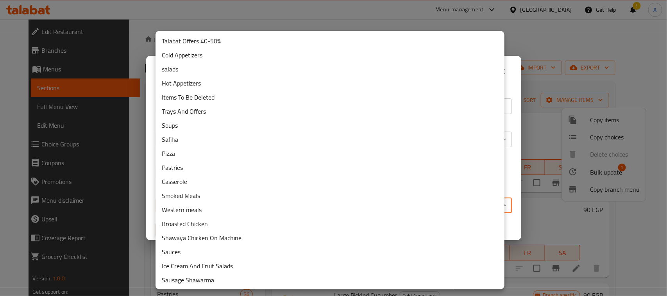
click at [326, 202] on body "​ Menu-management Egypt Get Help ! A Edit Restaurant Branches Menus Sections Fu…" at bounding box center [333, 157] width 667 height 277
click at [206, 97] on li "Items To Be Deleted" at bounding box center [329, 97] width 349 height 14
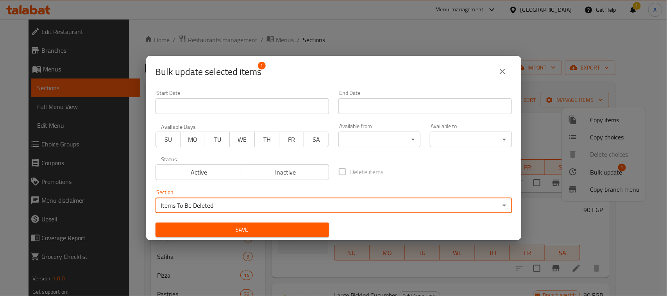
click at [254, 224] on button "Save" at bounding box center [241, 230] width 173 height 14
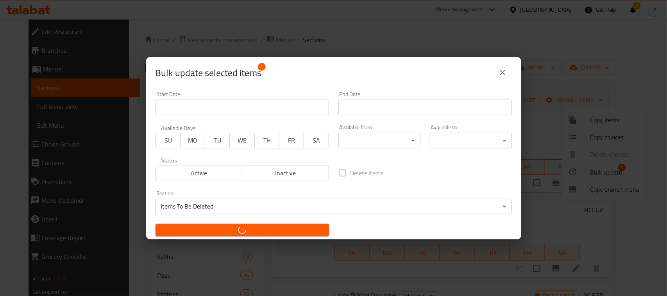
checkbox input "false"
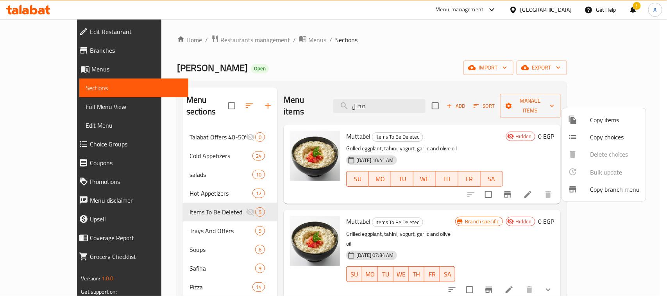
click at [404, 54] on div at bounding box center [333, 148] width 667 height 296
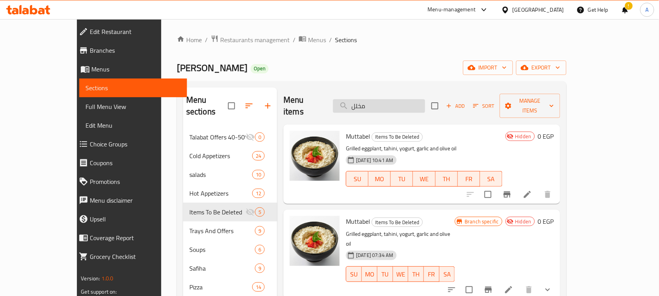
click at [409, 104] on input "مخلل" at bounding box center [379, 106] width 92 height 14
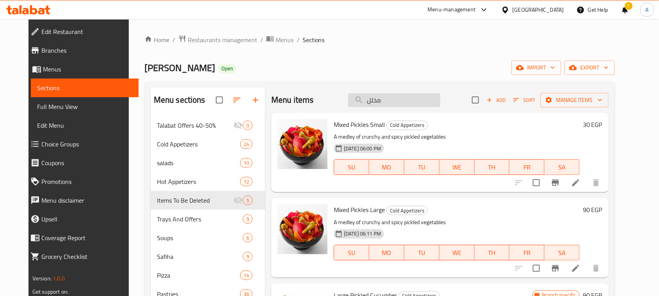
click at [400, 103] on input "مخلل" at bounding box center [394, 100] width 92 height 14
paste input "عيش محمص صغير"
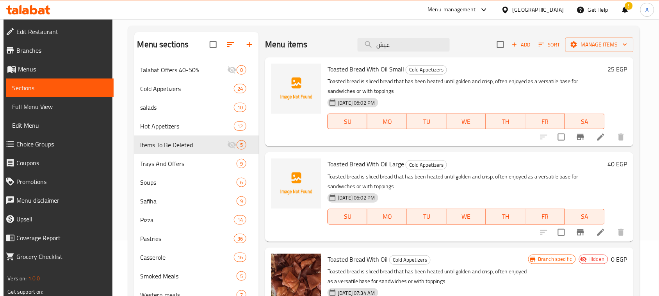
scroll to position [49, 0]
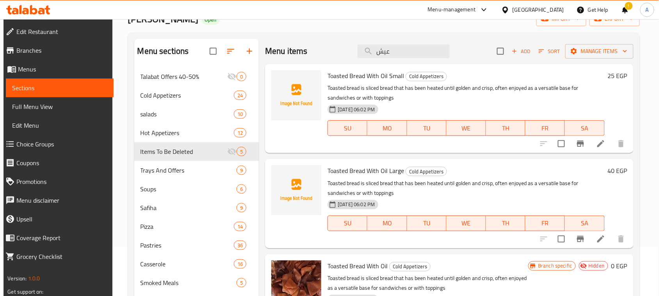
type input "عيش"
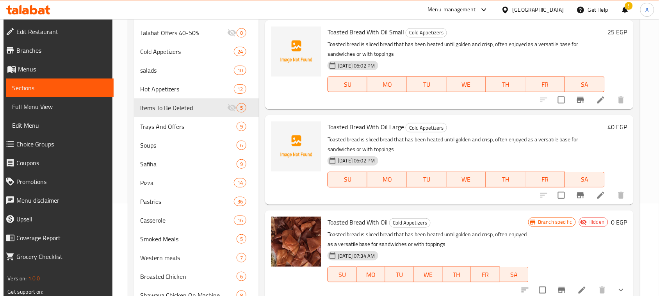
scroll to position [195, 0]
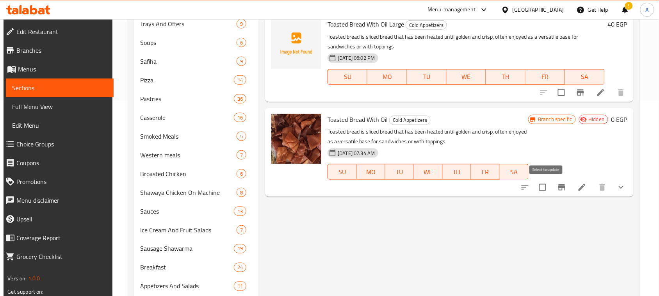
click at [546, 186] on input "checkbox" at bounding box center [543, 187] width 16 height 16
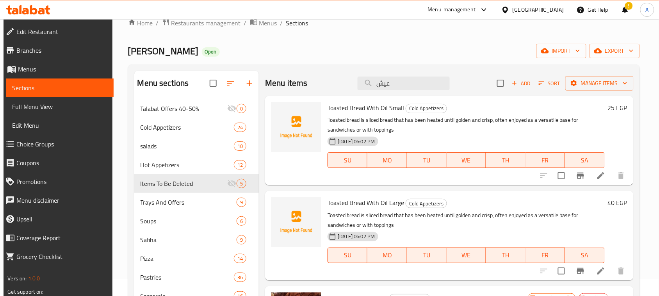
scroll to position [0, 0]
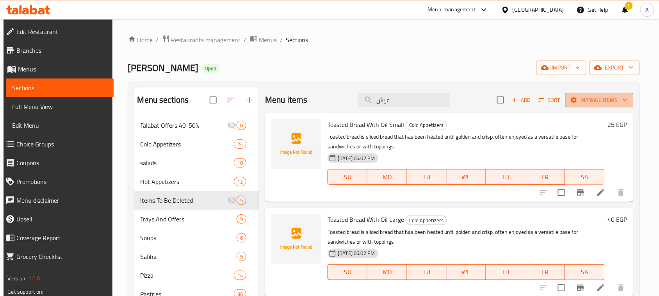
click at [599, 97] on span "Manage items" at bounding box center [600, 100] width 56 height 10
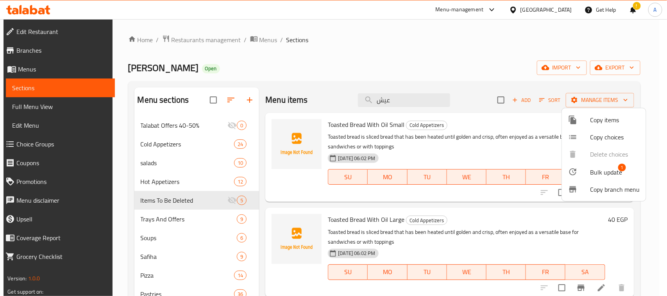
click at [606, 176] on span "Bulk update" at bounding box center [606, 172] width 32 height 9
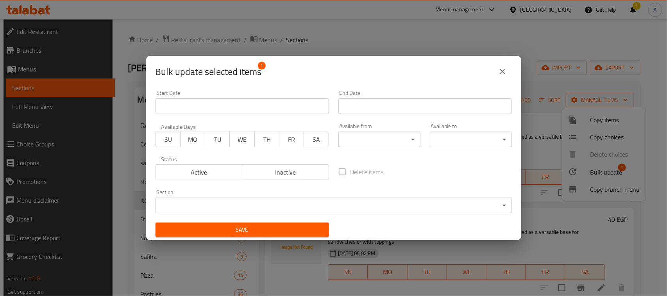
click at [350, 202] on body "​ Menu-management Egypt Get Help ! A Edit Restaurant Branches Menus Sections Fu…" at bounding box center [333, 157] width 667 height 277
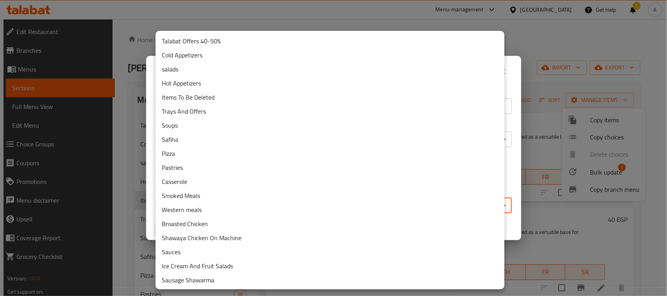
click at [204, 100] on li "Items To Be Deleted" at bounding box center [329, 97] width 349 height 14
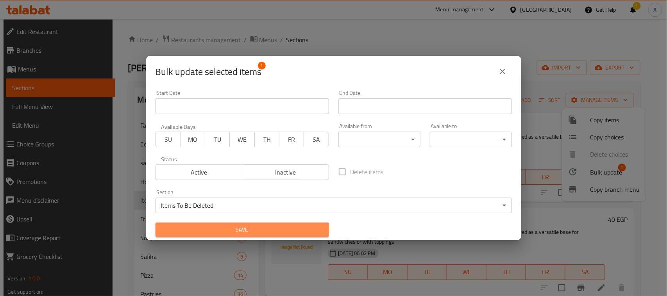
click at [263, 229] on span "Save" at bounding box center [242, 230] width 161 height 10
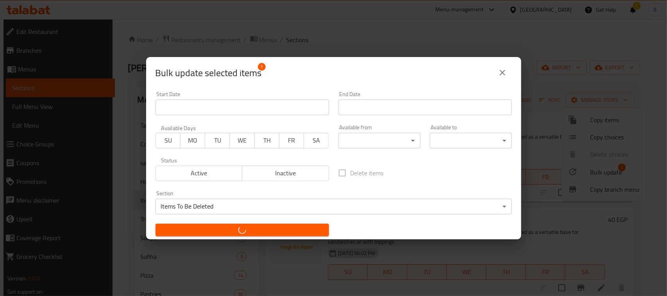
checkbox input "false"
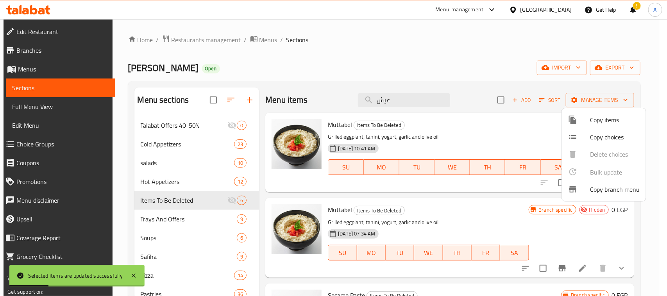
click at [420, 55] on div at bounding box center [333, 148] width 667 height 296
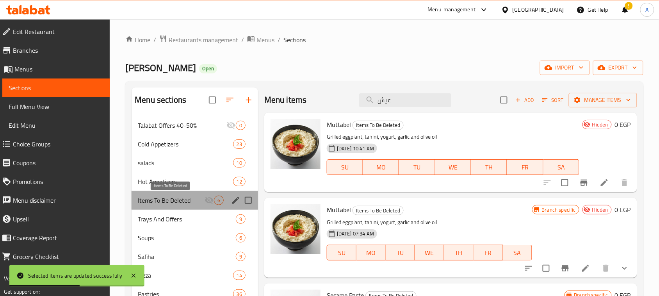
click at [173, 200] on span "Items To Be Deleted" at bounding box center [171, 200] width 67 height 9
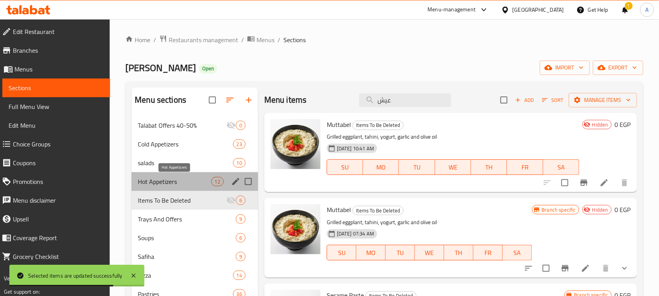
click at [171, 180] on span "Hot Appetizers" at bounding box center [174, 181] width 73 height 9
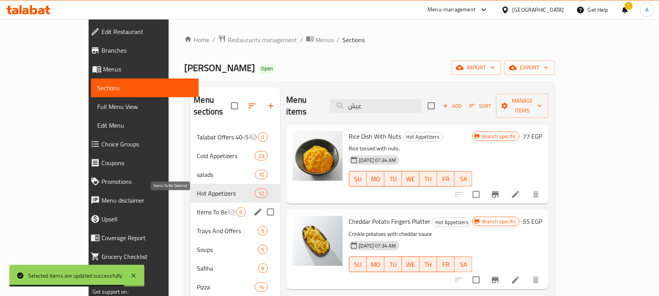
click at [197, 207] on span "Items To Be Deleted" at bounding box center [212, 211] width 30 height 9
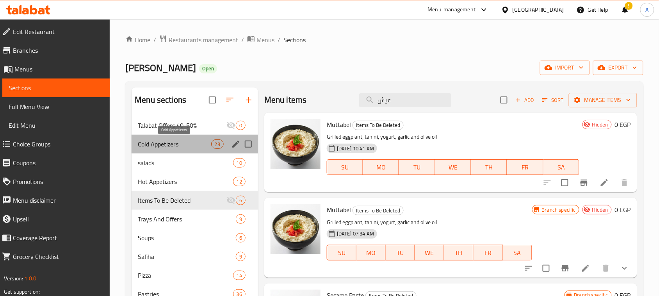
click at [175, 142] on span "Cold Appetizers" at bounding box center [174, 143] width 73 height 9
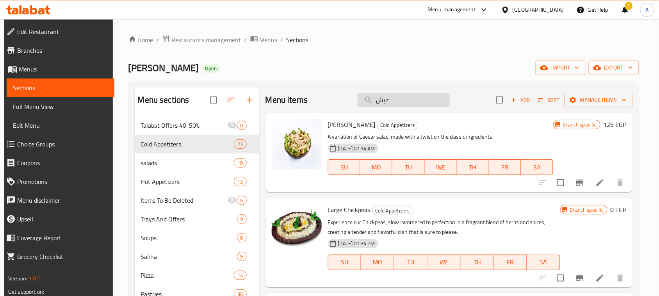
click at [413, 100] on input "عيش" at bounding box center [404, 100] width 92 height 14
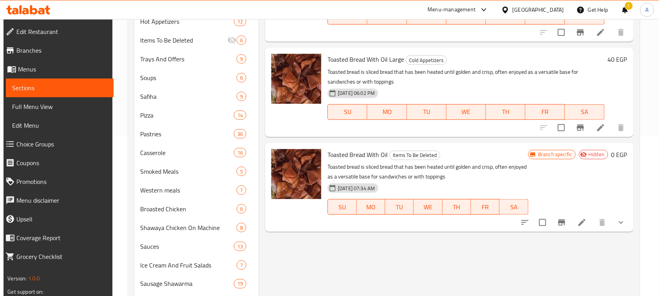
scroll to position [195, 0]
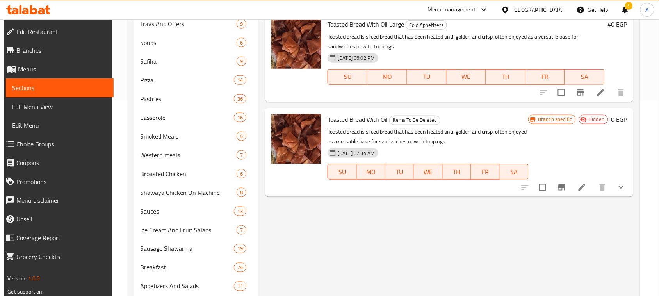
click at [622, 186] on icon "show more" at bounding box center [621, 187] width 9 height 9
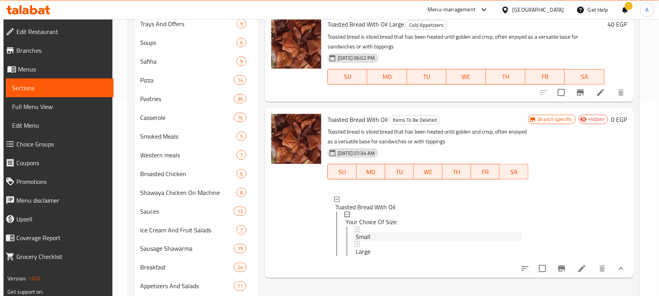
click at [356, 230] on icon at bounding box center [357, 229] width 5 height 5
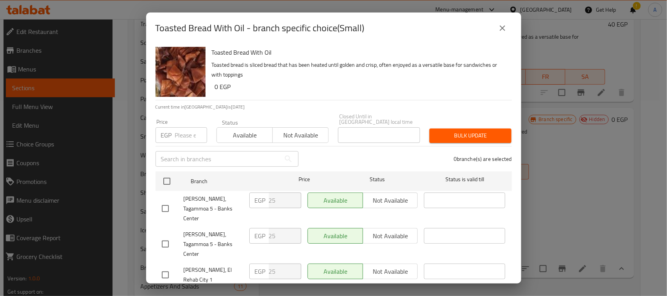
click at [506, 34] on button "close" at bounding box center [502, 28] width 19 height 19
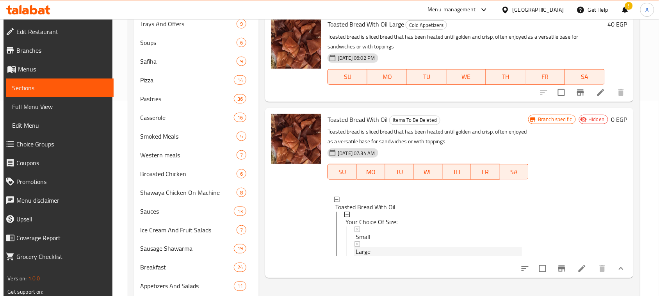
click at [356, 244] on icon at bounding box center [357, 243] width 5 height 5
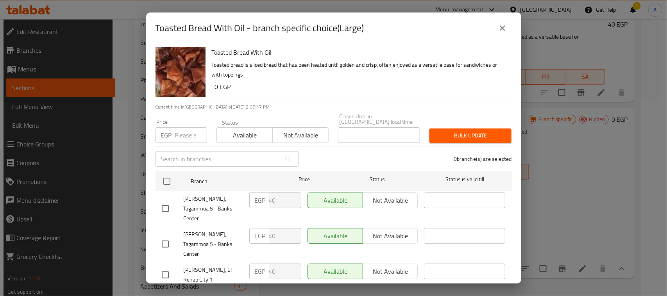
click at [499, 32] on icon "close" at bounding box center [502, 27] width 9 height 9
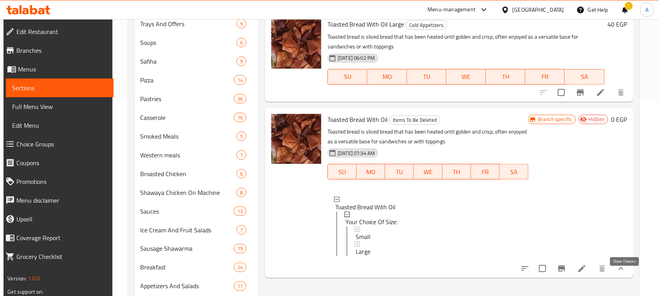
click at [623, 270] on icon "show more" at bounding box center [621, 268] width 5 height 3
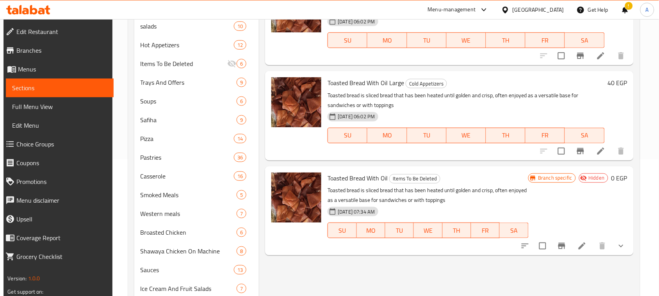
scroll to position [49, 0]
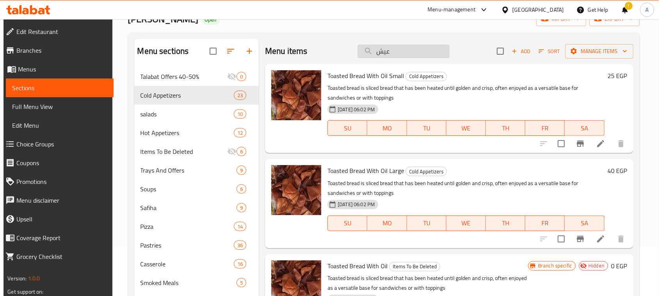
click at [390, 54] on input "عيش" at bounding box center [404, 52] width 92 height 14
paste input "كبه نيه طبق"
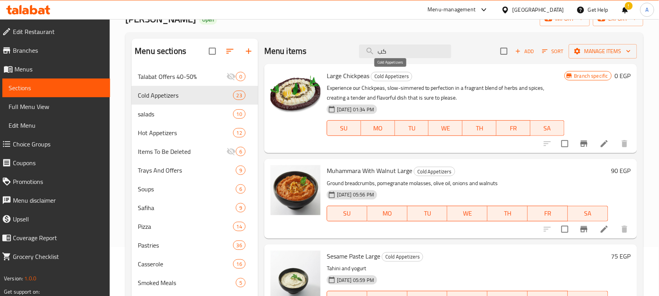
type input "ك"
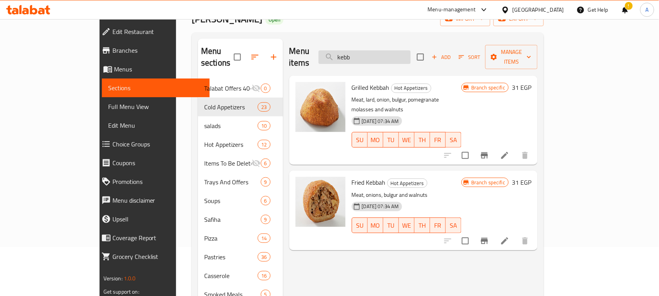
click at [402, 51] on input "kebb" at bounding box center [365, 57] width 92 height 14
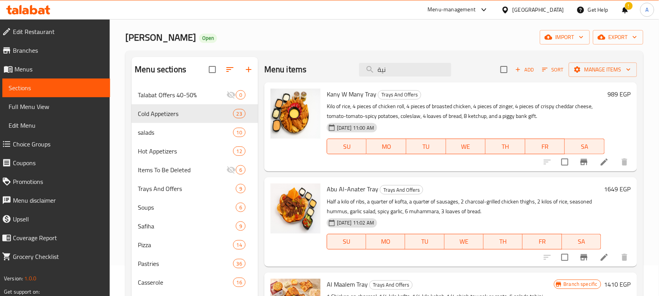
scroll to position [0, 0]
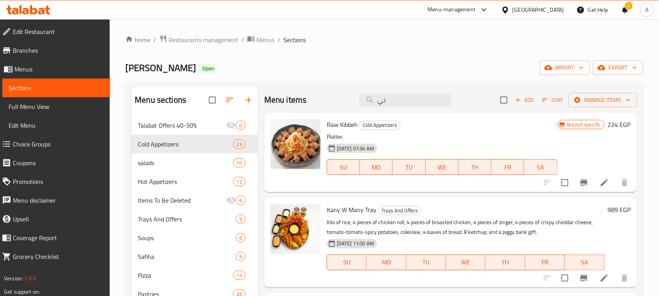
type input "ن"
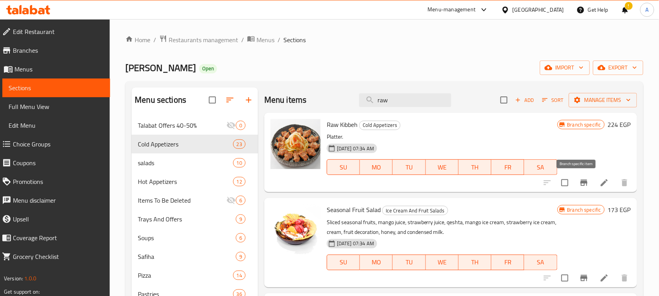
click at [580, 179] on icon "Branch-specific-item" at bounding box center [584, 182] width 9 height 9
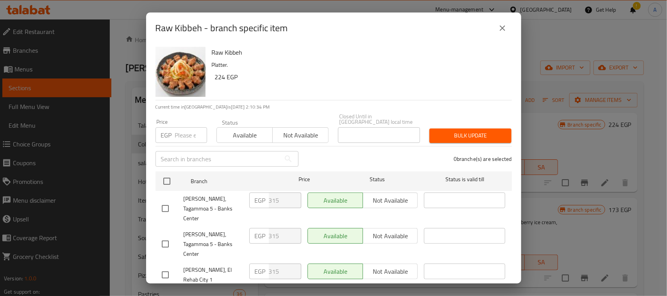
click at [503, 24] on icon "close" at bounding box center [502, 27] width 9 height 9
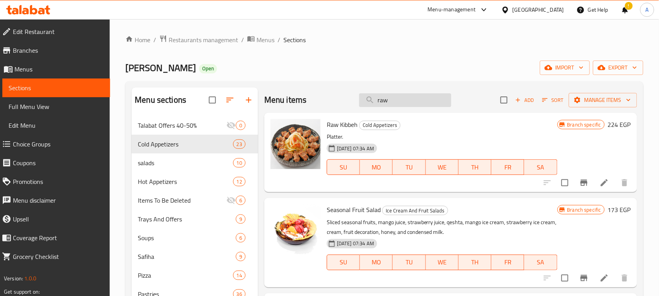
click at [395, 103] on input "raw" at bounding box center [405, 100] width 92 height 14
paste input "يالنجي طبق"
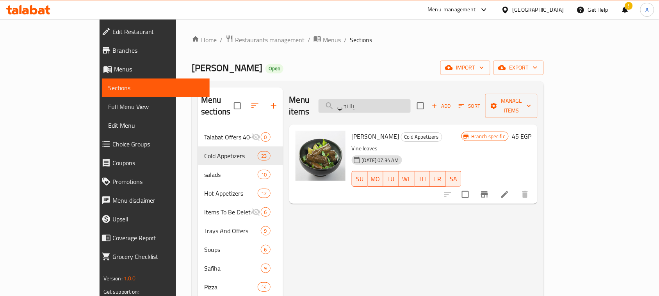
click at [411, 99] on input "يالنجي" at bounding box center [365, 106] width 92 height 14
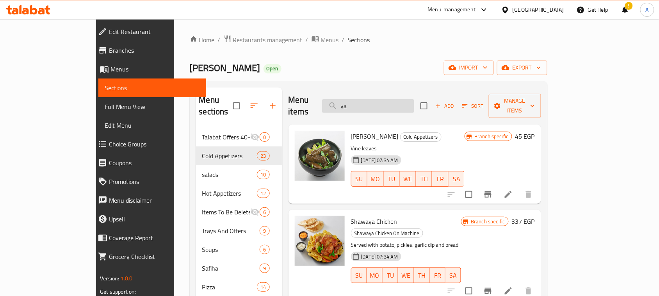
type input "y"
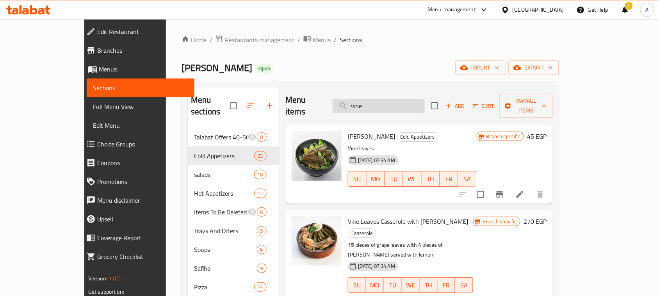
click at [405, 99] on input "vine" at bounding box center [379, 106] width 92 height 14
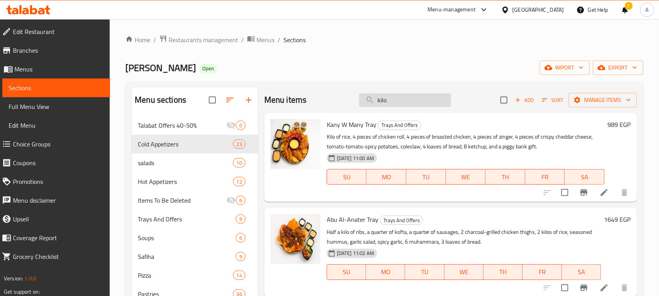
click at [405, 98] on input "kilo" at bounding box center [405, 100] width 92 height 14
click at [400, 65] on div "[PERSON_NAME] Open import export" at bounding box center [384, 68] width 518 height 14
drag, startPoint x: 397, startPoint y: 109, endPoint x: 397, endPoint y: 103, distance: 5.9
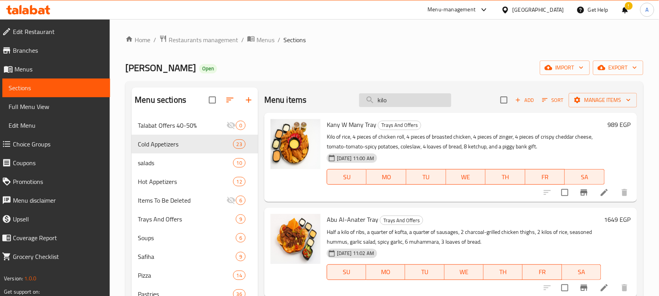
click at [397, 108] on div "Menu items kilo Add Sort Manage items" at bounding box center [450, 100] width 373 height 25
click at [397, 103] on input "kilo" at bounding box center [405, 100] width 92 height 14
paste input "فنجان شطه (هريسه)"
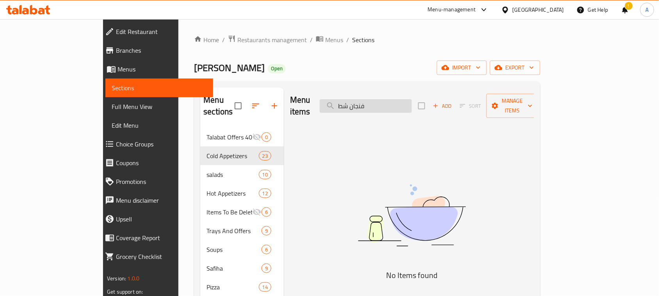
click at [397, 102] on input "فنجان شط" at bounding box center [366, 106] width 92 height 14
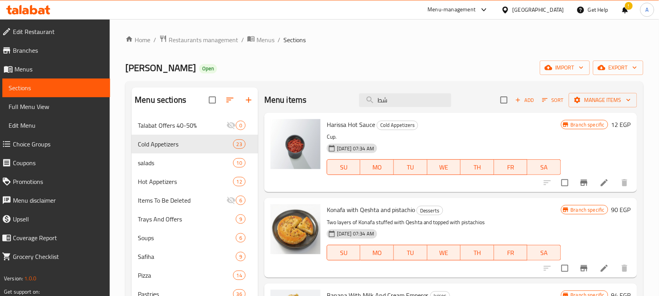
click at [385, 92] on div "Menu items شط Add Sort Manage items" at bounding box center [450, 100] width 373 height 25
click at [388, 102] on input "شط" at bounding box center [405, 100] width 92 height 14
paste input "يواز صغير"
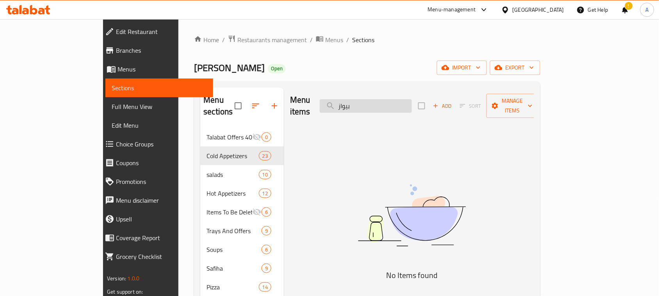
click at [399, 100] on input "بيواز" at bounding box center [366, 106] width 92 height 14
type input "salad"
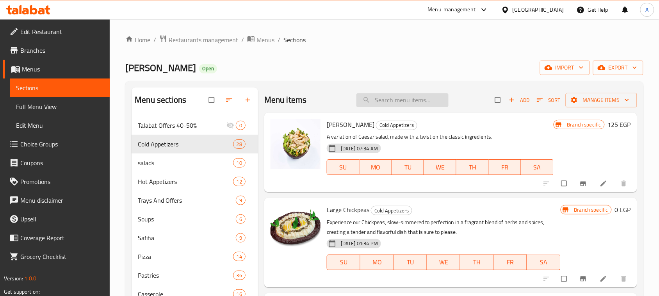
click at [404, 100] on input "search" at bounding box center [403, 100] width 92 height 14
paste input "متبل صغير"
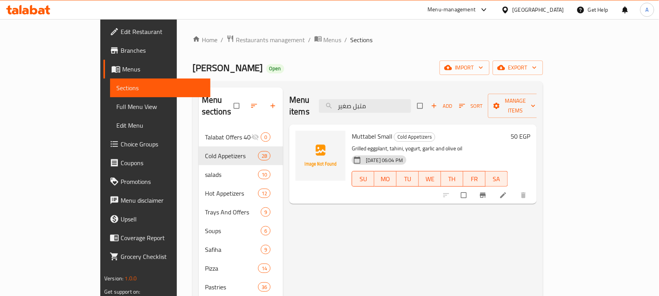
click at [372, 64] on div "[PERSON_NAME] Open import export" at bounding box center [368, 68] width 351 height 14
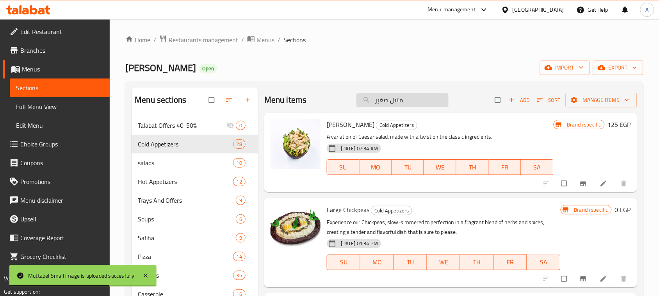
click at [416, 97] on input "متبل صغير" at bounding box center [403, 100] width 92 height 14
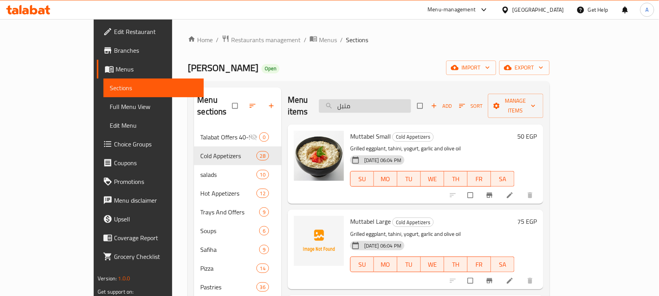
scroll to position [49, 0]
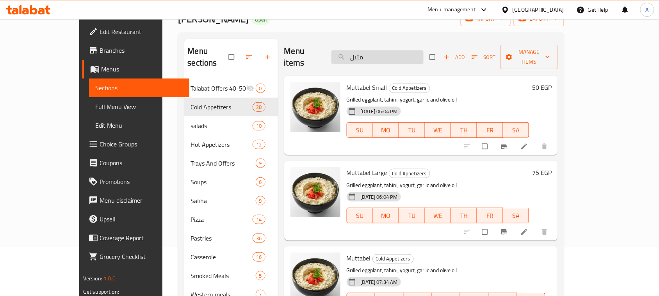
click at [399, 53] on input "متبل" at bounding box center [378, 57] width 92 height 14
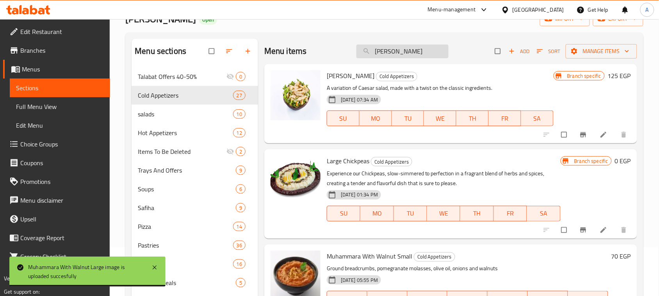
click at [395, 53] on input "muha" at bounding box center [403, 52] width 92 height 14
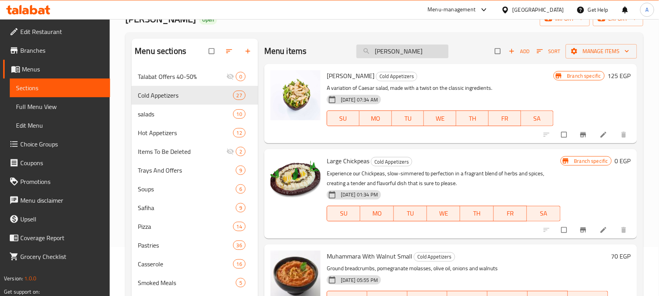
type input "muham"
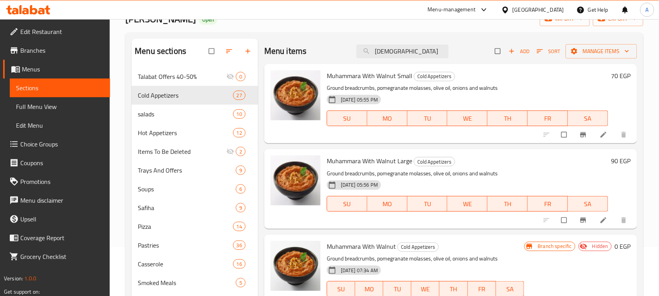
click at [600, 134] on icon at bounding box center [604, 135] width 8 height 8
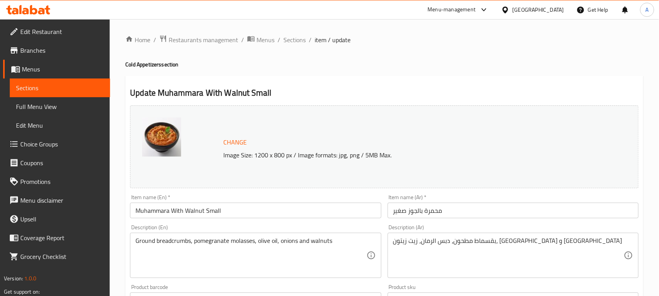
click at [171, 137] on img at bounding box center [161, 137] width 39 height 39
click at [171, 135] on img at bounding box center [161, 137] width 39 height 39
click at [288, 39] on span "Sections" at bounding box center [295, 39] width 22 height 9
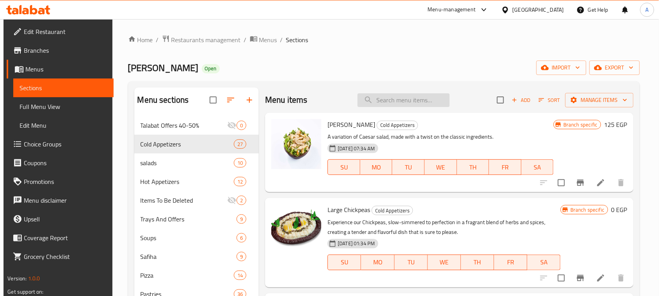
click at [411, 96] on input "search" at bounding box center [404, 100] width 92 height 14
type input "muha"
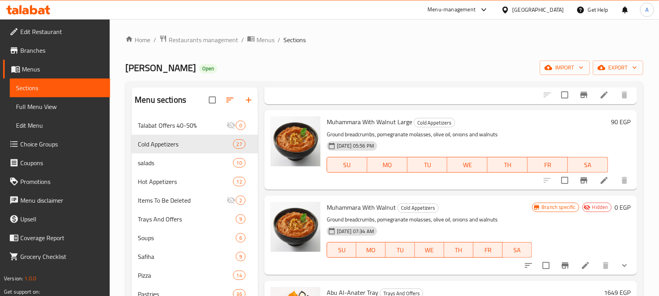
scroll to position [98, 0]
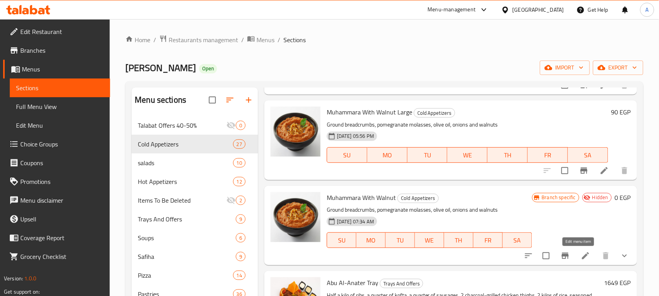
click at [581, 255] on icon at bounding box center [585, 255] width 9 height 9
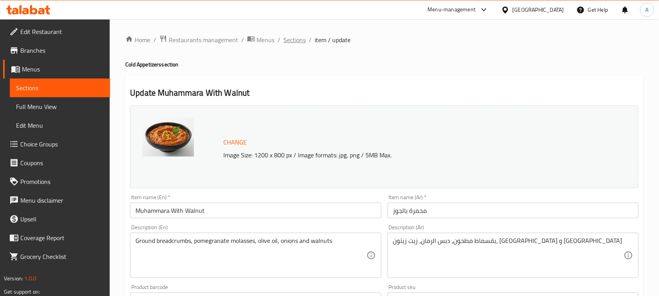
click at [295, 40] on span "Sections" at bounding box center [295, 39] width 22 height 9
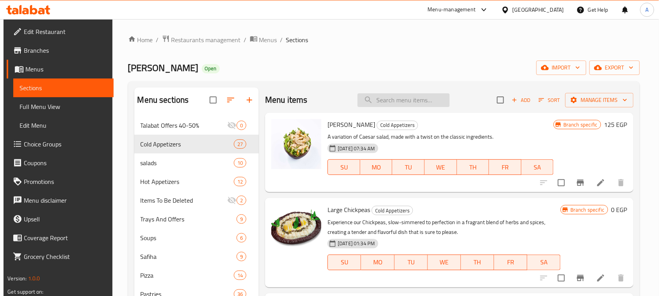
click at [427, 100] on input "search" at bounding box center [404, 100] width 92 height 14
type input "muha"
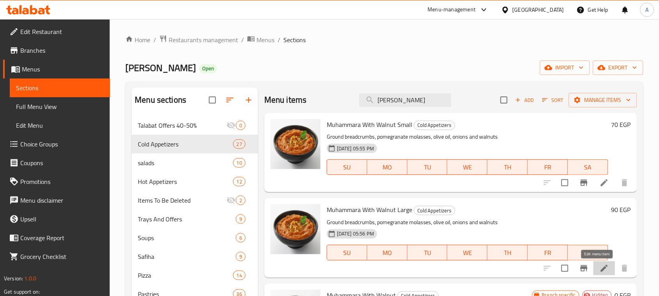
click at [600, 266] on icon at bounding box center [604, 268] width 9 height 9
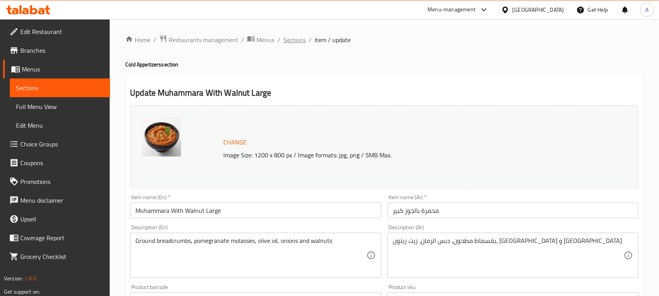
click at [294, 40] on span "Sections" at bounding box center [295, 39] width 22 height 9
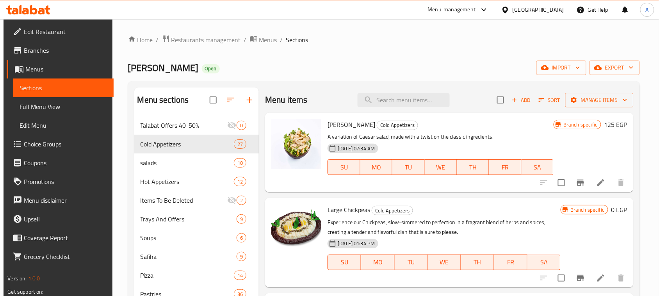
click at [401, 38] on ol "Home / Restaurants management / Menus / Sections" at bounding box center [384, 40] width 512 height 10
click at [387, 100] on input "search" at bounding box center [404, 100] width 92 height 14
click at [403, 102] on input "sesam" at bounding box center [404, 100] width 92 height 14
type input "i"
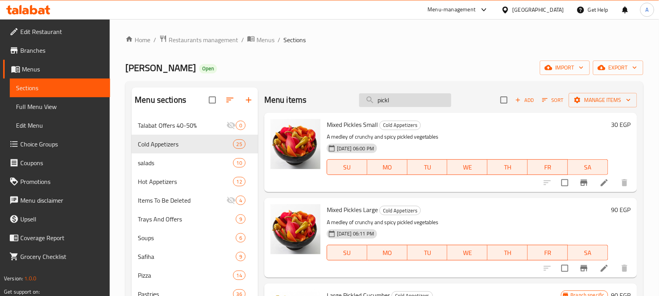
click at [407, 102] on input "pickl" at bounding box center [405, 100] width 92 height 14
paste input "عيش محمص صغير"
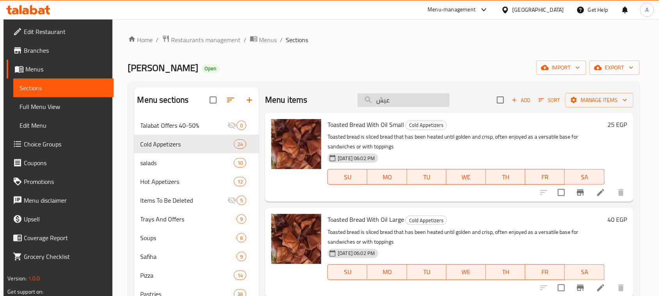
click at [409, 104] on input "عيش" at bounding box center [404, 100] width 92 height 14
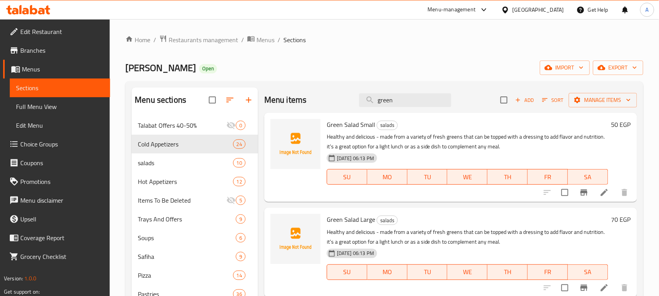
click at [326, 69] on div "[PERSON_NAME] Open import export" at bounding box center [384, 68] width 518 height 14
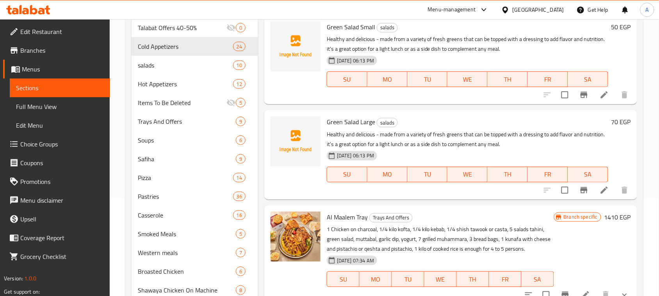
scroll to position [49, 0]
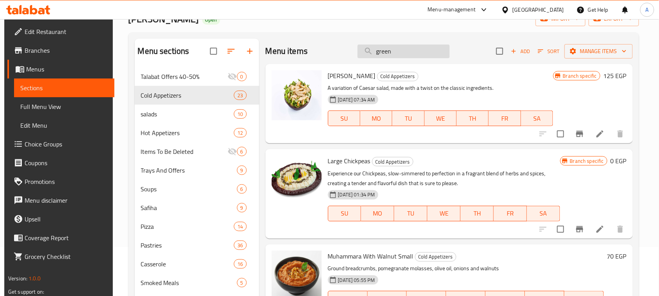
click at [416, 51] on input "green" at bounding box center [404, 52] width 92 height 14
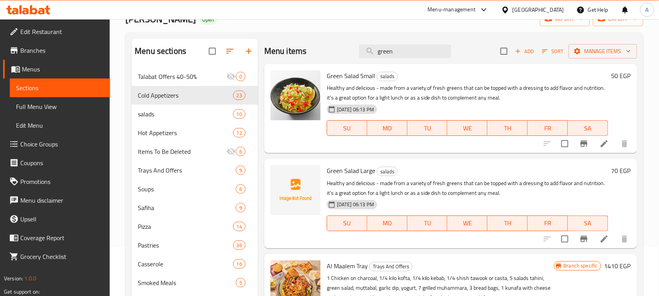
type input "green"
click at [594, 143] on li at bounding box center [605, 144] width 22 height 14
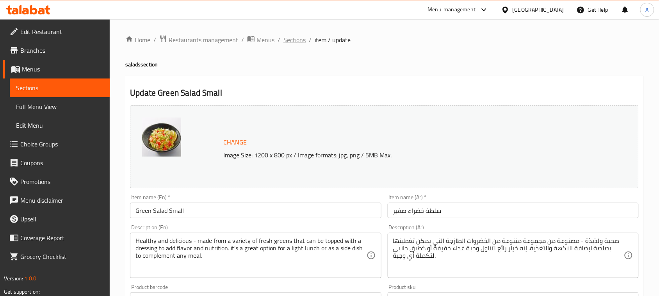
click at [289, 38] on span "Sections" at bounding box center [295, 39] width 22 height 9
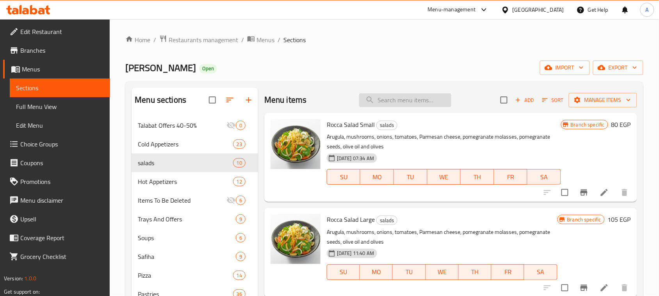
click at [387, 103] on input "search" at bounding box center [405, 100] width 92 height 14
paste input "فتوش صغير"
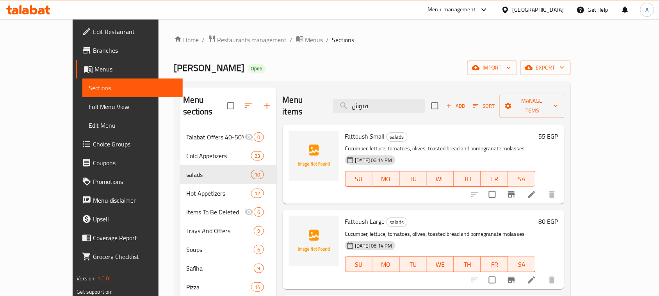
scroll to position [49, 0]
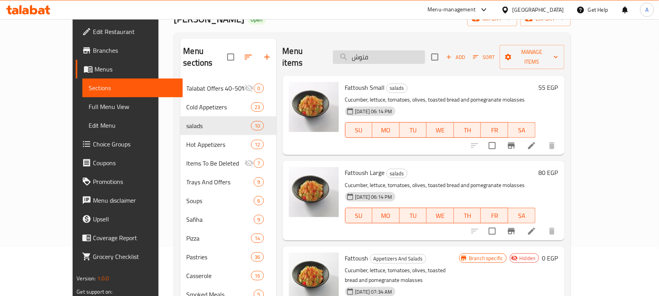
click at [402, 51] on input "فتوش" at bounding box center [379, 57] width 92 height 14
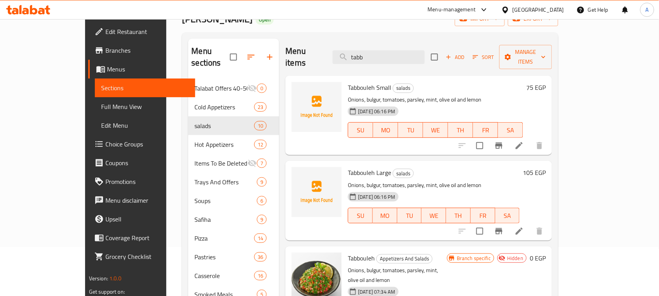
scroll to position [98, 0]
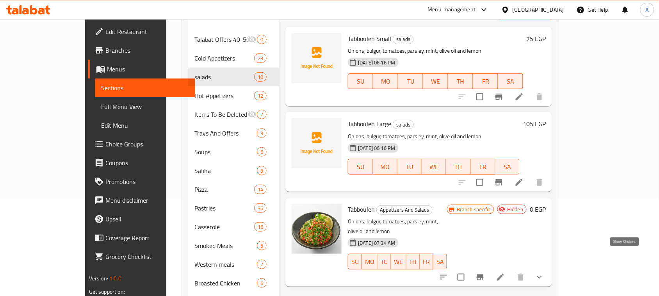
click at [545, 273] on icon "show more" at bounding box center [539, 277] width 9 height 9
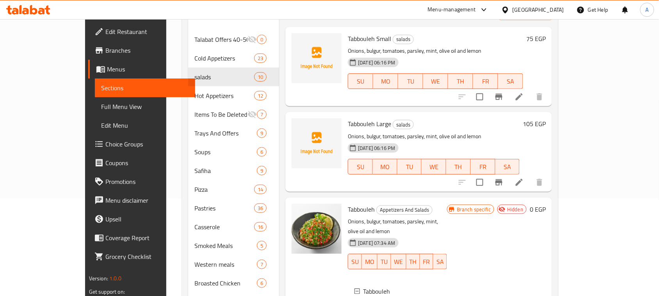
scroll to position [244, 0]
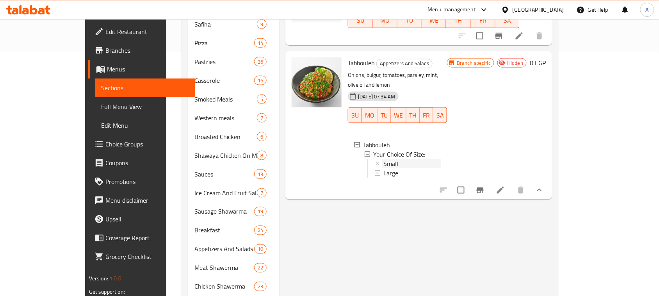
click at [375, 161] on icon at bounding box center [377, 163] width 5 height 5
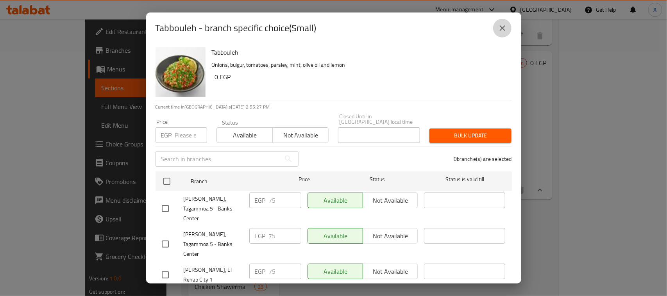
click at [499, 29] on icon "close" at bounding box center [502, 27] width 9 height 9
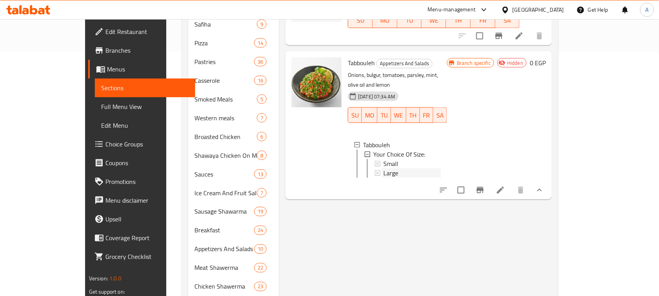
click at [375, 170] on icon at bounding box center [377, 172] width 5 height 5
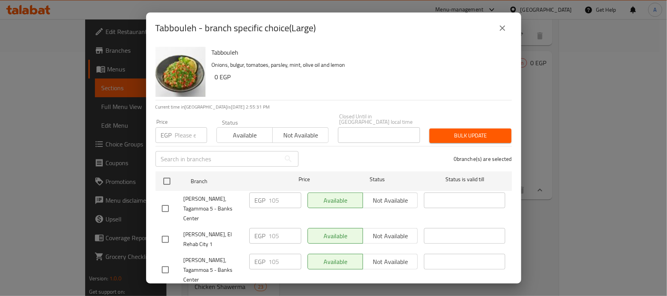
click at [504, 27] on icon "close" at bounding box center [502, 27] width 9 height 9
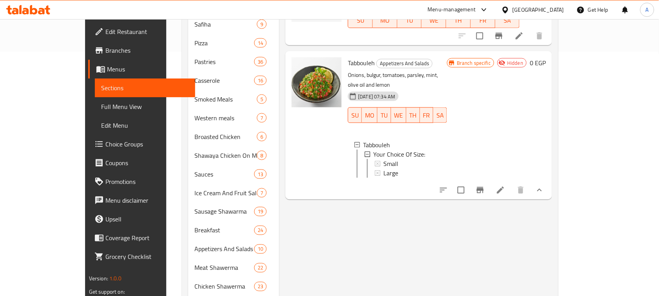
click at [545, 186] on icon "show more" at bounding box center [539, 190] width 9 height 9
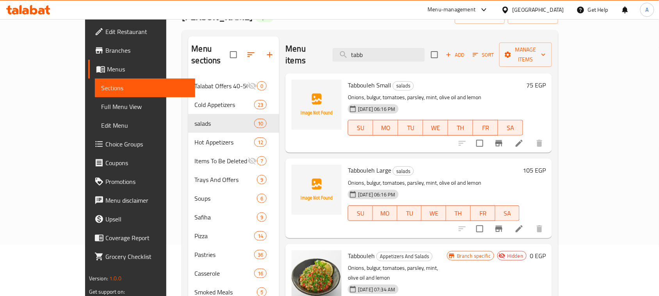
scroll to position [49, 0]
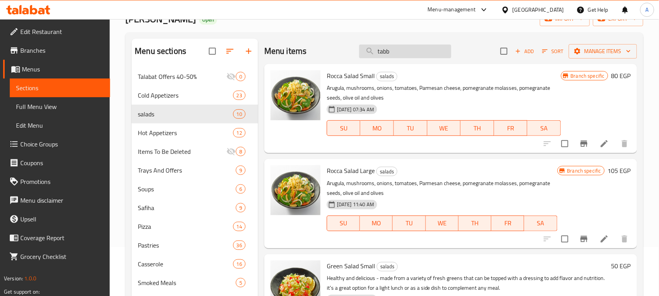
click at [408, 52] on input "tabb" at bounding box center [405, 52] width 92 height 14
type input "tabb"
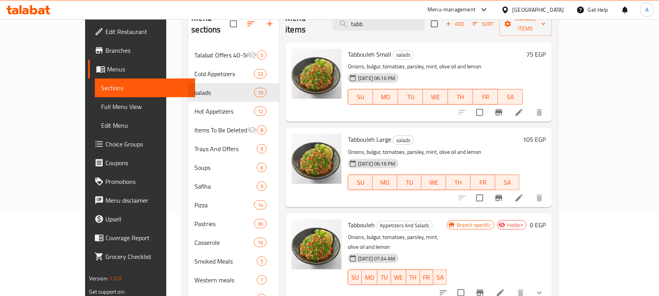
scroll to position [98, 0]
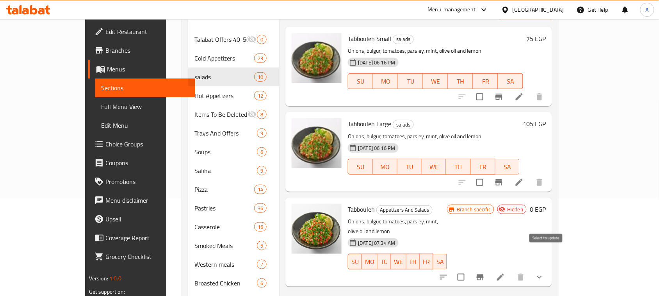
click at [470, 269] on input "checkbox" at bounding box center [461, 277] width 16 height 16
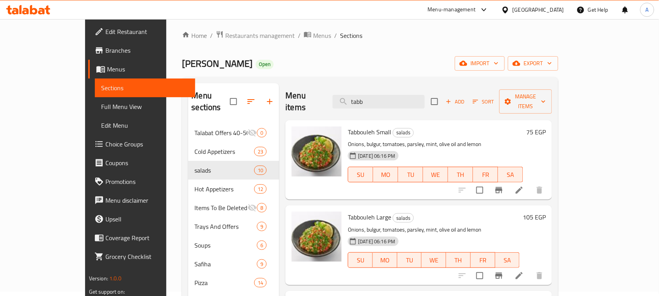
scroll to position [0, 0]
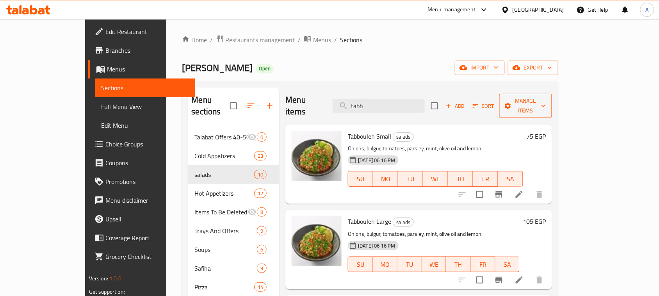
click at [547, 99] on span "Manage items" at bounding box center [526, 106] width 41 height 20
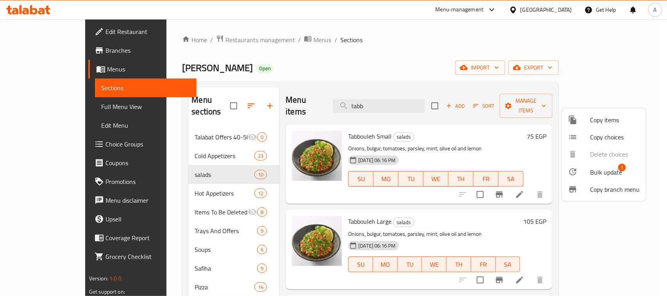
click at [604, 170] on span "Bulk update" at bounding box center [606, 172] width 32 height 9
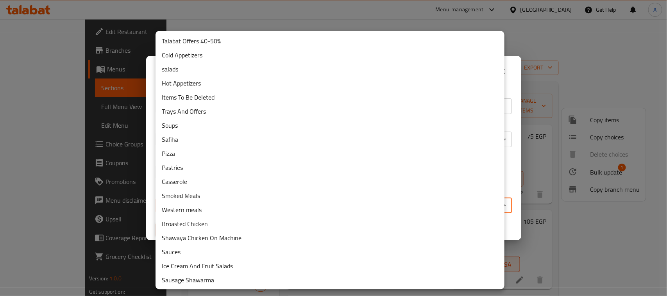
click at [346, 208] on body "​ Menu-management Egypt Get Help A Edit Restaurant Branches Menus Sections Full…" at bounding box center [333, 157] width 667 height 277
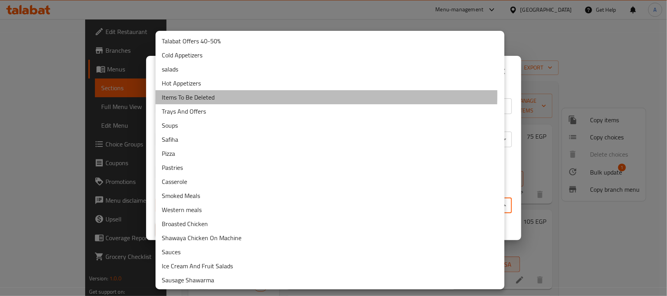
click at [196, 95] on li "Items To Be Deleted" at bounding box center [329, 97] width 349 height 14
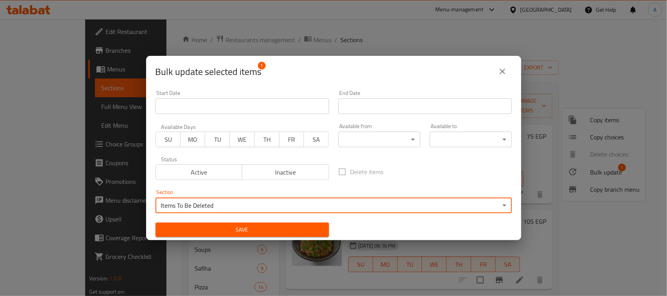
click at [253, 229] on span "Save" at bounding box center [242, 230] width 161 height 10
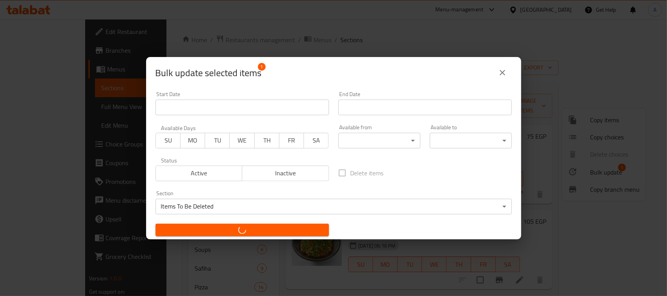
checkbox input "false"
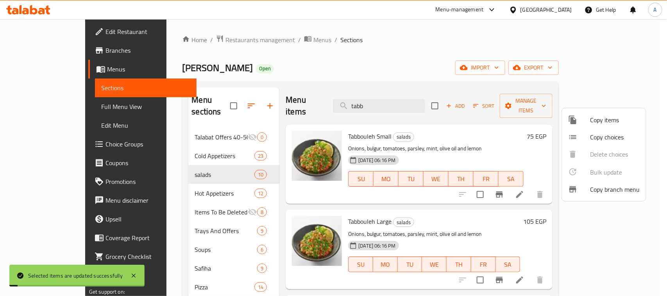
click at [399, 30] on div at bounding box center [333, 148] width 667 height 296
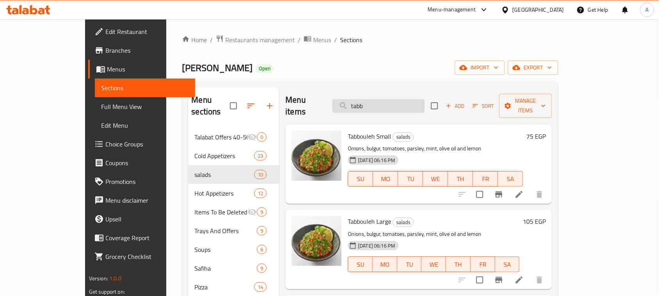
click at [411, 100] on input "tabb" at bounding box center [379, 106] width 92 height 14
click at [417, 99] on input "tabb" at bounding box center [379, 106] width 92 height 14
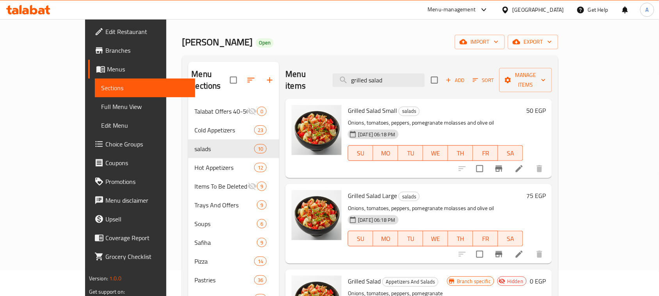
scroll to position [49, 0]
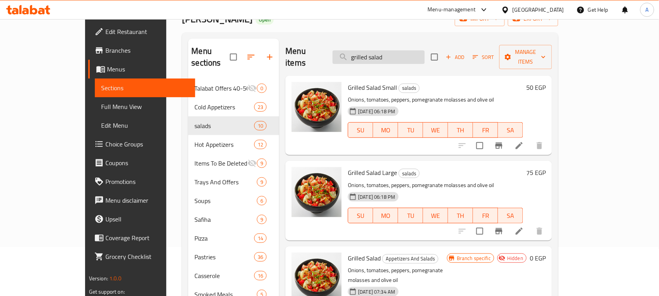
click at [421, 52] on input "grilled salad" at bounding box center [379, 57] width 92 height 14
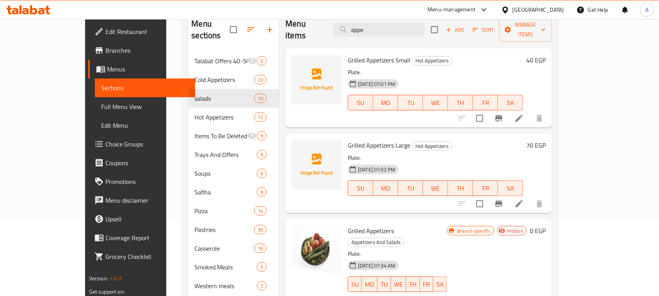
scroll to position [98, 0]
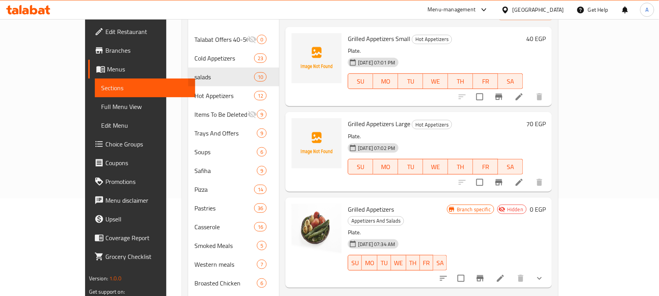
click at [545, 274] on icon "show more" at bounding box center [539, 278] width 9 height 9
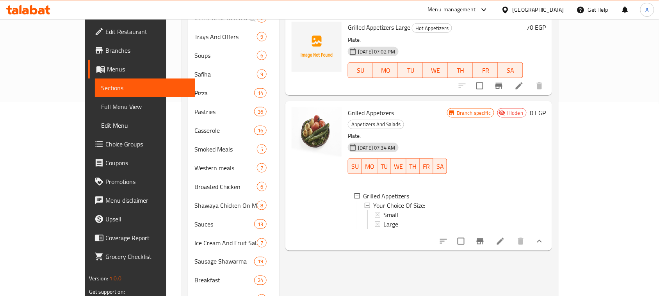
scroll to position [195, 0]
click at [375, 211] on icon at bounding box center [377, 213] width 5 height 5
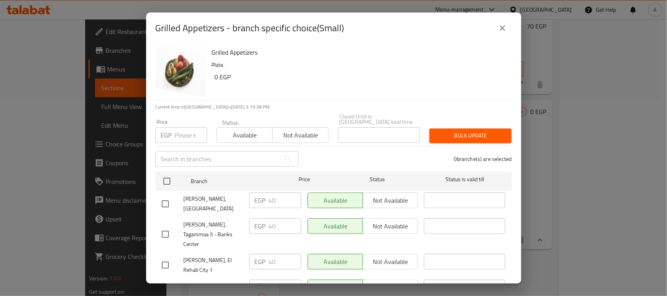
click at [504, 25] on icon "close" at bounding box center [502, 27] width 9 height 9
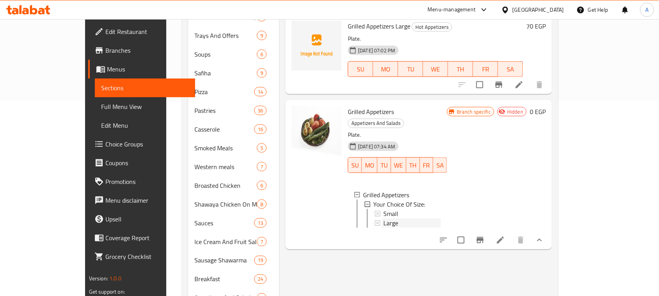
click at [375, 220] on icon at bounding box center [377, 222] width 5 height 5
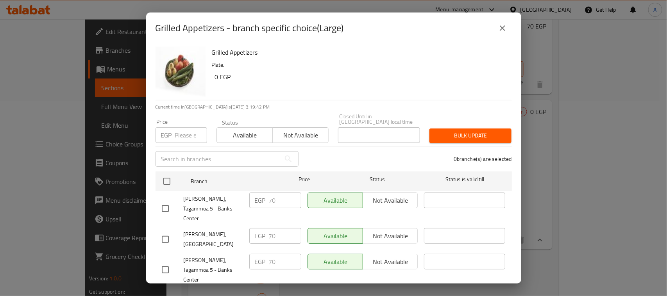
click at [500, 29] on icon "close" at bounding box center [502, 27] width 9 height 9
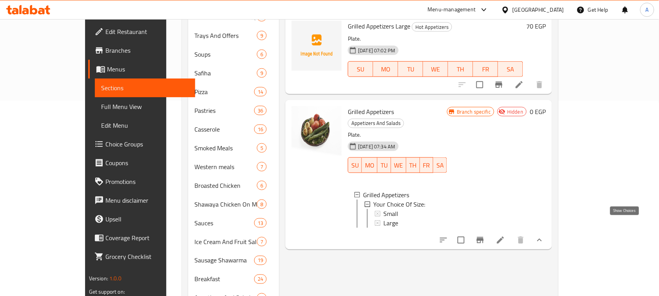
click at [545, 236] on icon "show more" at bounding box center [539, 240] width 9 height 9
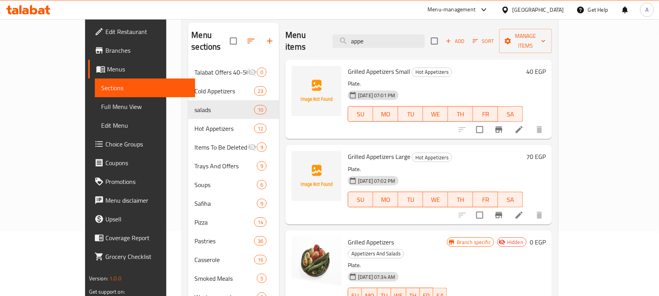
scroll to position [49, 0]
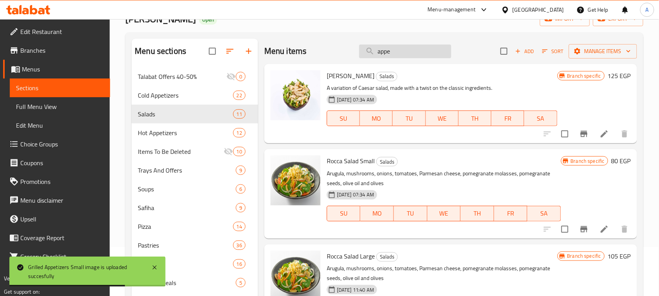
click at [409, 45] on input "appe" at bounding box center [405, 52] width 92 height 14
type input "appe"
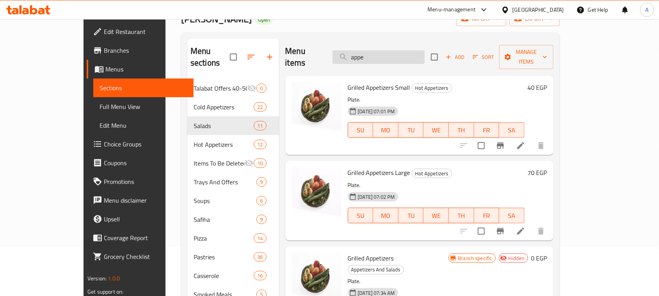
click at [414, 50] on input "appe" at bounding box center [379, 57] width 92 height 14
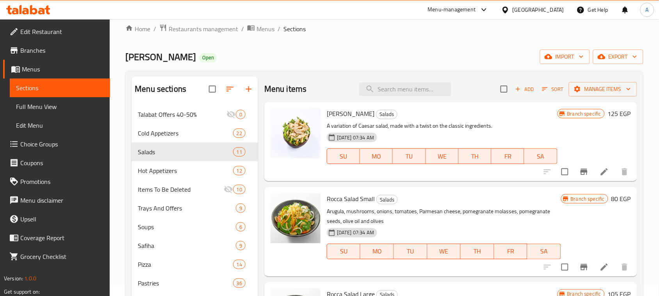
scroll to position [0, 0]
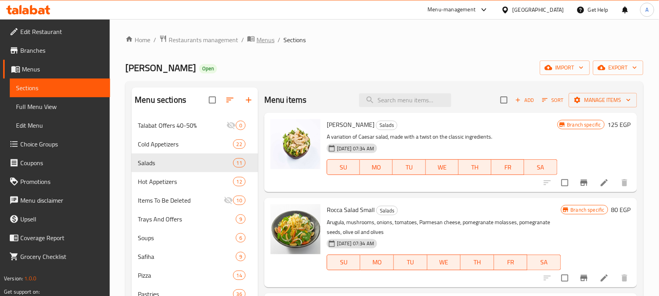
click at [266, 42] on span "Menus" at bounding box center [266, 39] width 18 height 9
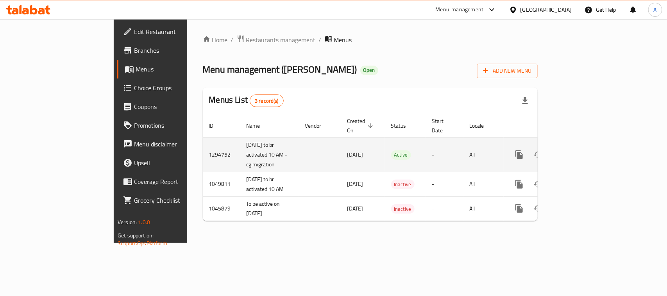
click at [580, 150] on icon "enhanced table" at bounding box center [575, 154] width 9 height 9
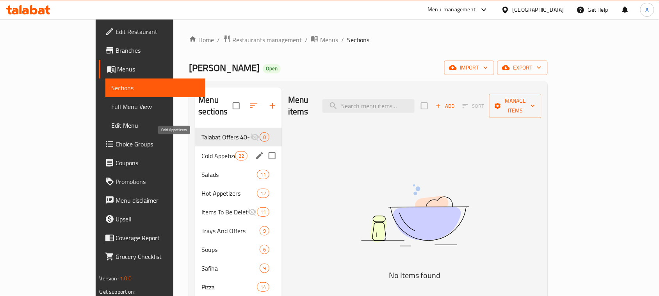
click at [202, 151] on span "Cold Appetizers" at bounding box center [218, 155] width 33 height 9
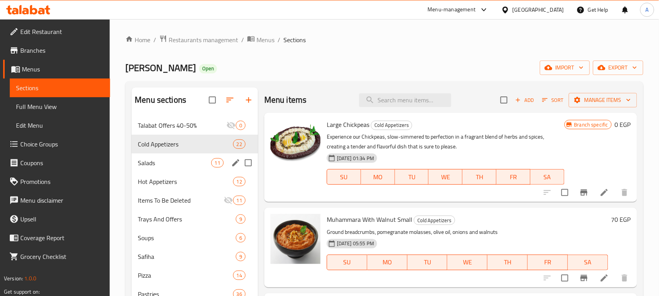
click at [156, 166] on span "Salads" at bounding box center [174, 162] width 73 height 9
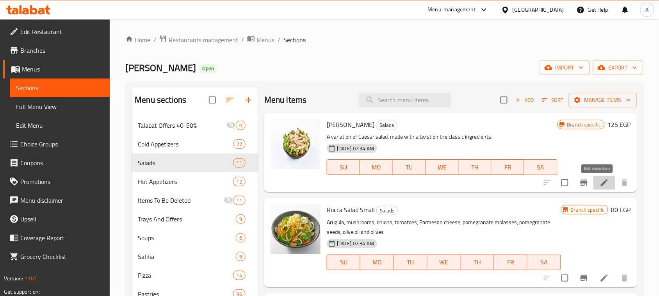
click at [601, 184] on icon at bounding box center [604, 182] width 9 height 9
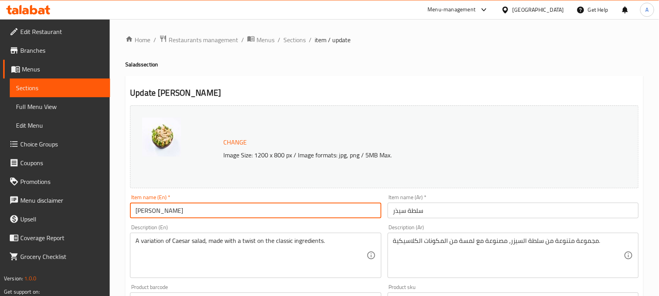
click at [139, 210] on input "Cesar Salad" at bounding box center [255, 211] width 251 height 16
type input "Caesar Salad"
click at [323, 92] on h2 "Update Caesar Salad" at bounding box center [384, 93] width 509 height 12
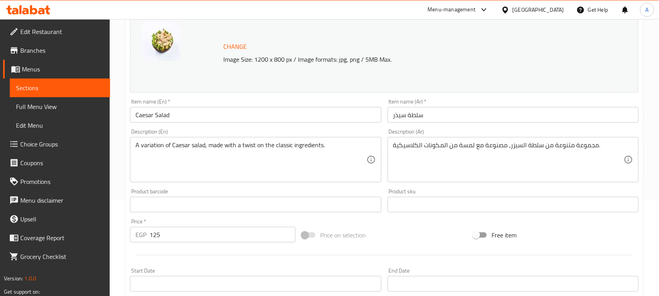
scroll to position [244, 0]
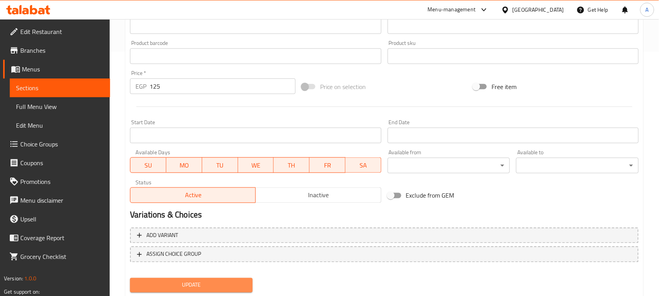
click at [188, 282] on span "Update" at bounding box center [191, 286] width 110 height 10
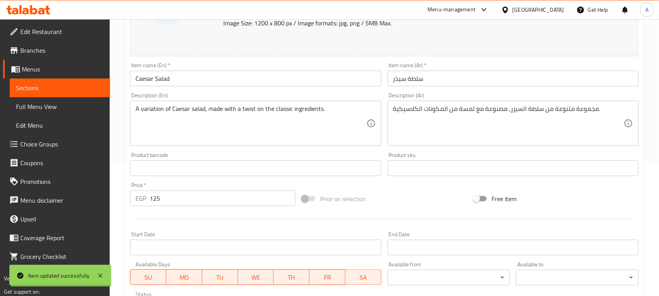
scroll to position [0, 0]
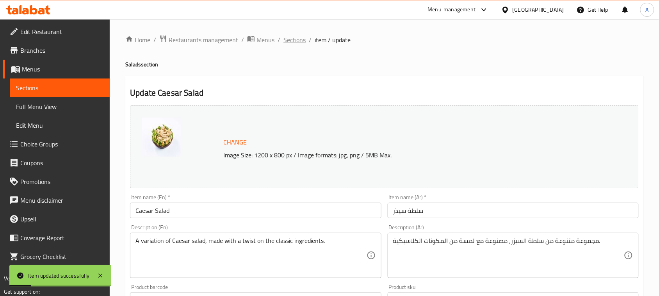
click at [291, 40] on span "Sections" at bounding box center [295, 39] width 22 height 9
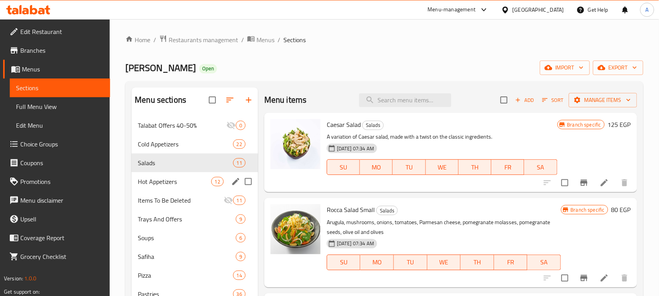
click at [173, 177] on span "Hot Appetizers" at bounding box center [174, 181] width 73 height 9
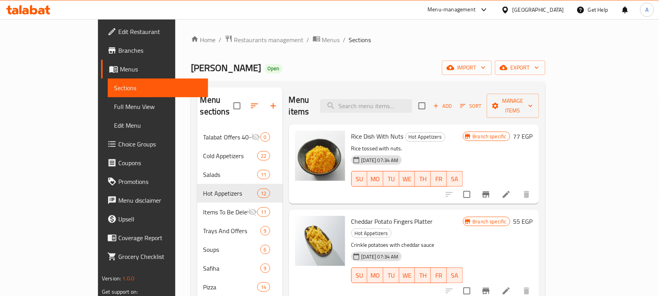
click at [404, 36] on ol "Home / Restaurants management / Menus / Sections" at bounding box center [368, 40] width 355 height 10
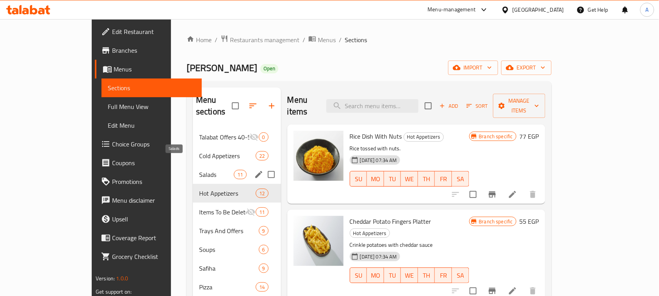
click at [199, 170] on span "Salads" at bounding box center [216, 174] width 35 height 9
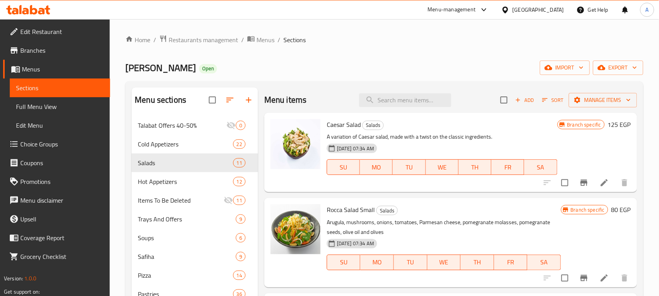
click at [168, 195] on div "Items To Be Deleted 11" at bounding box center [195, 200] width 127 height 19
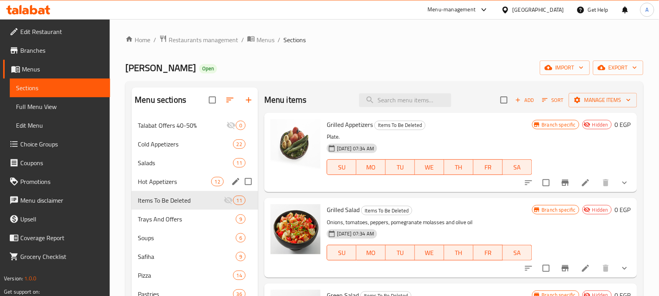
click at [153, 180] on span "Hot Appetizers" at bounding box center [174, 181] width 73 height 9
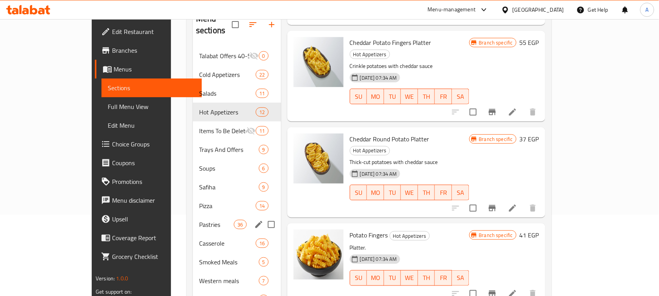
scroll to position [98, 0]
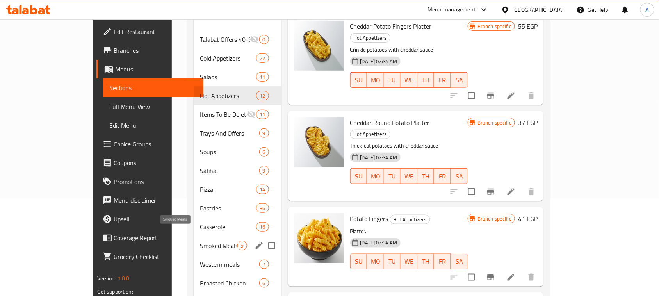
click at [200, 241] on span "Smoked Meals" at bounding box center [218, 245] width 37 height 9
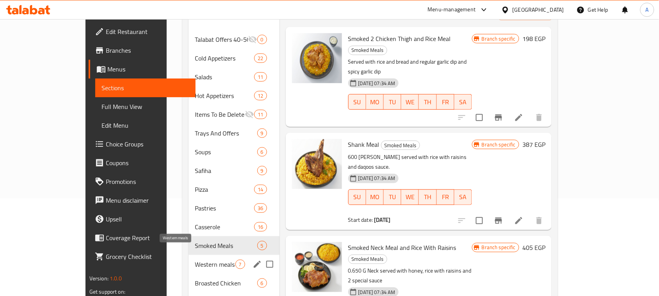
click at [195, 260] on span "Western meals" at bounding box center [215, 264] width 40 height 9
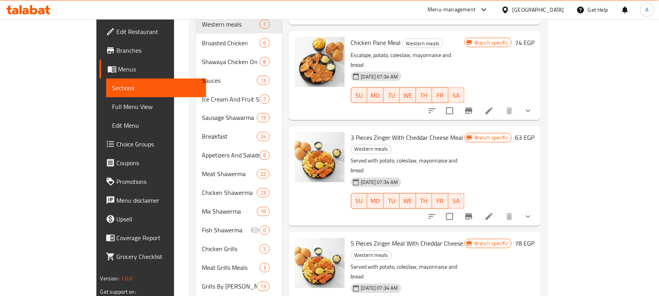
scroll to position [342, 0]
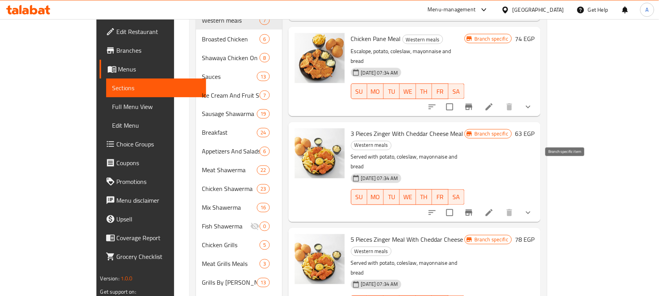
click at [474, 208] on icon "Branch-specific-item" at bounding box center [469, 212] width 9 height 9
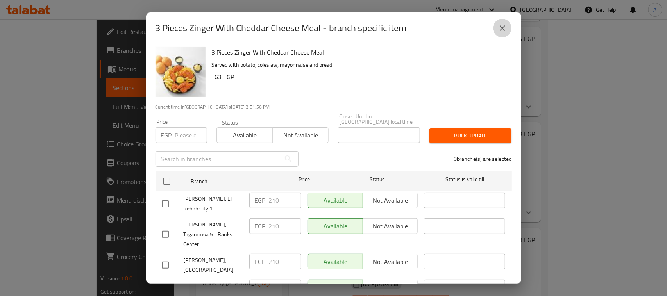
click at [499, 26] on icon "close" at bounding box center [502, 27] width 9 height 9
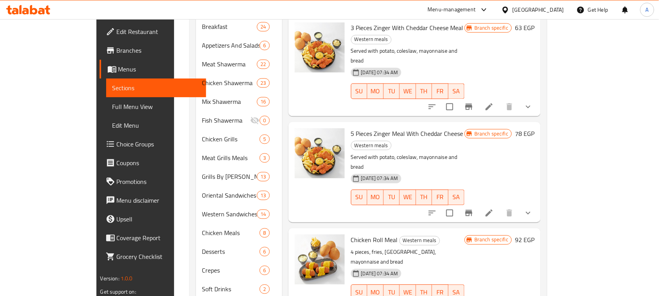
scroll to position [488, 0]
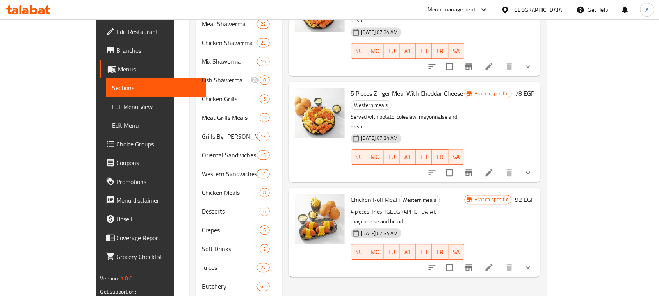
click at [473, 264] on icon "Branch-specific-item" at bounding box center [469, 267] width 7 height 6
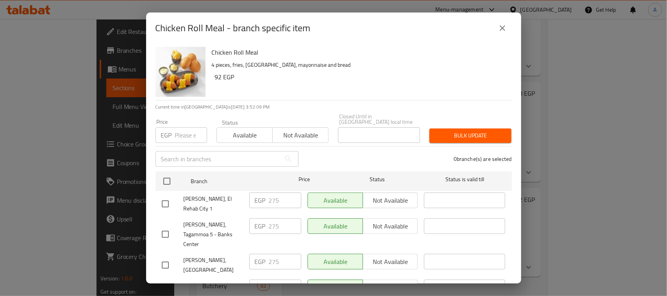
click at [502, 26] on icon "close" at bounding box center [502, 27] width 9 height 9
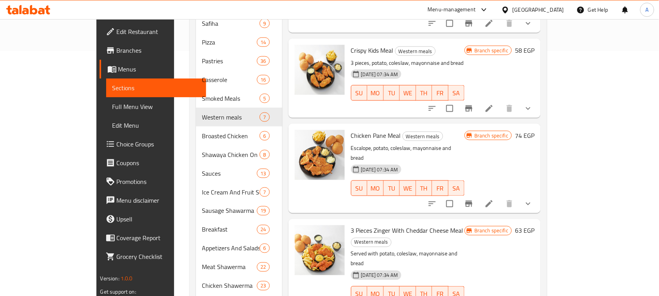
scroll to position [244, 0]
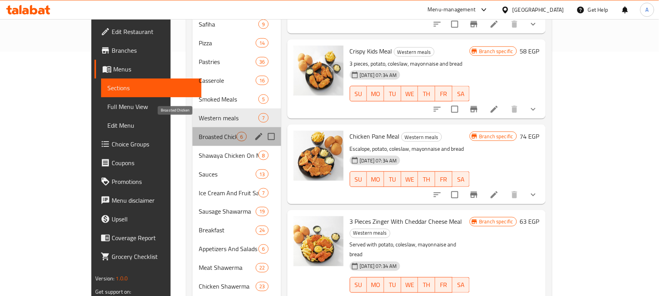
click at [199, 132] on span "Broasted Chicken" at bounding box center [218, 136] width 38 height 9
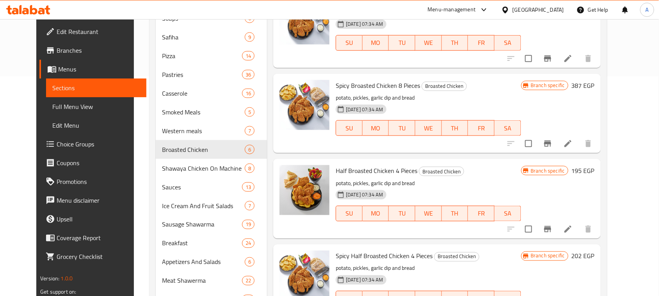
scroll to position [195, 0]
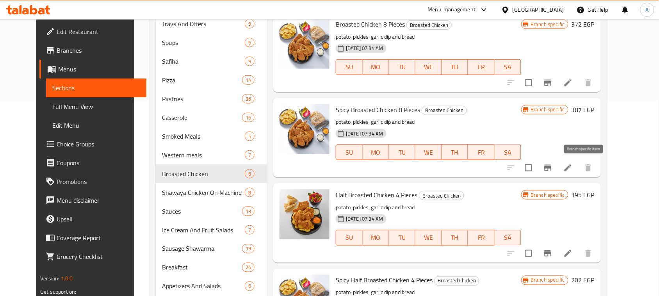
click at [558, 170] on button "Branch-specific-item" at bounding box center [548, 168] width 19 height 19
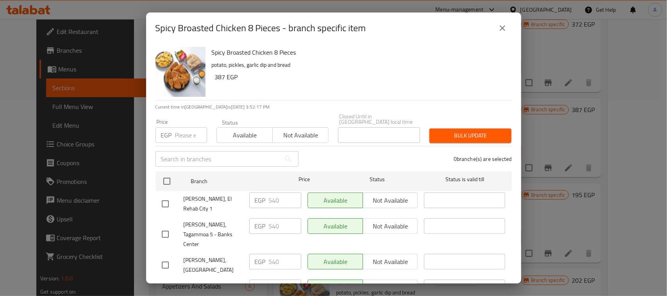
click at [508, 30] on button "close" at bounding box center [502, 28] width 19 height 19
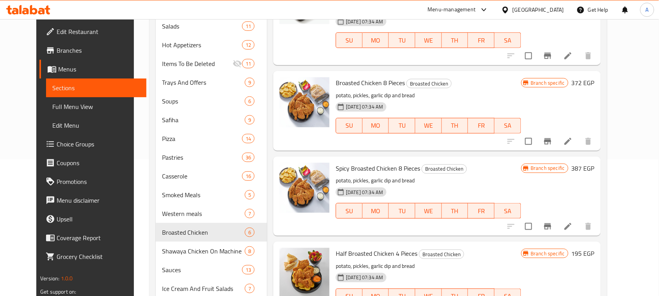
scroll to position [147, 0]
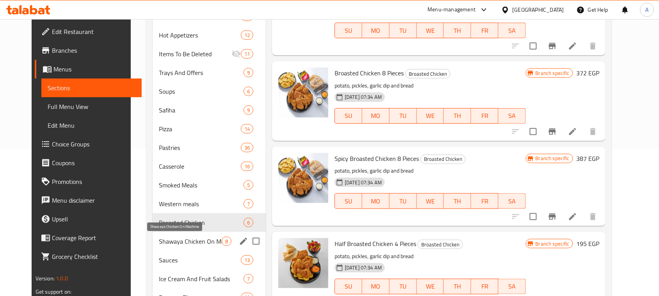
click at [171, 239] on span "Shawaya Chicken On Machine" at bounding box center [190, 241] width 63 height 9
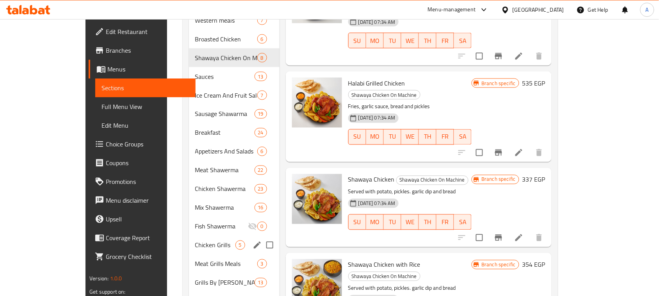
scroll to position [440, 0]
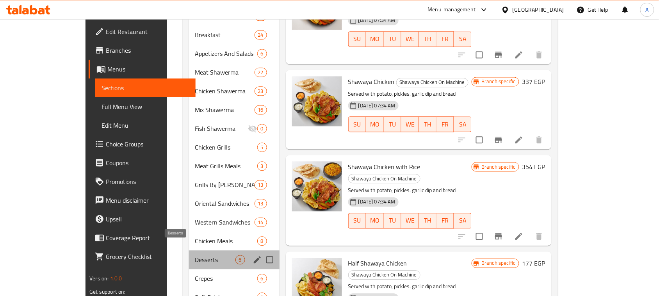
click at [195, 256] on span "Desserts" at bounding box center [215, 260] width 40 height 9
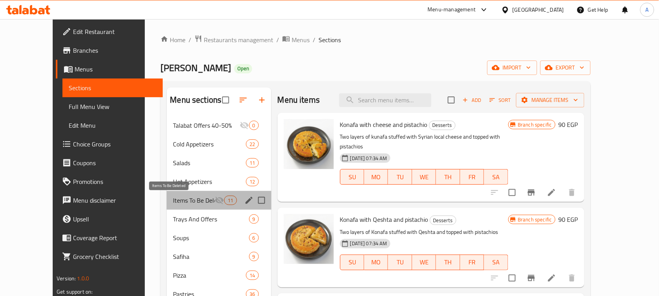
click at [173, 200] on span "Items To Be Deleted" at bounding box center [194, 200] width 42 height 9
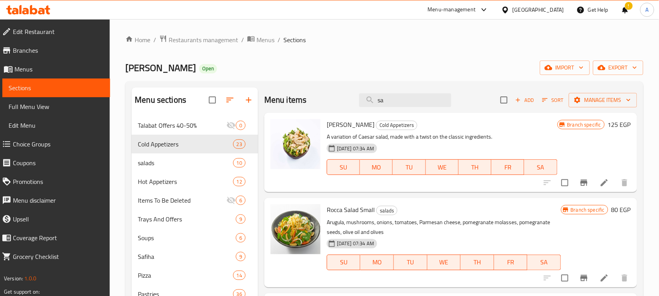
type input "s"
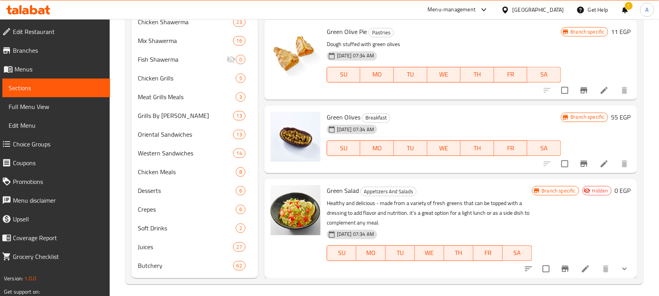
scroll to position [500, 0]
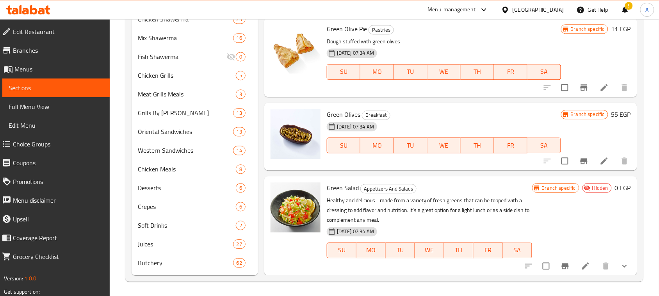
type input "green"
click at [620, 263] on icon "show more" at bounding box center [624, 265] width 9 height 9
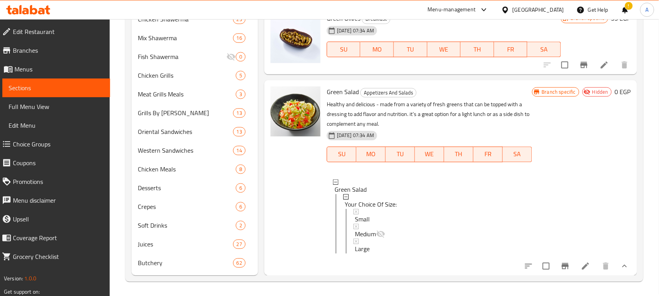
scroll to position [1, 0]
click at [354, 208] on icon at bounding box center [356, 210] width 5 height 5
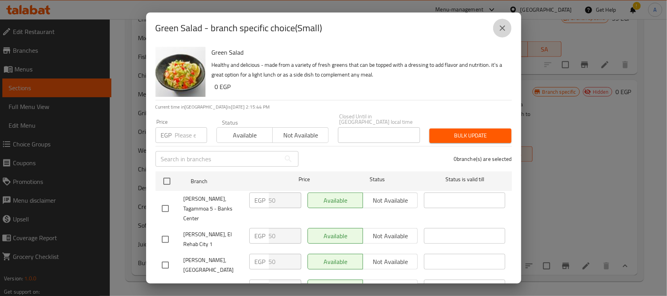
click at [499, 29] on icon "close" at bounding box center [502, 27] width 9 height 9
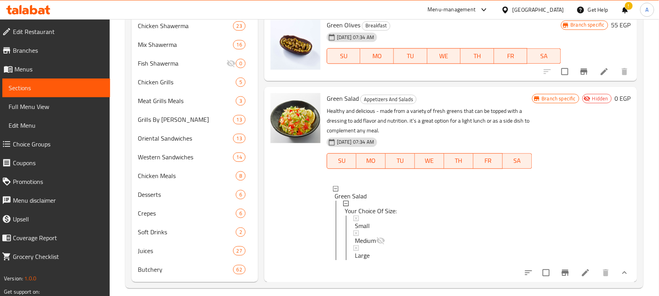
scroll to position [500, 0]
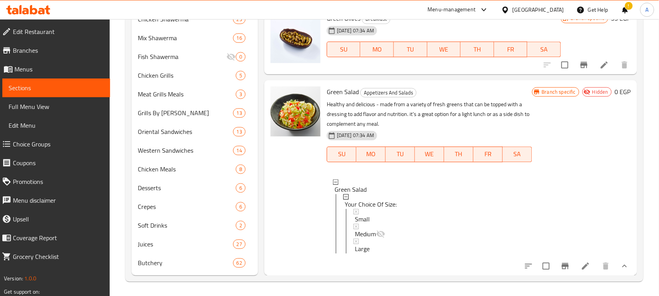
click at [570, 189] on div "Branch specific Hidden 0 EGP" at bounding box center [582, 177] width 99 height 182
click at [356, 209] on icon at bounding box center [356, 211] width 5 height 5
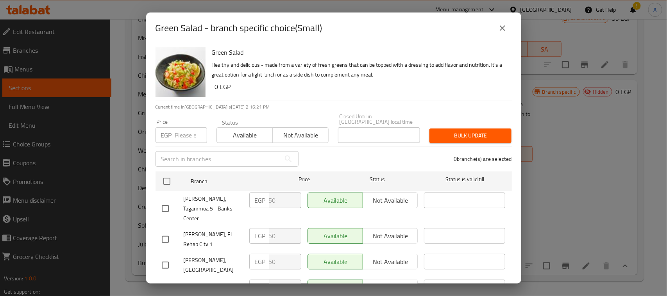
click at [498, 28] on icon "close" at bounding box center [502, 27] width 9 height 9
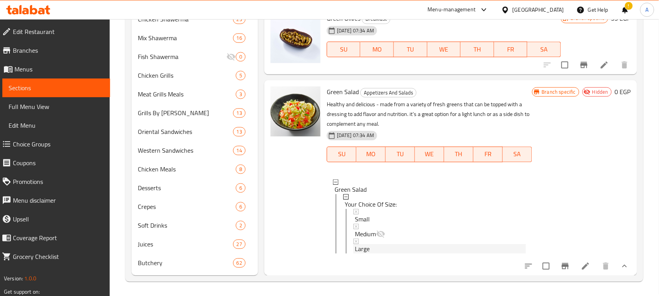
click at [354, 239] on icon at bounding box center [356, 241] width 5 height 5
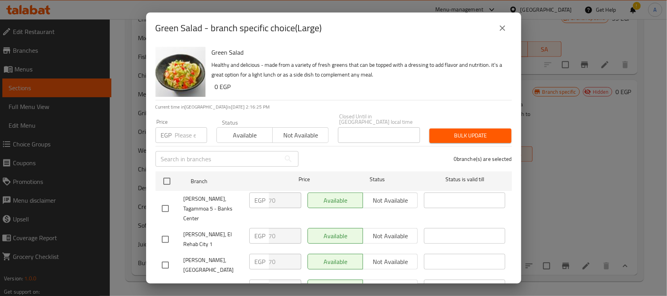
click at [500, 30] on icon "close" at bounding box center [502, 27] width 5 height 5
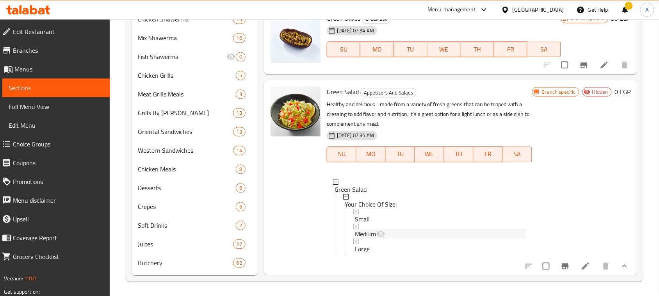
click at [354, 224] on icon at bounding box center [356, 226] width 5 height 5
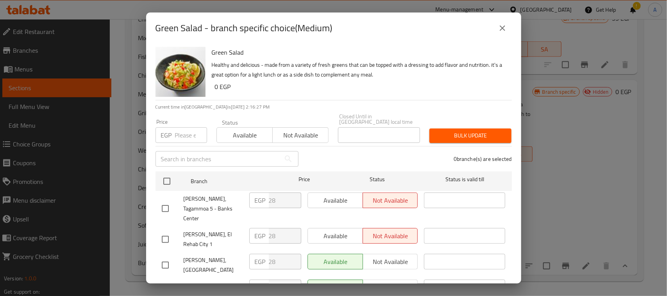
click at [505, 25] on icon "close" at bounding box center [502, 27] width 9 height 9
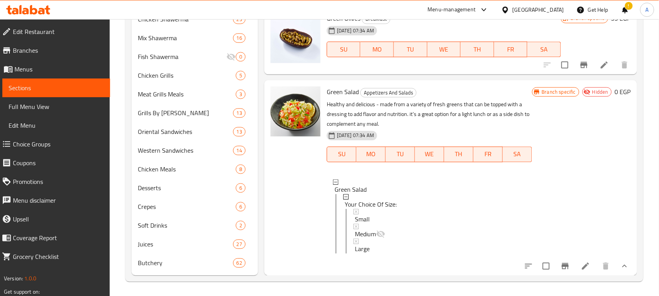
click at [620, 263] on icon "show more" at bounding box center [624, 265] width 9 height 9
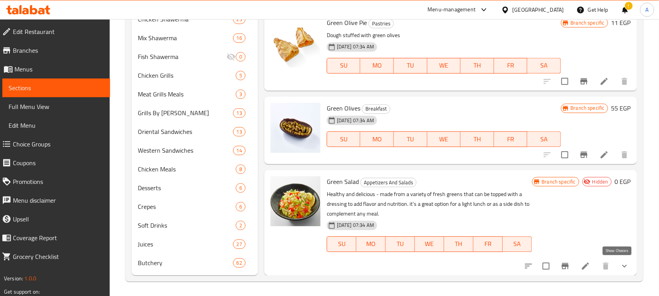
scroll to position [110, 0]
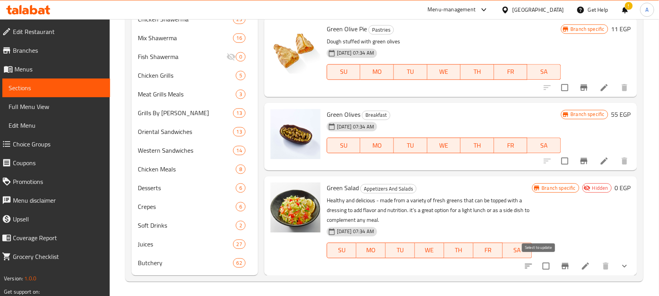
click at [540, 264] on input "checkbox" at bounding box center [546, 266] width 16 height 16
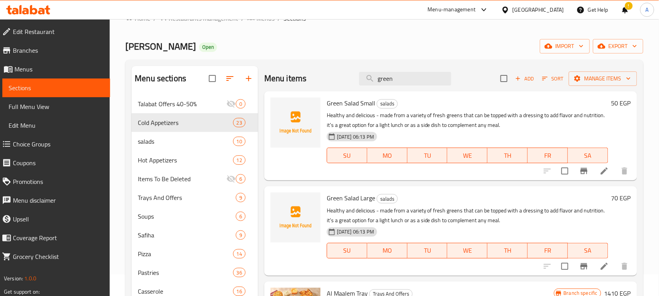
scroll to position [0, 0]
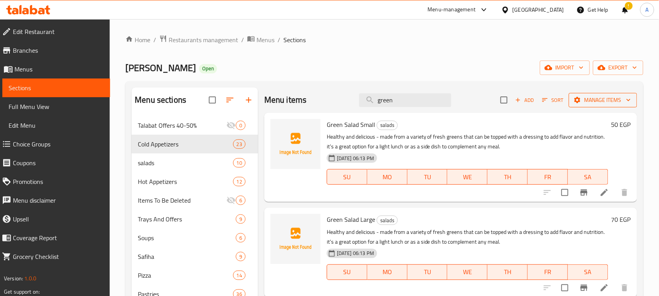
click at [579, 100] on span "Manage items" at bounding box center [603, 100] width 56 height 10
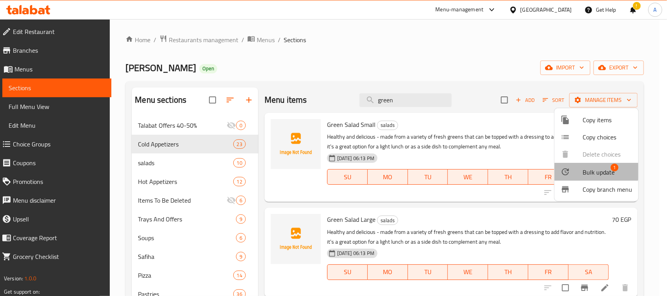
click at [592, 170] on span "Bulk update" at bounding box center [599, 172] width 32 height 9
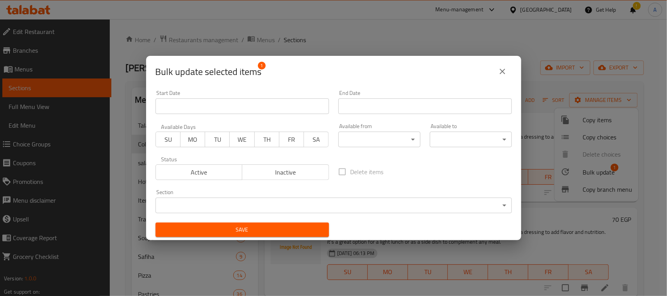
click at [333, 206] on body "​ Menu-management [GEOGRAPHIC_DATA] Get Help ! A Edit Restaurant Branches Menus…" at bounding box center [333, 157] width 667 height 277
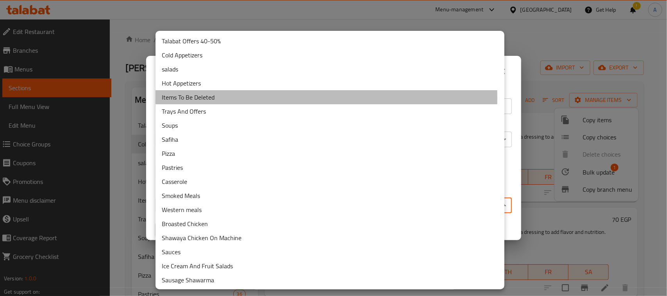
click at [200, 98] on li "Items To Be Deleted" at bounding box center [329, 97] width 349 height 14
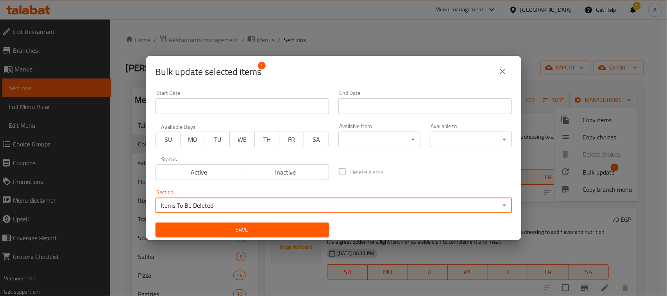
click at [284, 225] on span "Save" at bounding box center [242, 230] width 161 height 10
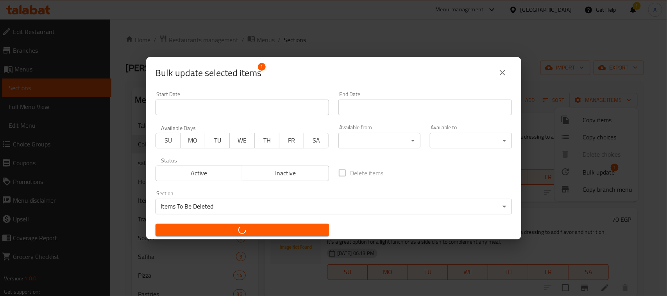
checkbox input "false"
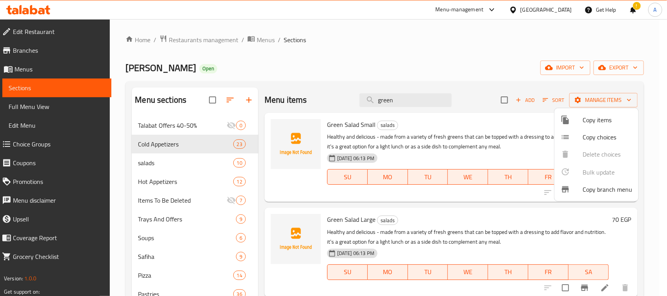
click at [362, 51] on div at bounding box center [333, 148] width 667 height 296
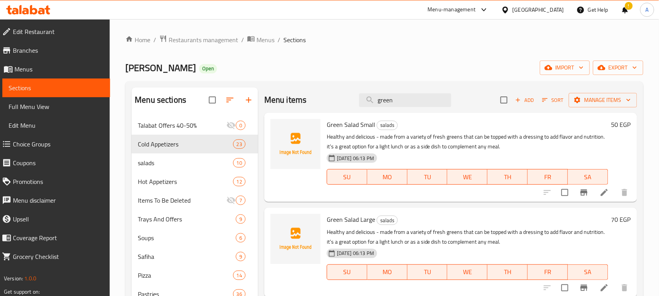
click at [400, 98] on input "green" at bounding box center [405, 100] width 92 height 14
paste input "فتوش صغير"
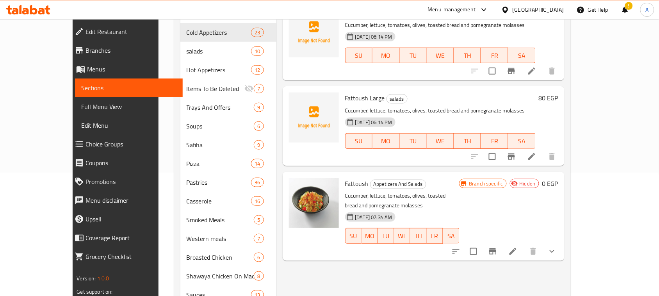
scroll to position [147, 0]
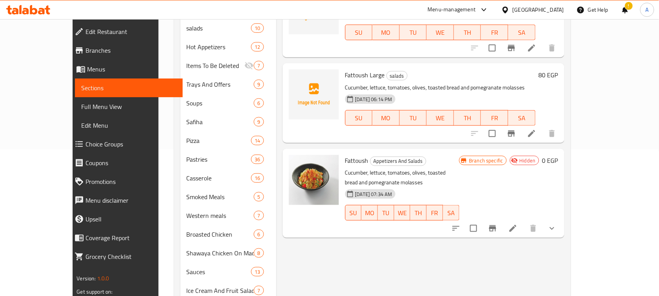
type input "فتوش"
click at [482, 220] on input "checkbox" at bounding box center [474, 228] width 16 height 16
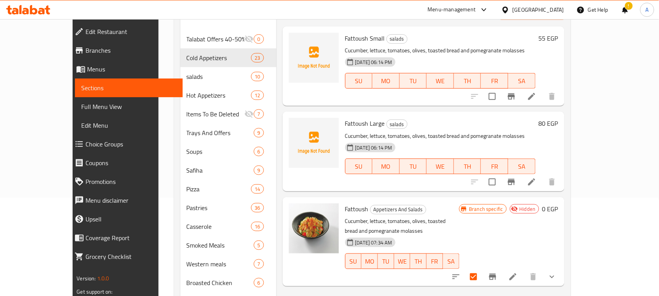
scroll to position [0, 0]
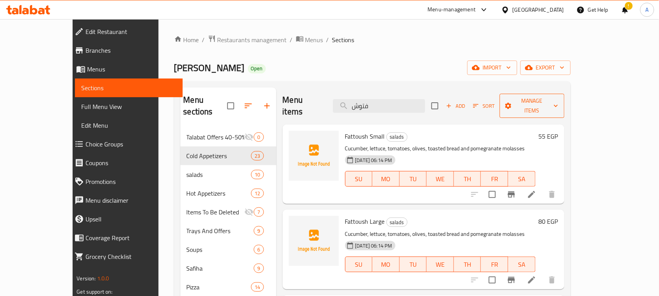
click at [559, 100] on span "Manage items" at bounding box center [532, 106] width 52 height 20
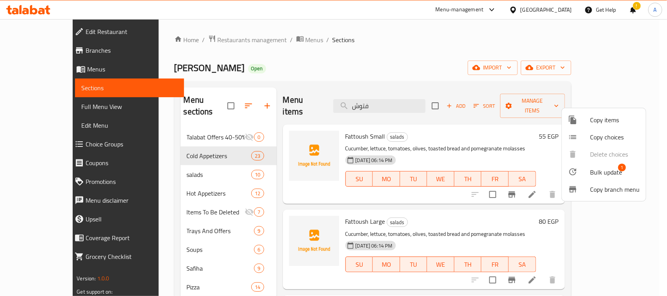
click at [608, 170] on span "Bulk update" at bounding box center [606, 172] width 32 height 9
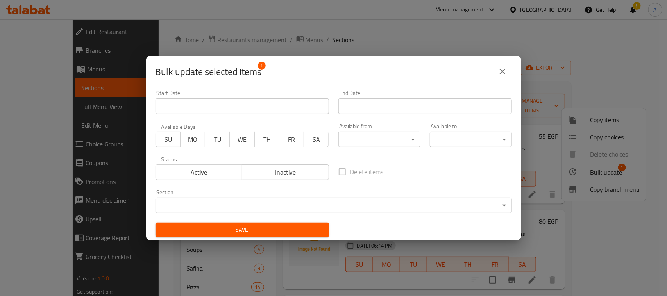
click at [331, 205] on body "​ Menu-management [GEOGRAPHIC_DATA] Get Help ! A Edit Restaurant Branches Menus…" at bounding box center [333, 157] width 667 height 277
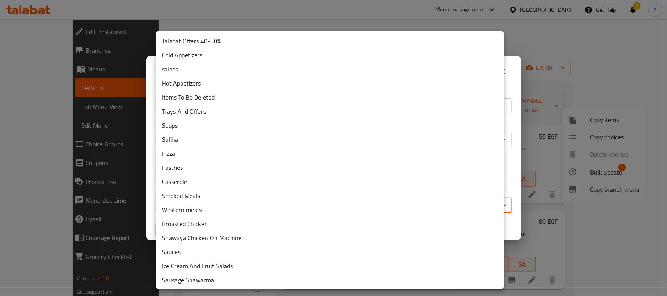
click at [228, 100] on li "Items To Be Deleted" at bounding box center [329, 97] width 349 height 14
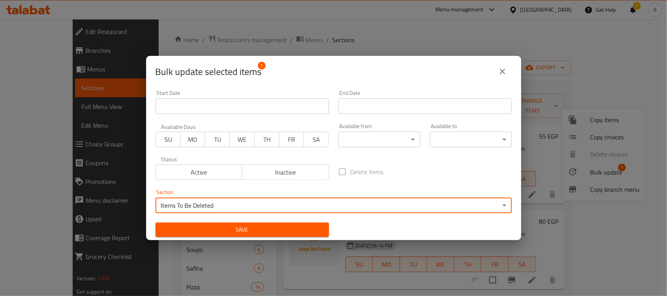
click at [301, 230] on span "Save" at bounding box center [242, 230] width 161 height 10
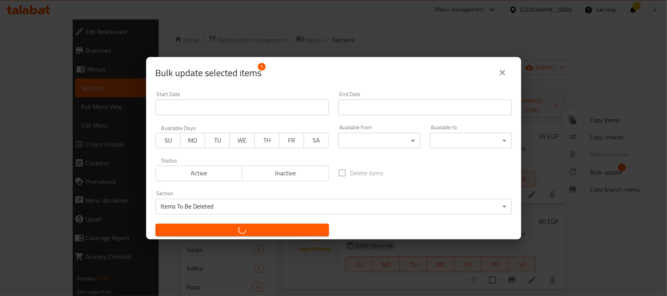
checkbox input "false"
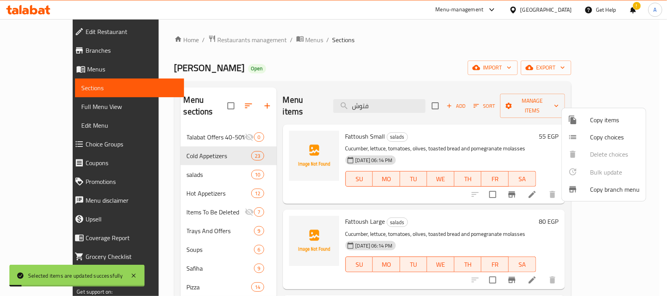
click at [412, 50] on div at bounding box center [333, 148] width 667 height 296
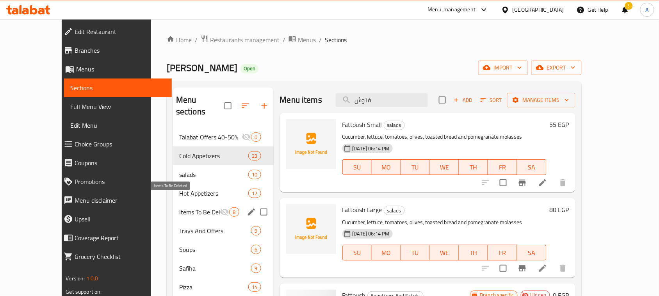
click at [179, 207] on span "Items To Be Deleted" at bounding box center [199, 211] width 41 height 9
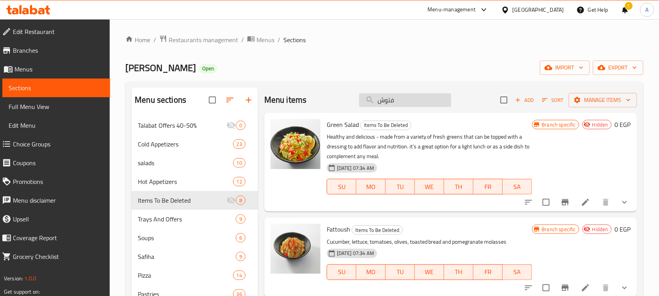
click at [412, 103] on input "فتوش" at bounding box center [405, 100] width 92 height 14
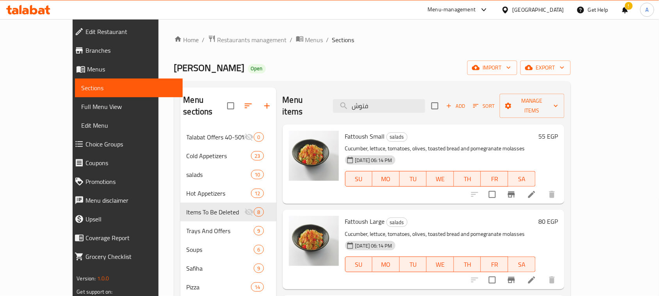
click at [392, 102] on input "فتوش" at bounding box center [379, 106] width 92 height 14
paste input "تبوله صغير"
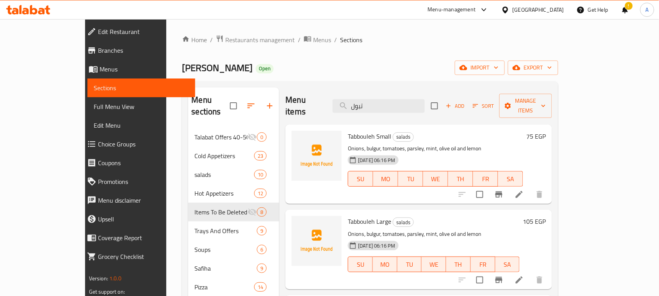
click at [406, 100] on input "تبول" at bounding box center [379, 106] width 92 height 14
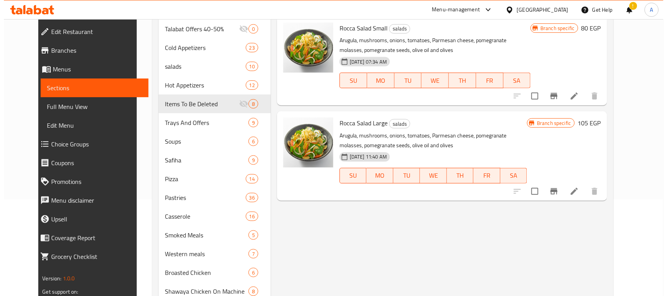
scroll to position [98, 0]
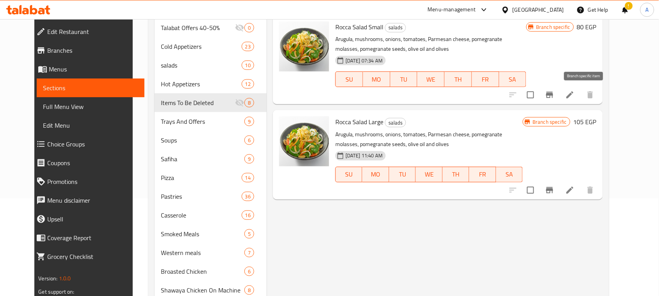
type input "roc"
click at [555, 96] on icon "Branch-specific-item" at bounding box center [549, 94] width 9 height 9
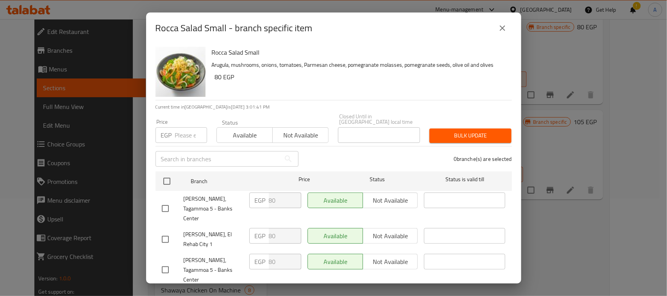
click at [503, 32] on icon "close" at bounding box center [502, 27] width 9 height 9
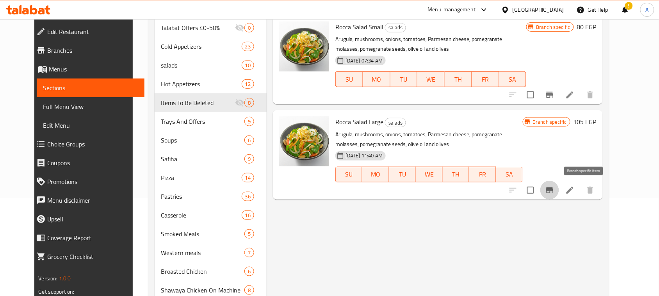
click at [554, 188] on icon "Branch-specific-item" at bounding box center [550, 190] width 7 height 6
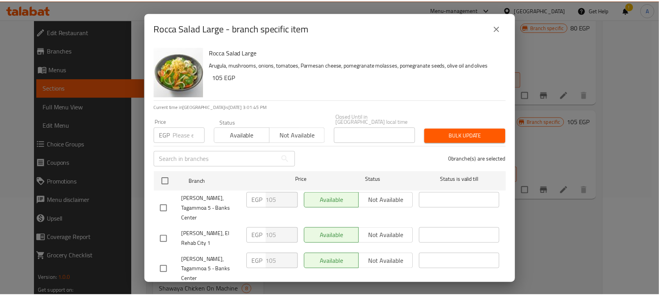
scroll to position [25, 0]
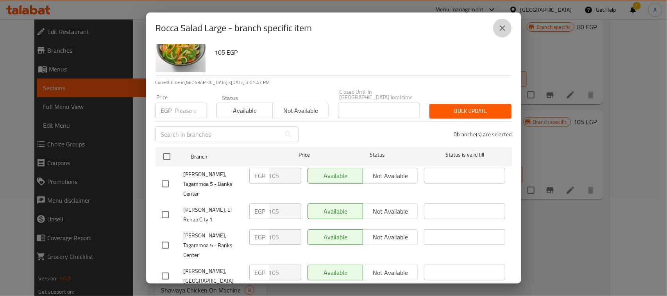
click at [496, 30] on button "close" at bounding box center [502, 28] width 19 height 19
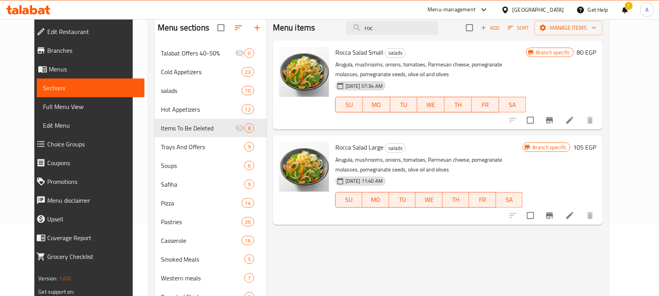
scroll to position [49, 0]
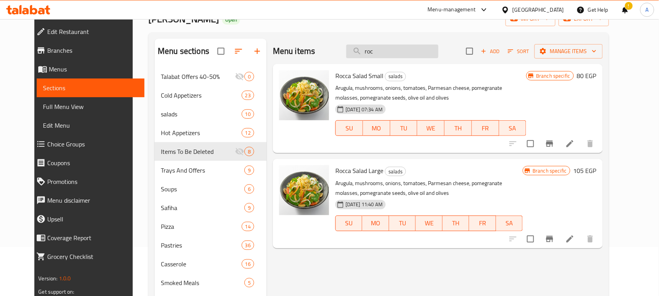
click at [404, 55] on input "roc" at bounding box center [393, 52] width 92 height 14
click at [391, 48] on input "roc" at bounding box center [393, 52] width 92 height 14
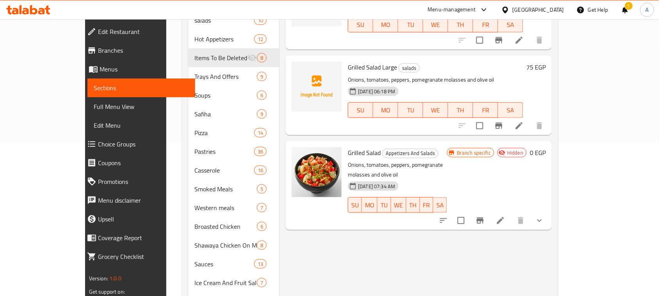
scroll to position [98, 0]
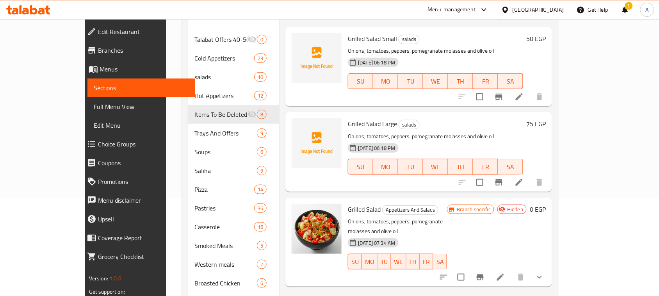
type input "grilled sal"
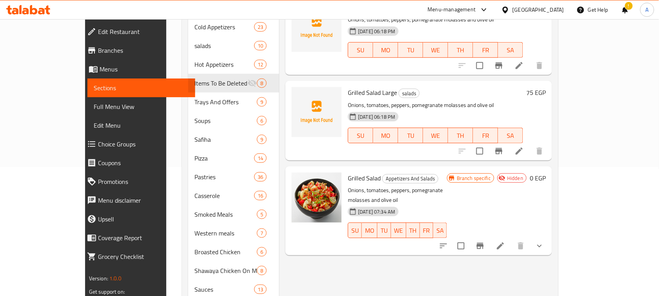
scroll to position [147, 0]
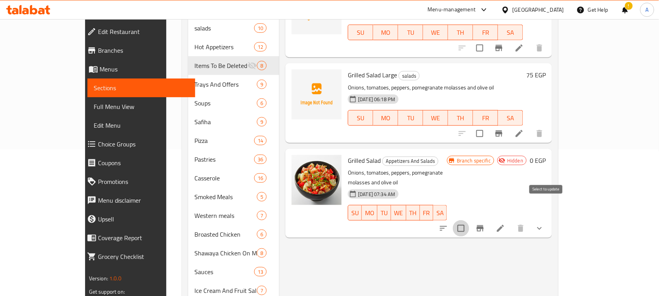
click at [470, 220] on input "checkbox" at bounding box center [461, 228] width 16 height 16
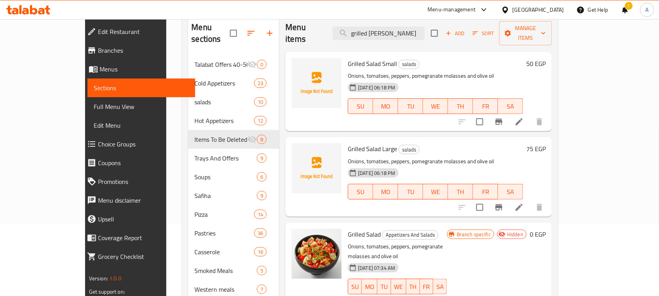
scroll to position [0, 0]
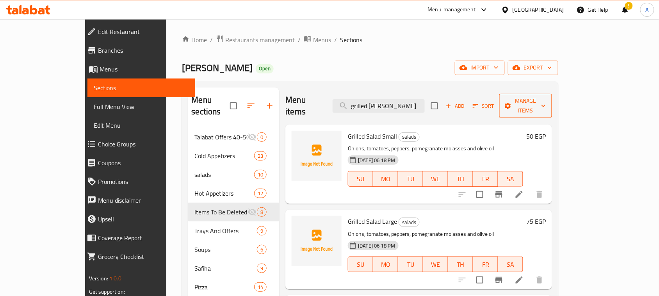
click at [547, 102] on span "Manage items" at bounding box center [526, 106] width 41 height 20
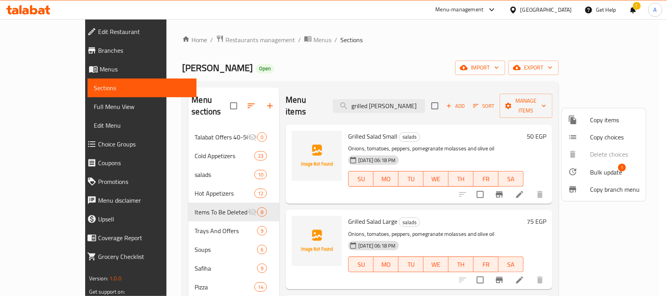
click at [612, 172] on span "Bulk update" at bounding box center [606, 172] width 32 height 9
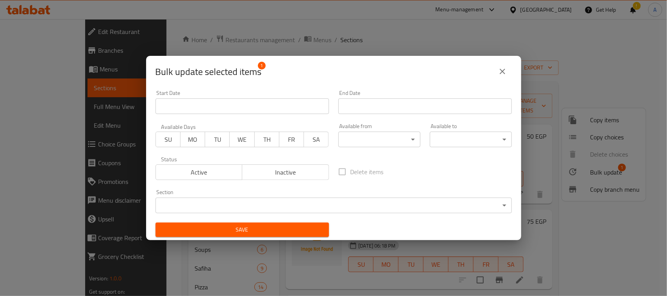
click at [393, 206] on body "​ Menu-management Egypt Get Help ! A Edit Restaurant Branches Menus Sections Fu…" at bounding box center [333, 157] width 667 height 277
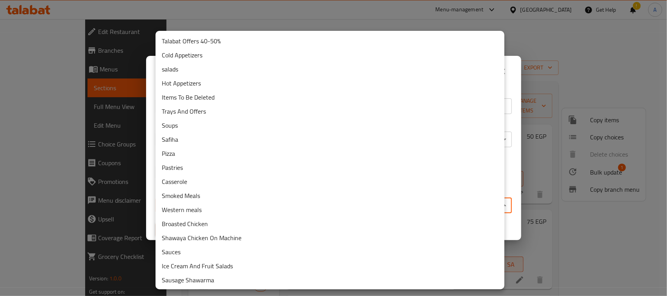
click at [232, 99] on li "Items To Be Deleted" at bounding box center [329, 97] width 349 height 14
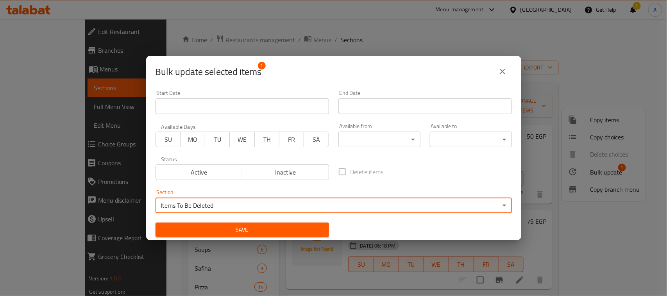
click at [264, 231] on span "Save" at bounding box center [242, 230] width 161 height 10
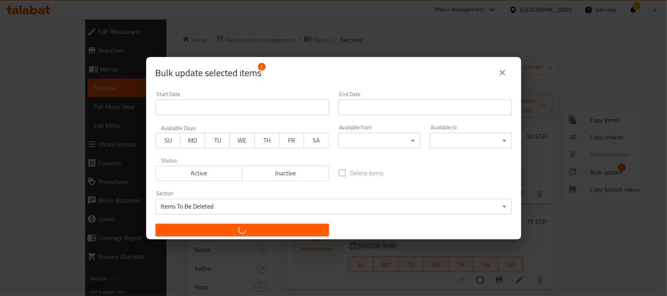
checkbox input "false"
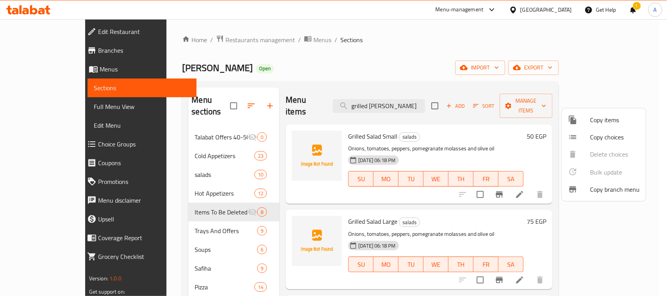
click at [388, 38] on div at bounding box center [333, 148] width 667 height 296
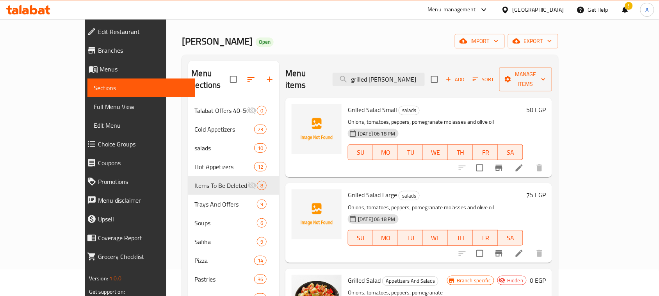
scroll to position [49, 0]
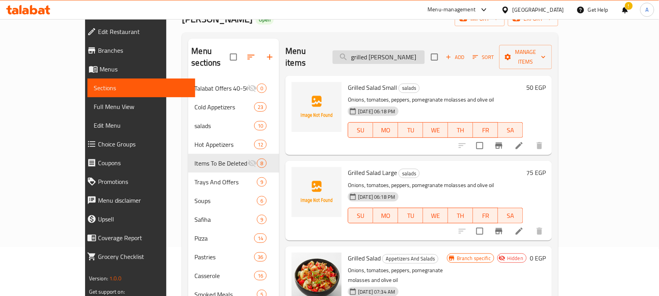
click at [415, 50] on input "grilled sal" at bounding box center [379, 57] width 92 height 14
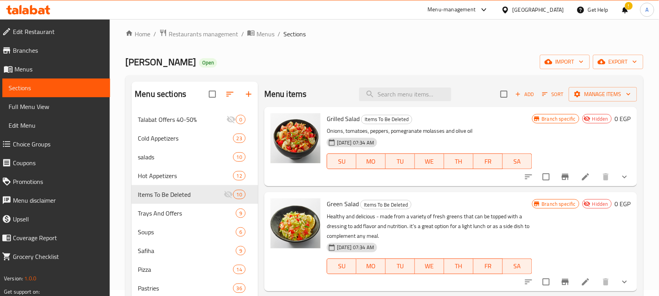
scroll to position [0, 0]
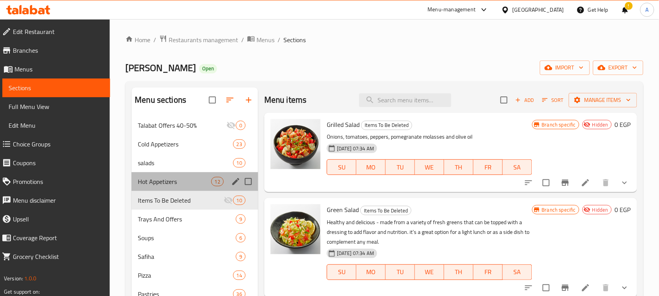
click at [169, 175] on div "Hot Appetizers 12" at bounding box center [195, 181] width 127 height 19
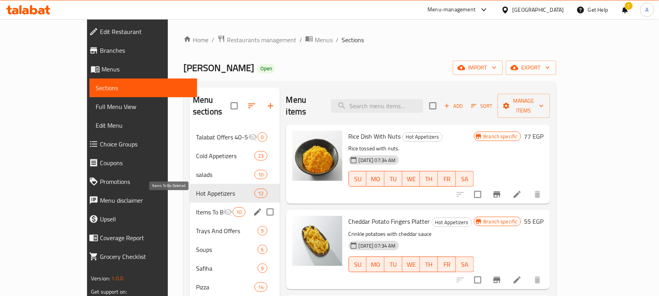
click at [196, 207] on span "Items To Be Deleted" at bounding box center [209, 211] width 27 height 9
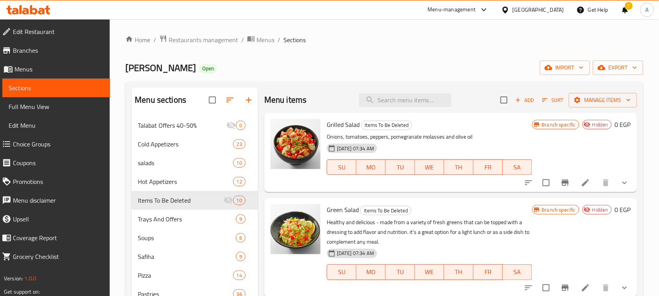
click at [343, 61] on div "[PERSON_NAME] Open import export" at bounding box center [384, 68] width 518 height 14
click at [393, 105] on input "search" at bounding box center [405, 100] width 92 height 14
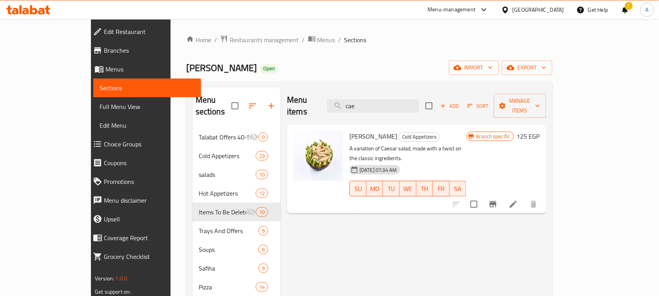
type input "cae"
click at [483, 196] on input "checkbox" at bounding box center [474, 204] width 16 height 16
checkbox input "true"
click at [540, 100] on span "Manage items" at bounding box center [520, 106] width 40 height 20
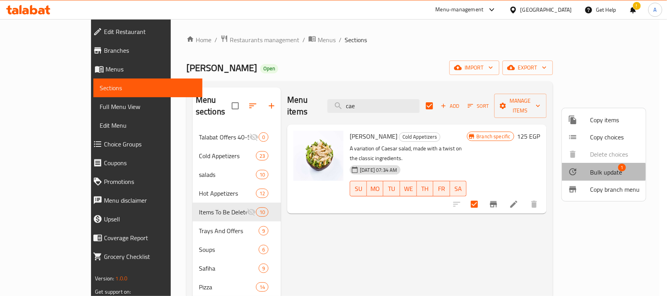
click at [594, 172] on span "Bulk update" at bounding box center [606, 172] width 32 height 9
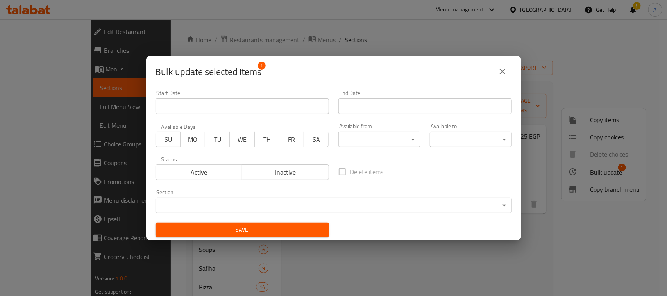
click at [426, 206] on body "​ Menu-management Egypt Get Help ! A Edit Restaurant Branches Menus Sections Fu…" at bounding box center [333, 157] width 667 height 277
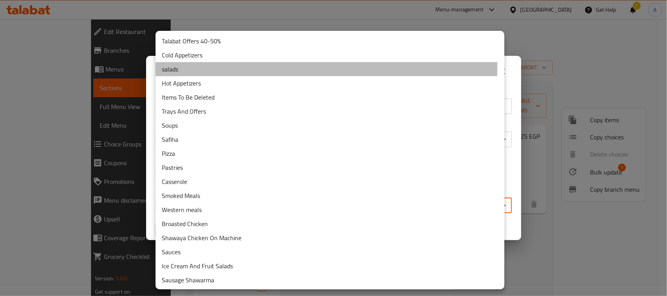
click at [187, 67] on li "salads" at bounding box center [329, 69] width 349 height 14
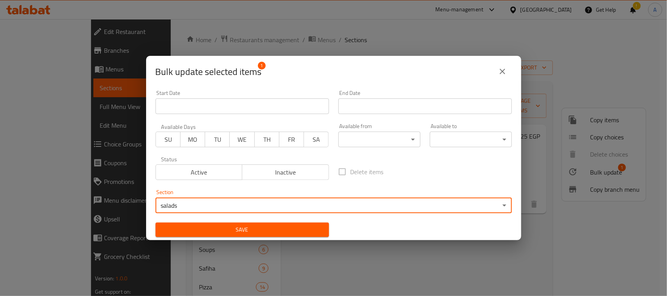
click at [274, 235] on button "Save" at bounding box center [241, 230] width 173 height 14
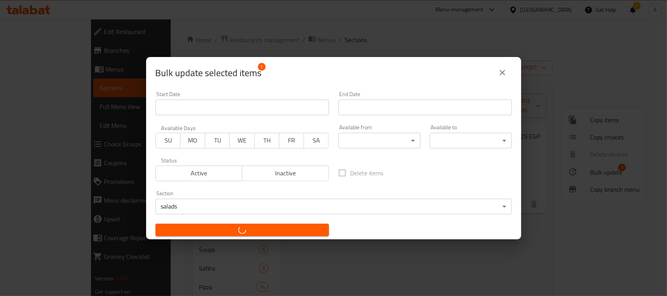
checkbox input "false"
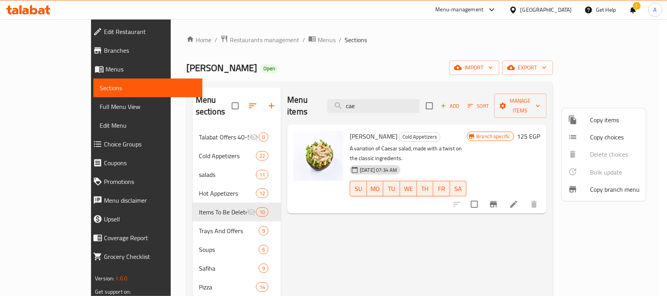
click at [429, 63] on div at bounding box center [333, 148] width 667 height 296
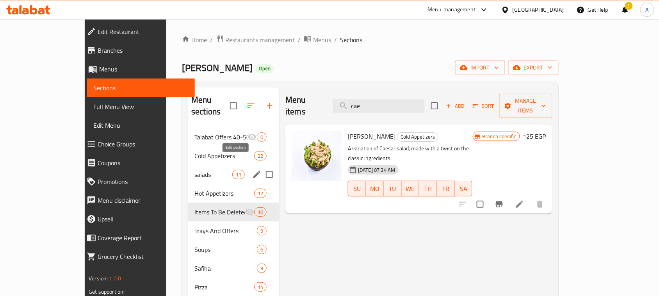
click at [252, 170] on icon "edit" at bounding box center [256, 174] width 9 height 9
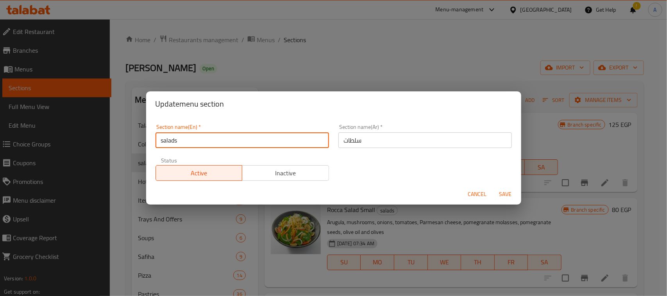
click at [247, 144] on input "salads" at bounding box center [241, 140] width 173 height 16
click at [247, 143] on input "salads" at bounding box center [241, 140] width 173 height 16
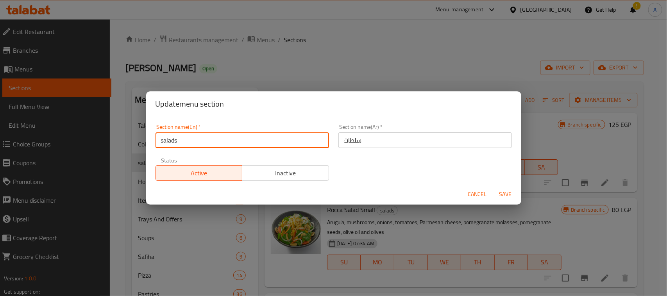
type input "Salads"
click at [508, 194] on span "Save" at bounding box center [505, 194] width 19 height 10
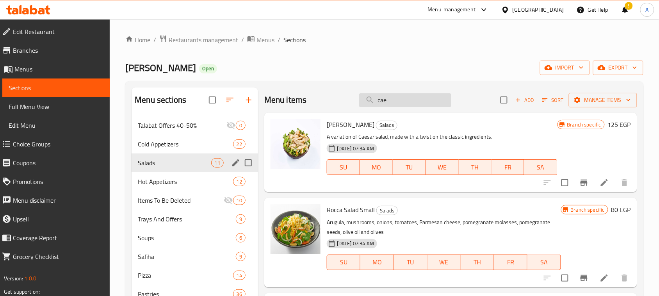
click at [406, 98] on input "cae" at bounding box center [405, 100] width 92 height 14
paste input "سمبوسك لحمه"
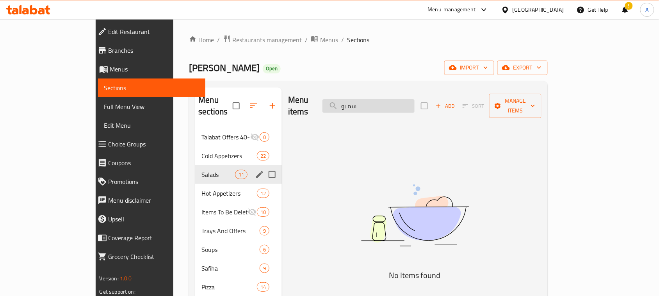
click at [415, 103] on input "سمبو" at bounding box center [369, 106] width 92 height 14
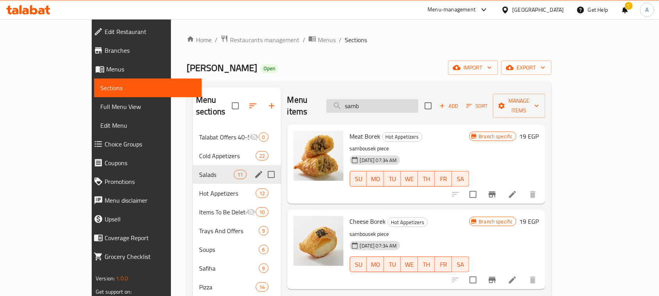
click at [417, 100] on input "samb" at bounding box center [373, 106] width 92 height 14
paste input "كبه مقليه (قطعه)"
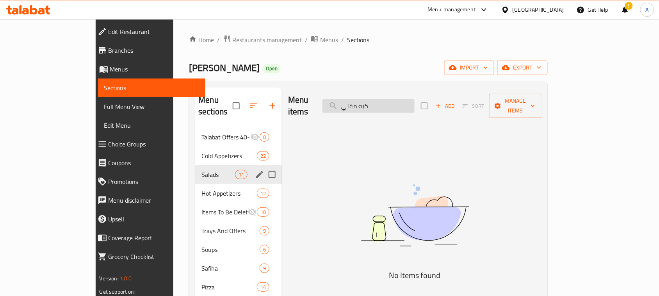
click at [415, 103] on input "كبه مقلي" at bounding box center [369, 106] width 92 height 14
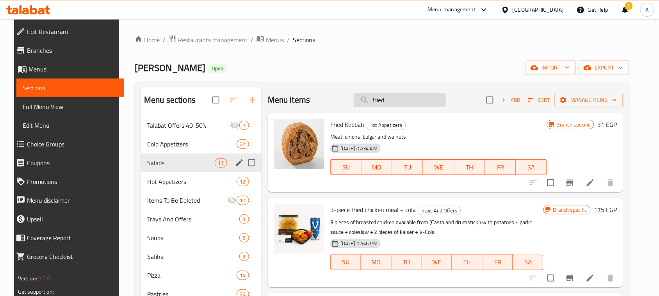
click at [393, 97] on input "fried" at bounding box center [400, 100] width 92 height 14
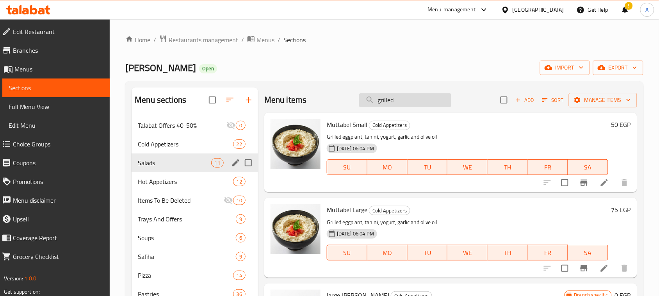
click at [393, 100] on input "grilled" at bounding box center [405, 100] width 92 height 14
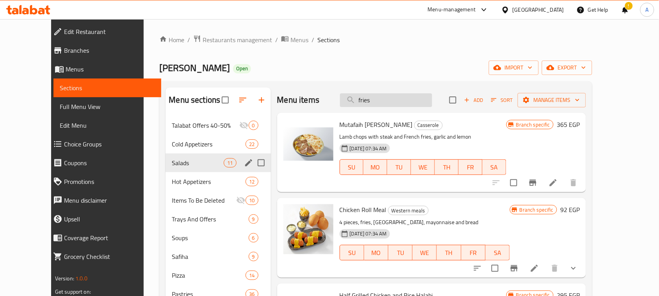
click at [405, 104] on input "fries" at bounding box center [386, 100] width 92 height 14
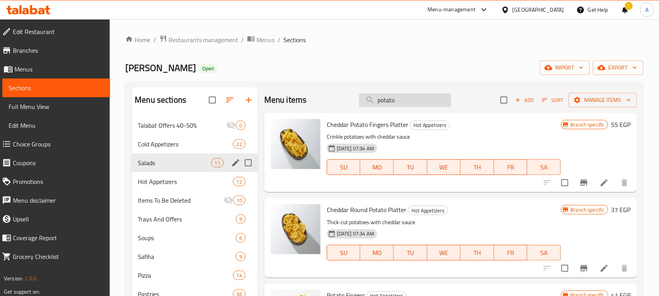
click at [416, 100] on input "potato" at bounding box center [405, 100] width 92 height 14
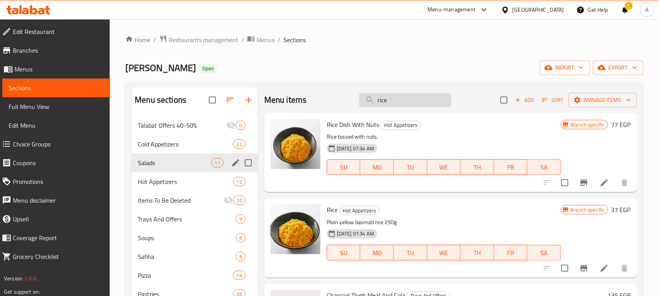
click at [413, 102] on input "rice" at bounding box center [405, 100] width 92 height 14
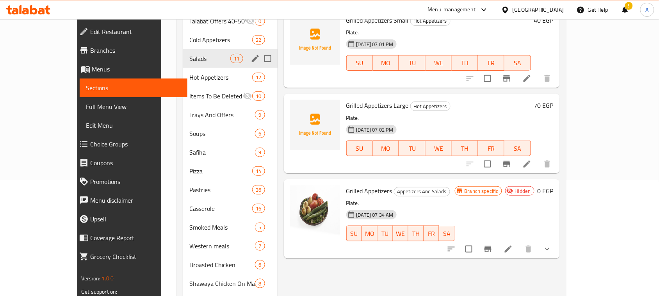
scroll to position [147, 0]
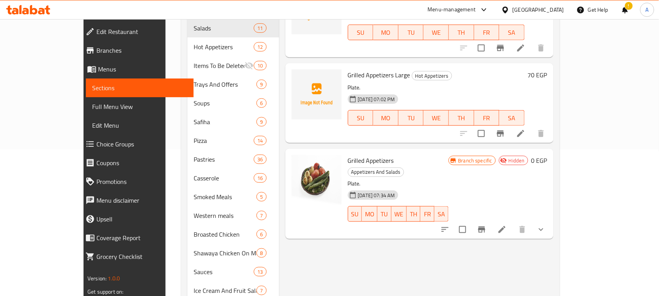
type input "appe"
click at [471, 222] on input "checkbox" at bounding box center [463, 230] width 16 height 16
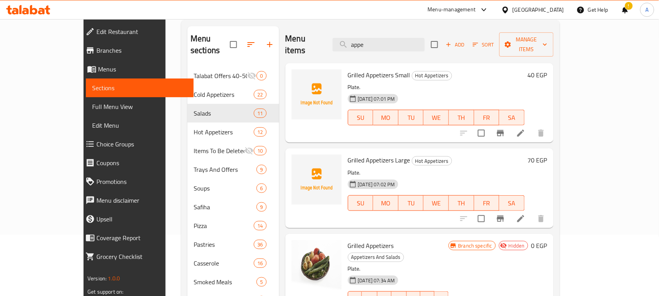
scroll to position [0, 0]
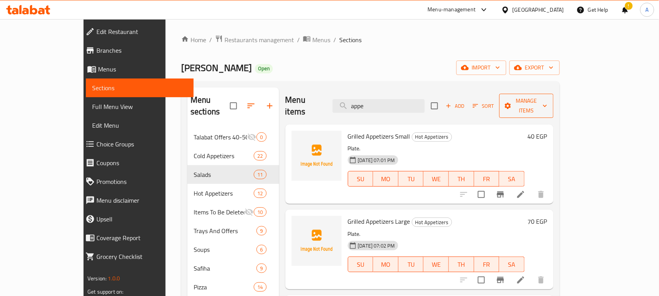
click at [554, 94] on button "Manage items" at bounding box center [527, 106] width 54 height 24
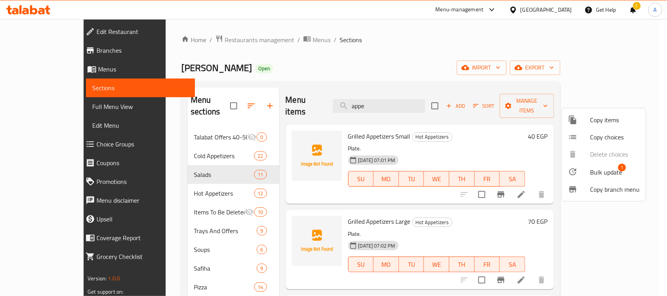
click at [590, 169] on span "Bulk update" at bounding box center [606, 172] width 32 height 9
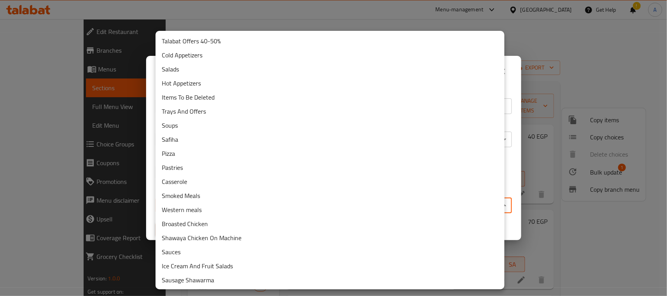
click at [340, 204] on body "​ Menu-management Egypt Get Help ! A Edit Restaurant Branches Menus Sections Fu…" at bounding box center [333, 157] width 667 height 277
click at [201, 98] on li "Items To Be Deleted" at bounding box center [329, 97] width 349 height 14
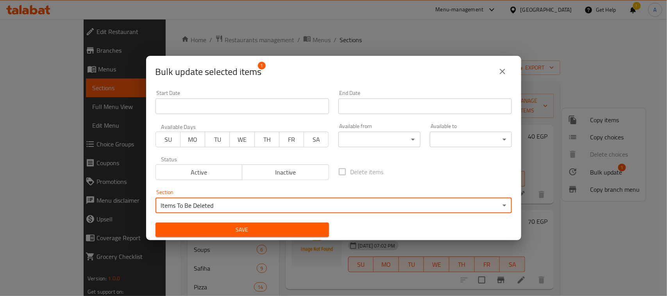
click at [288, 231] on span "Save" at bounding box center [242, 230] width 161 height 10
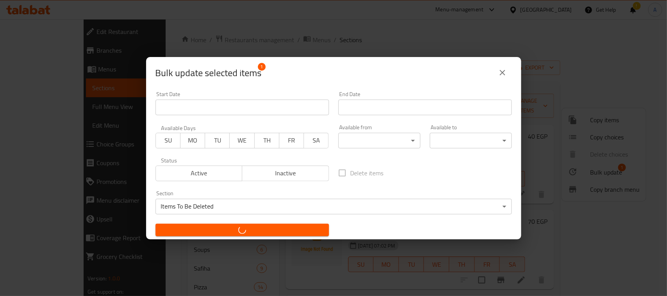
checkbox input "false"
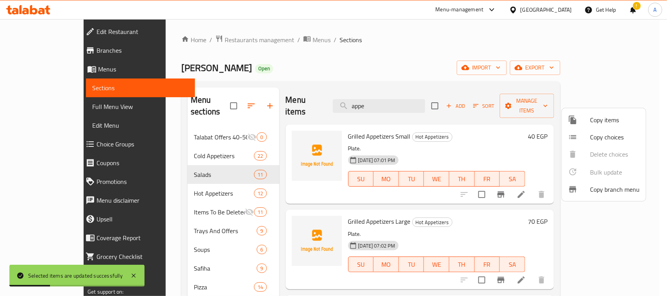
click at [419, 39] on div at bounding box center [333, 148] width 667 height 296
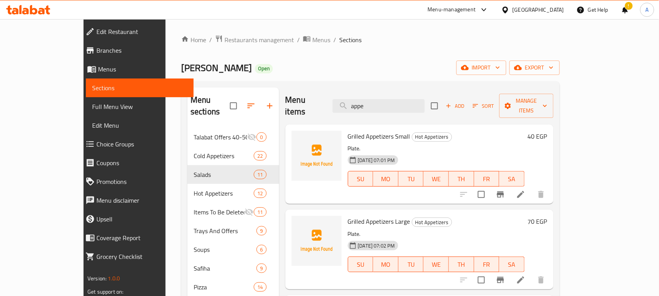
click at [387, 66] on div "[PERSON_NAME] Open import export" at bounding box center [370, 68] width 379 height 14
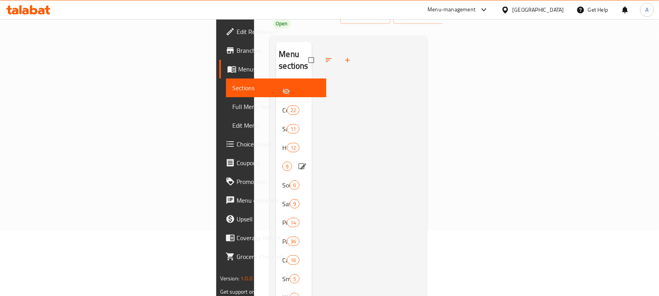
scroll to position [49, 0]
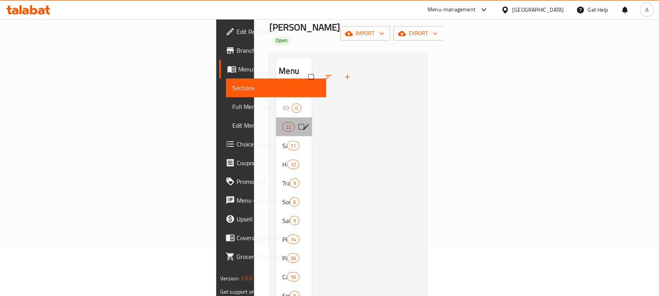
click at [276, 118] on div "Cold Appetizers 22" at bounding box center [294, 127] width 36 height 19
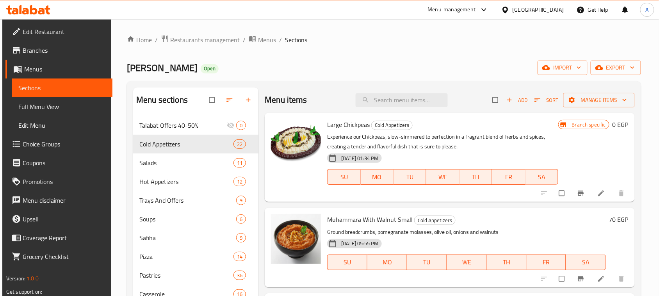
click at [387, 61] on div "[PERSON_NAME] Open import export" at bounding box center [384, 68] width 515 height 14
click at [381, 61] on div "[PERSON_NAME] Open import export" at bounding box center [384, 68] width 515 height 14
click at [620, 63] on span "export" at bounding box center [616, 68] width 38 height 10
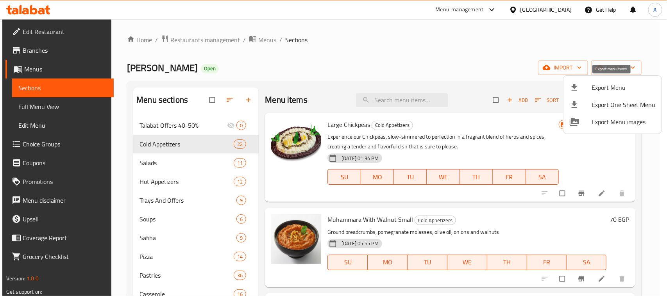
click at [590, 90] on div at bounding box center [581, 87] width 22 height 9
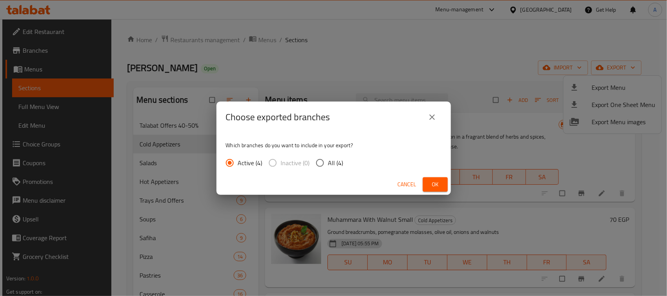
click at [322, 163] on input "All (4)" at bounding box center [320, 163] width 16 height 16
radio input "true"
click at [434, 180] on span "Ok" at bounding box center [435, 185] width 13 height 10
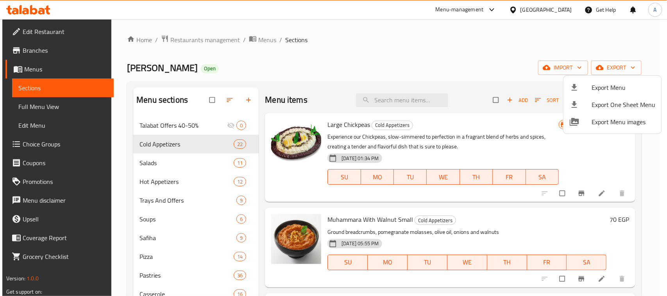
click at [388, 46] on div at bounding box center [333, 148] width 667 height 296
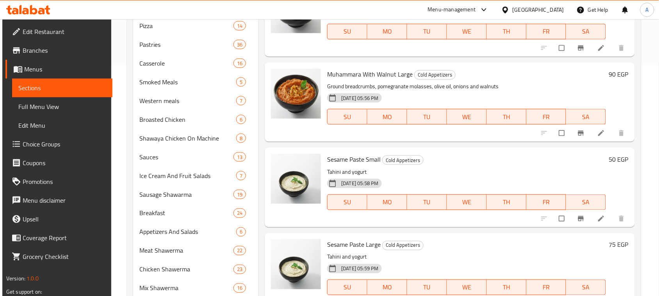
scroll to position [91, 0]
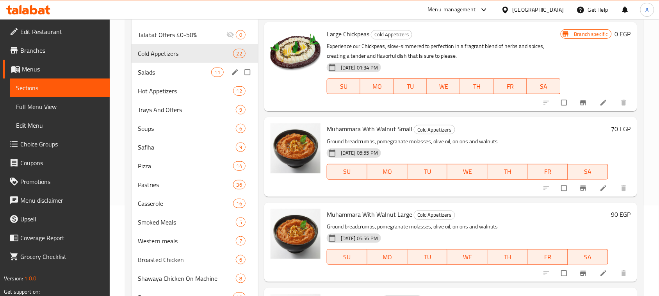
click at [176, 65] on div "Salads 11" at bounding box center [195, 72] width 127 height 19
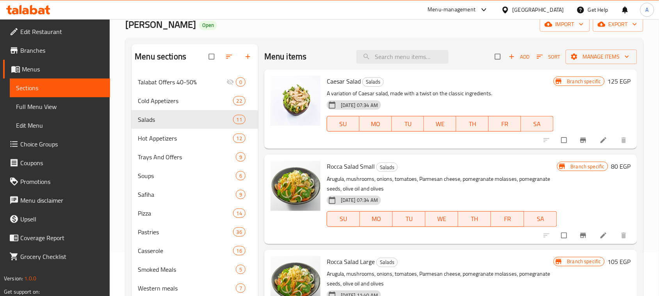
scroll to position [42, 0]
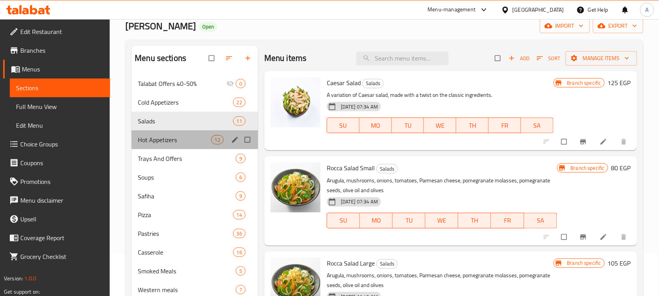
click at [171, 134] on div "Hot Appetizers 12" at bounding box center [195, 139] width 127 height 19
